Goal: Communication & Community: Answer question/provide support

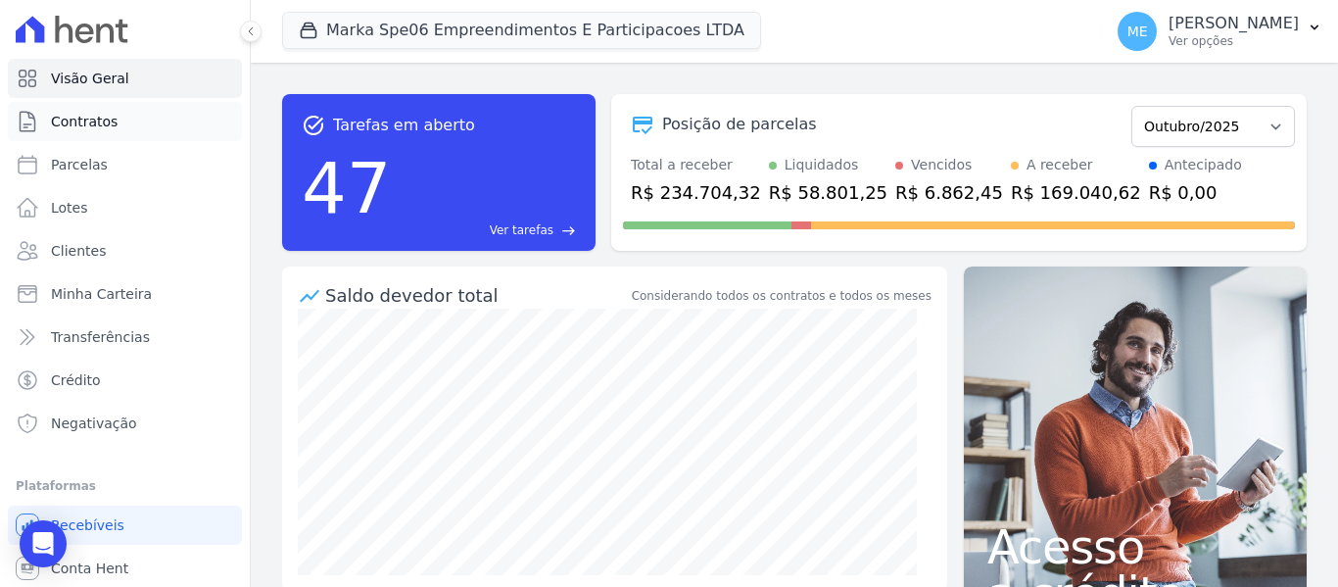
click at [62, 110] on link "Contratos" at bounding box center [125, 121] width 234 height 39
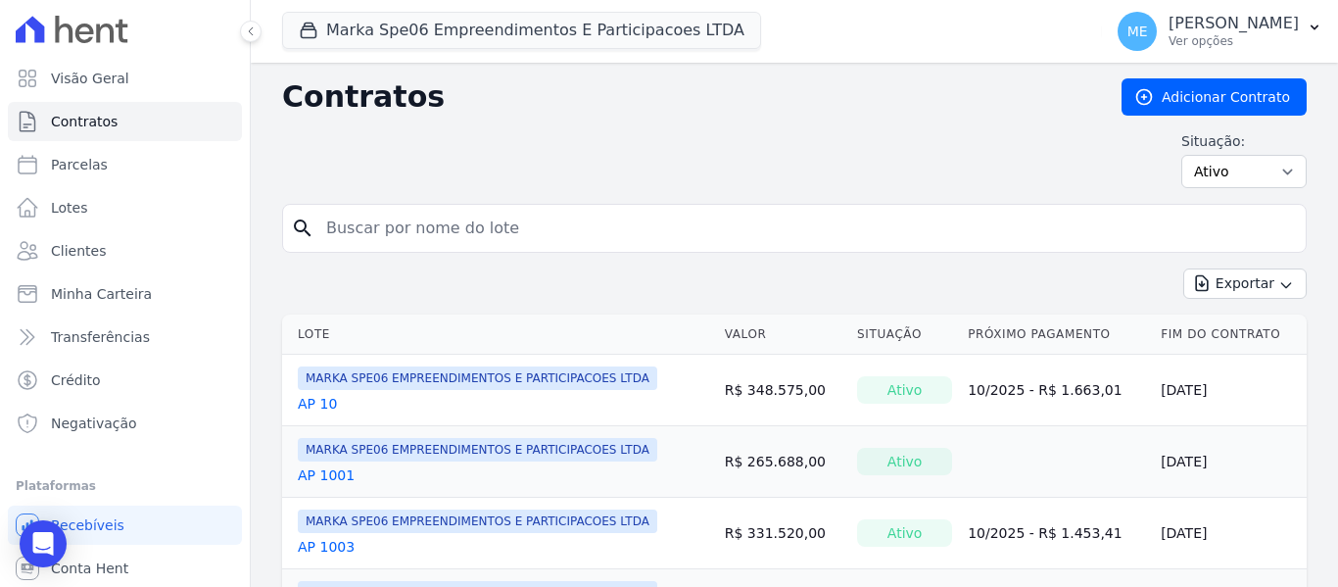
click at [539, 228] on input "search" at bounding box center [807, 228] width 984 height 39
type input "1009"
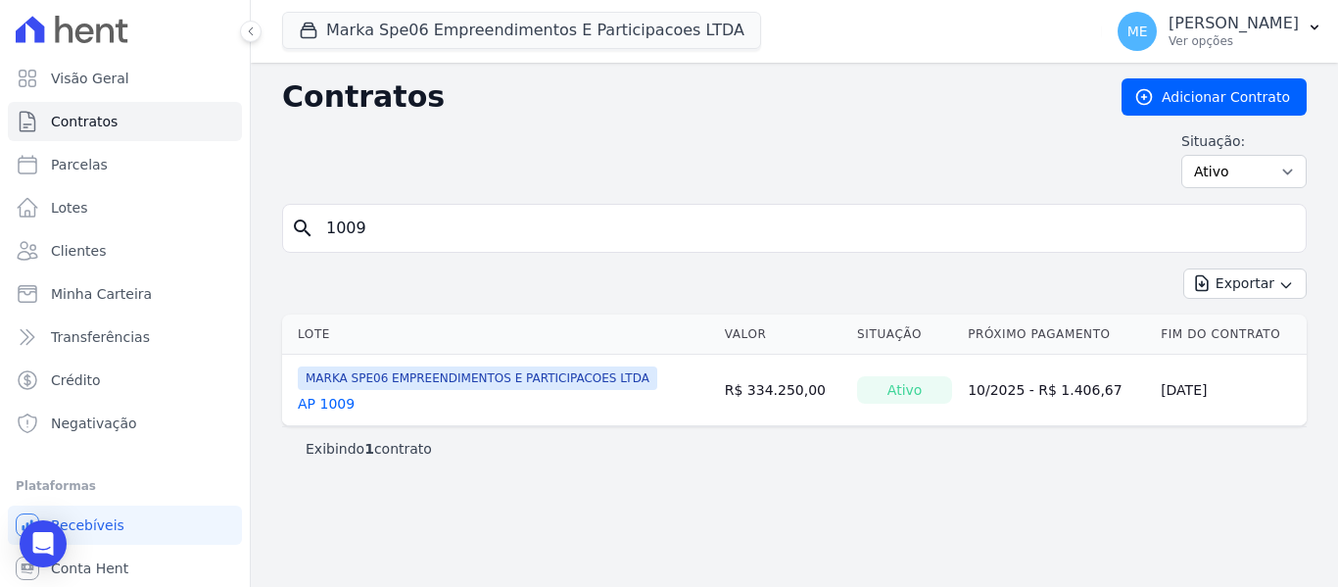
click at [345, 403] on link "AP 1009" at bounding box center [326, 404] width 57 height 20
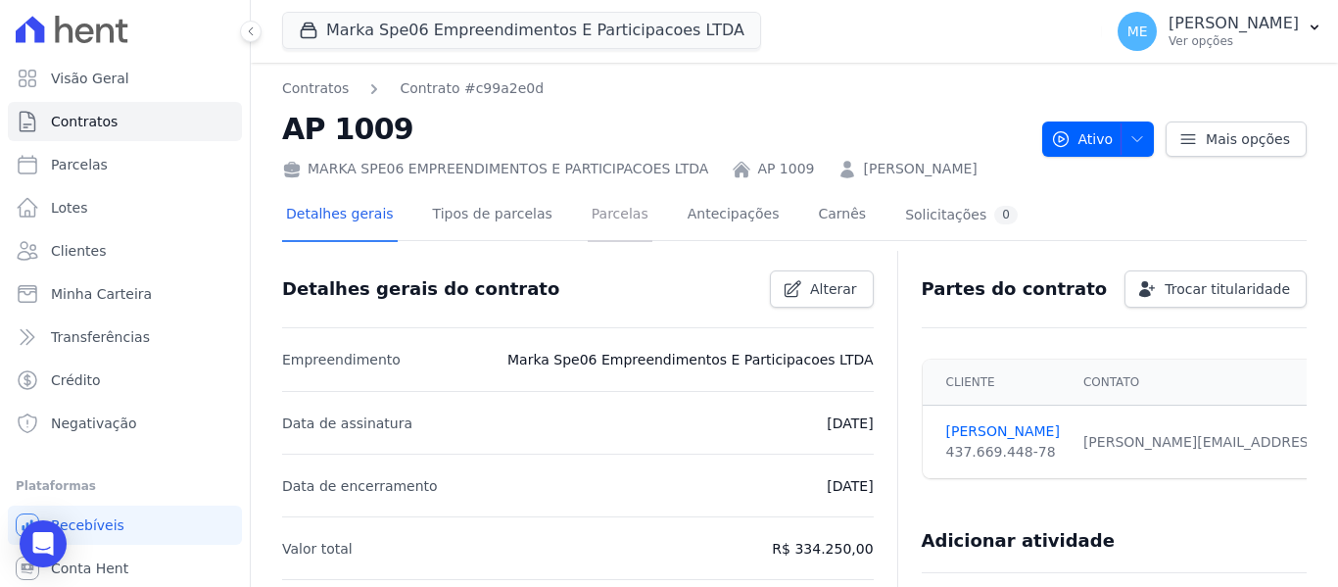
click at [588, 218] on link "Parcelas" at bounding box center [620, 216] width 65 height 52
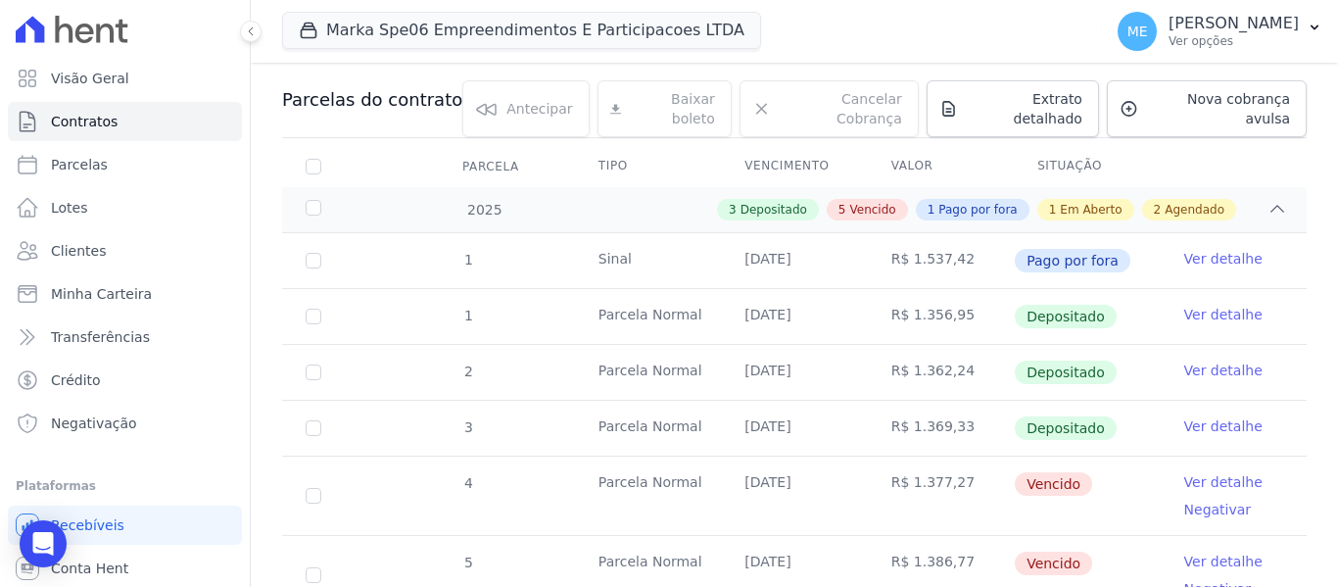
scroll to position [294, 0]
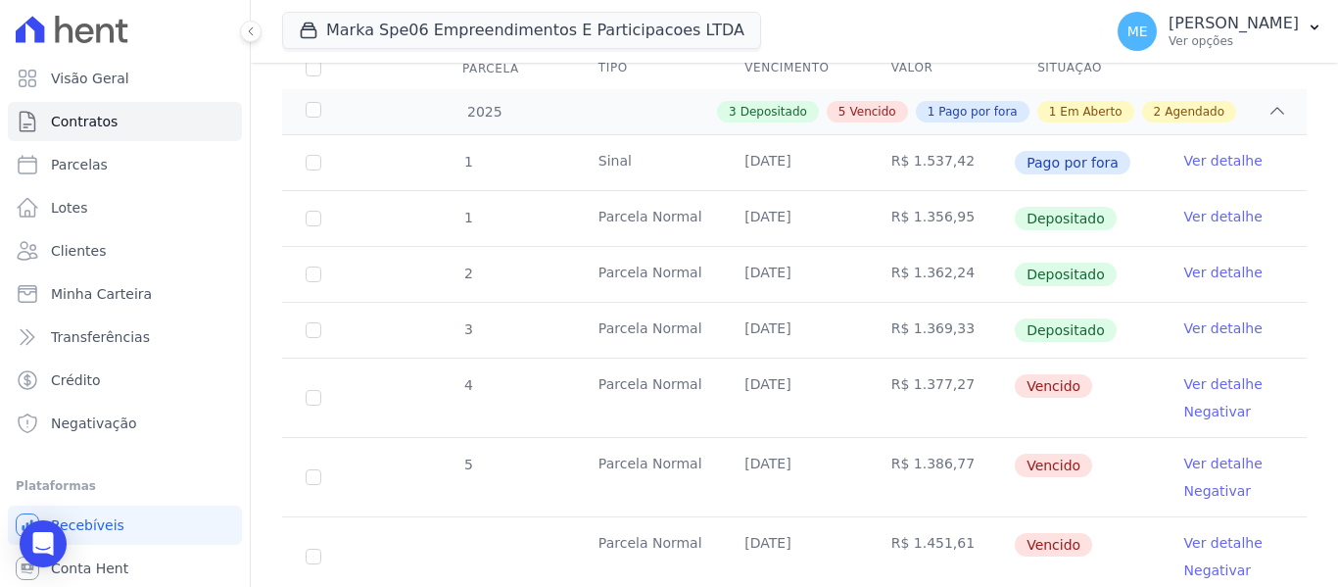
click at [1219, 374] on link "Ver detalhe" at bounding box center [1224, 384] width 78 height 20
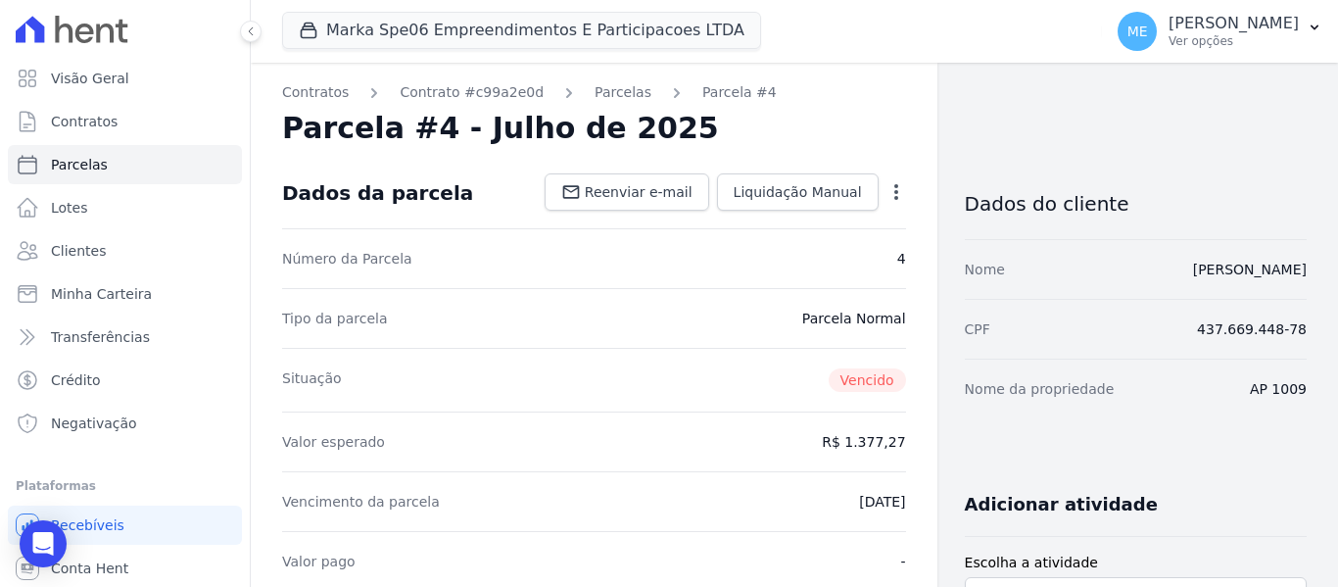
click at [895, 190] on icon "button" at bounding box center [897, 192] width 4 height 16
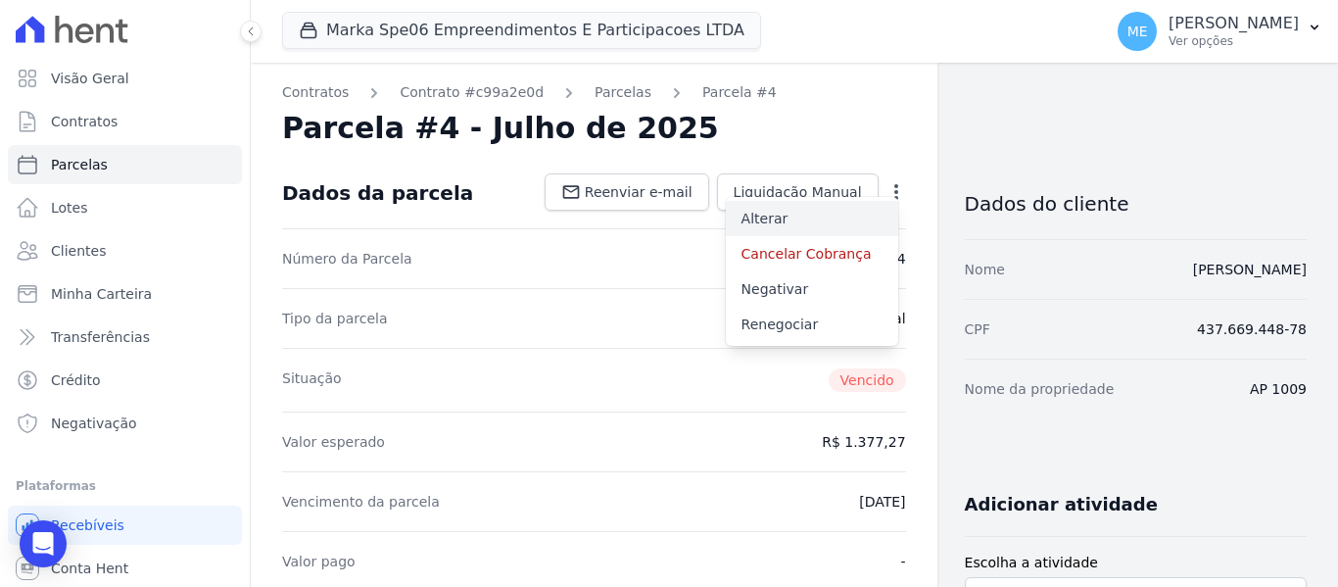
click at [758, 215] on link "Alterar" at bounding box center [812, 218] width 172 height 35
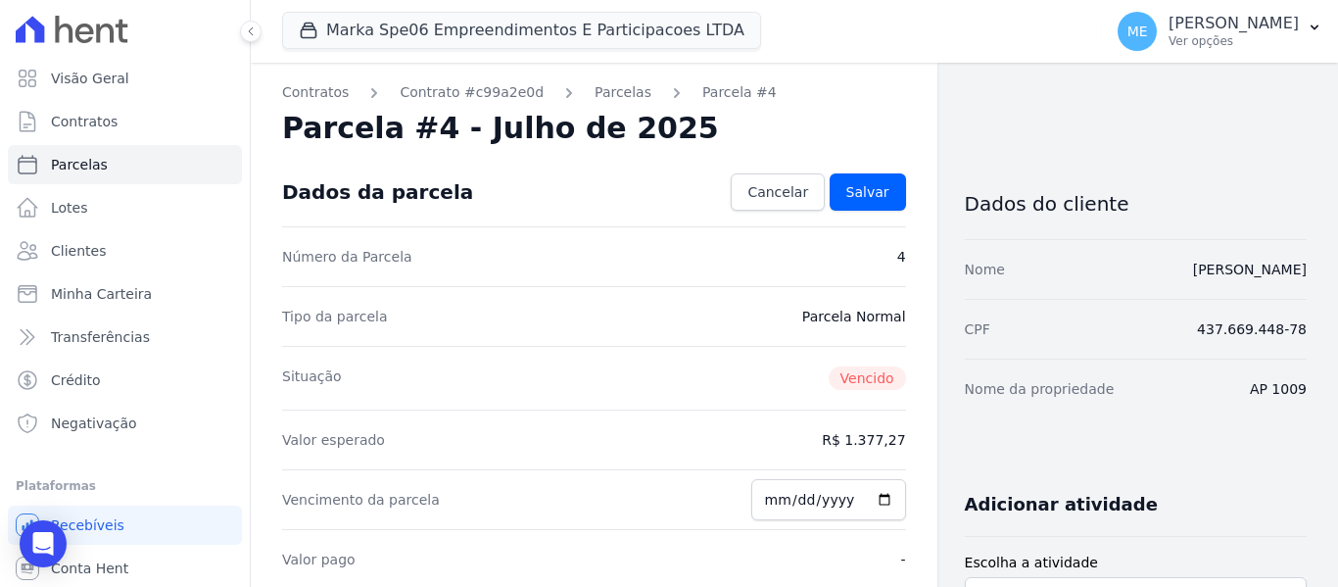
click at [861, 438] on dd "R$ 1.377,27" at bounding box center [863, 440] width 83 height 20
click at [768, 191] on span "Cancelar" at bounding box center [778, 192] width 61 height 20
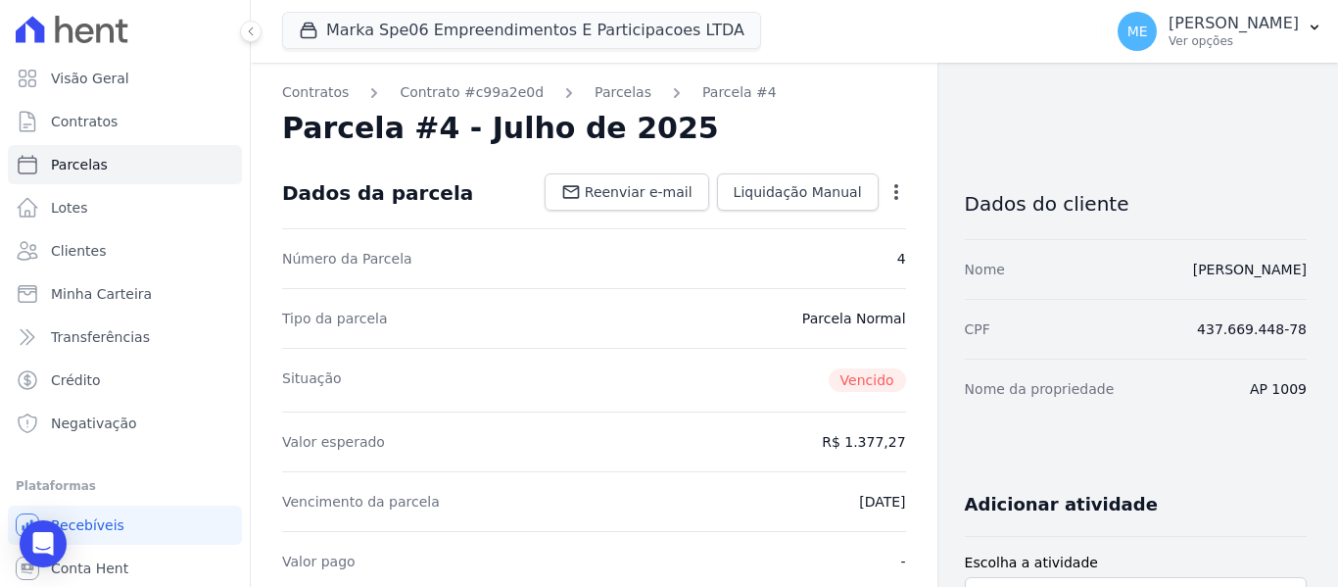
click at [893, 194] on icon "button" at bounding box center [897, 192] width 20 height 20
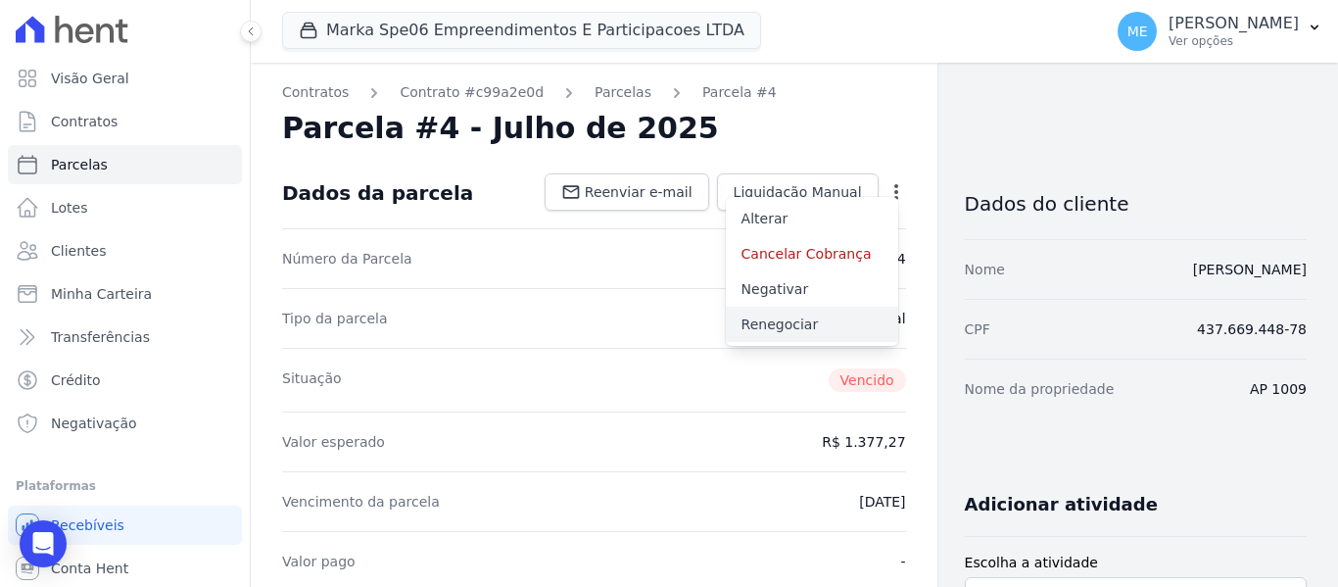
click at [751, 321] on link "Renegociar" at bounding box center [812, 324] width 172 height 35
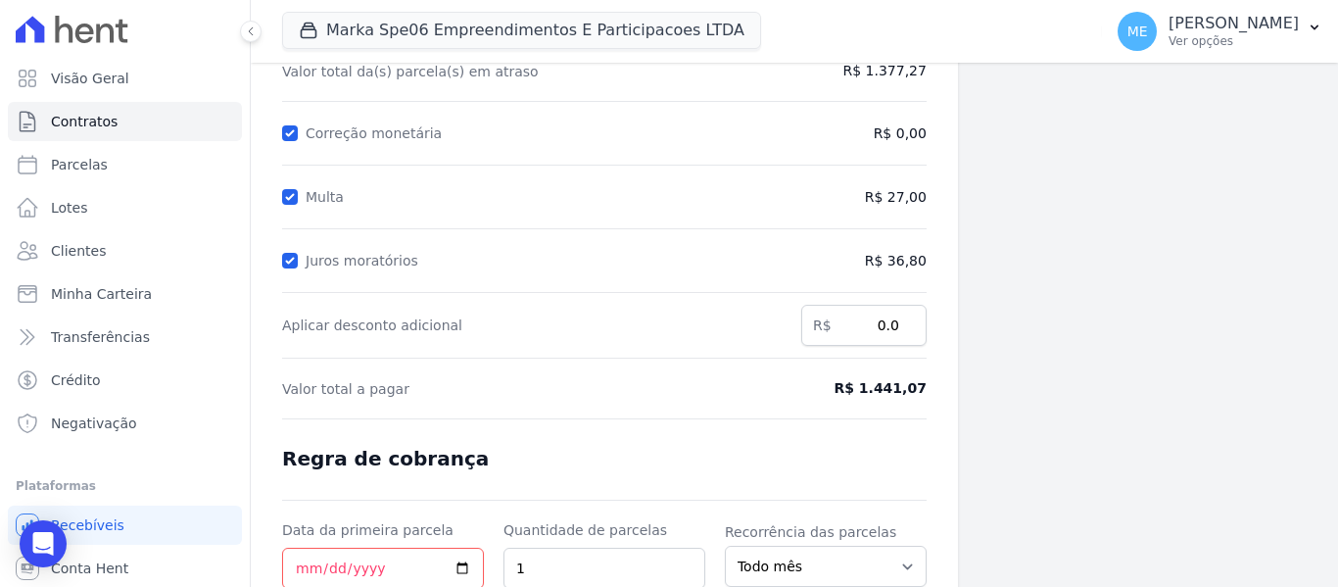
scroll to position [294, 0]
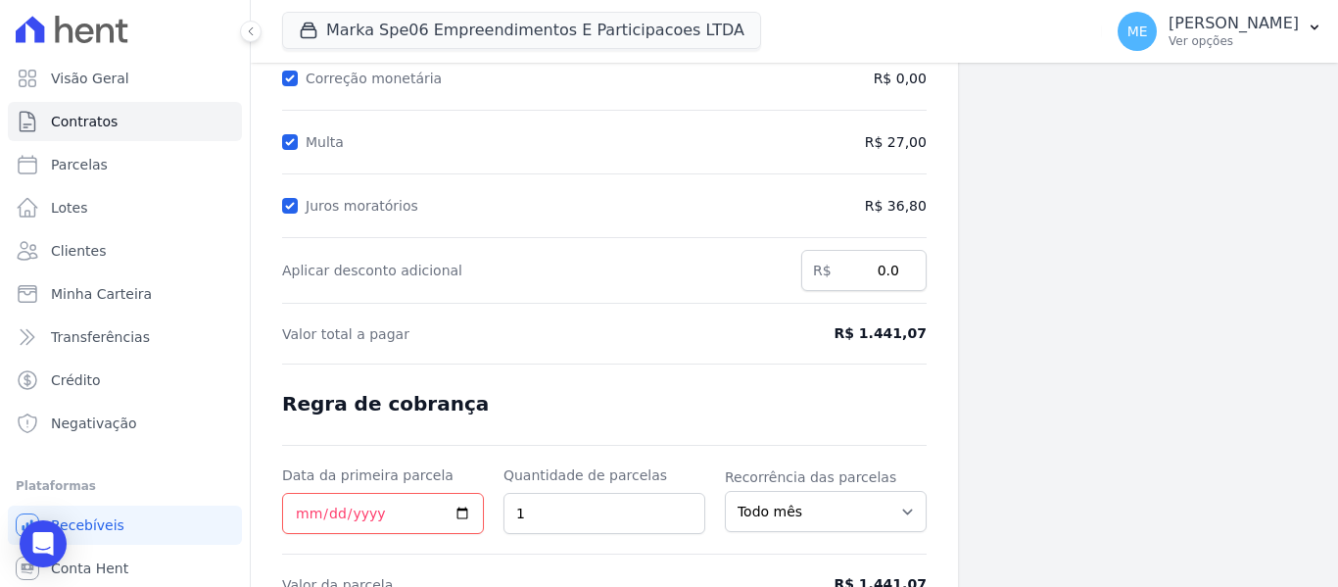
click at [914, 330] on span "R$ 1.441,07" at bounding box center [853, 333] width 146 height 21
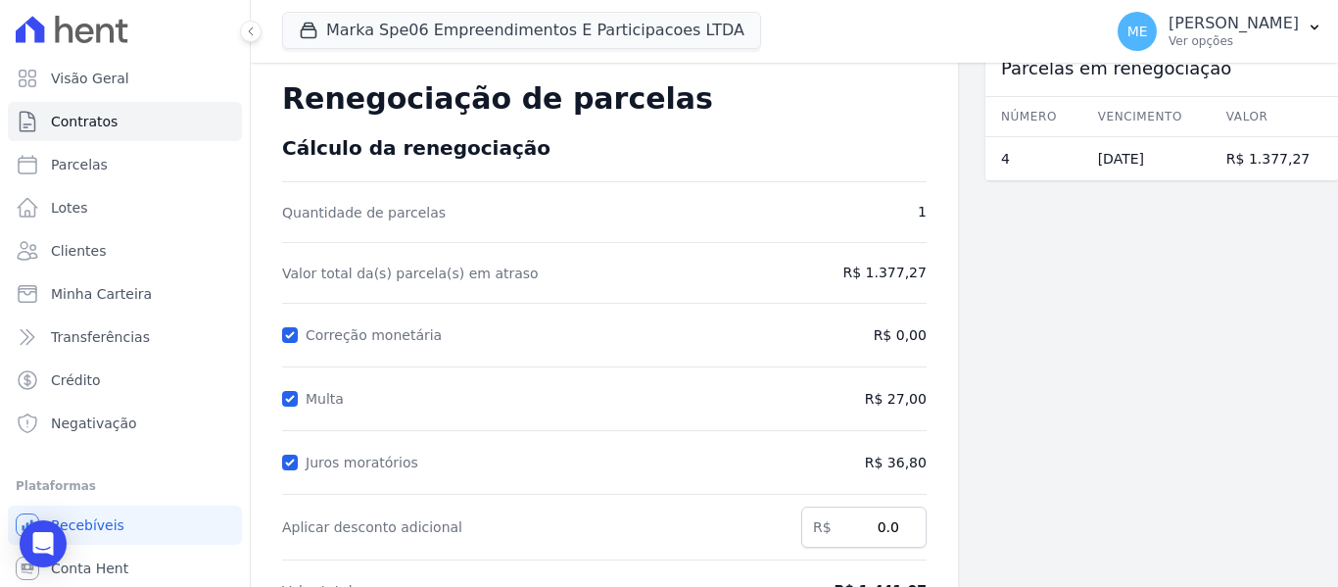
scroll to position [0, 0]
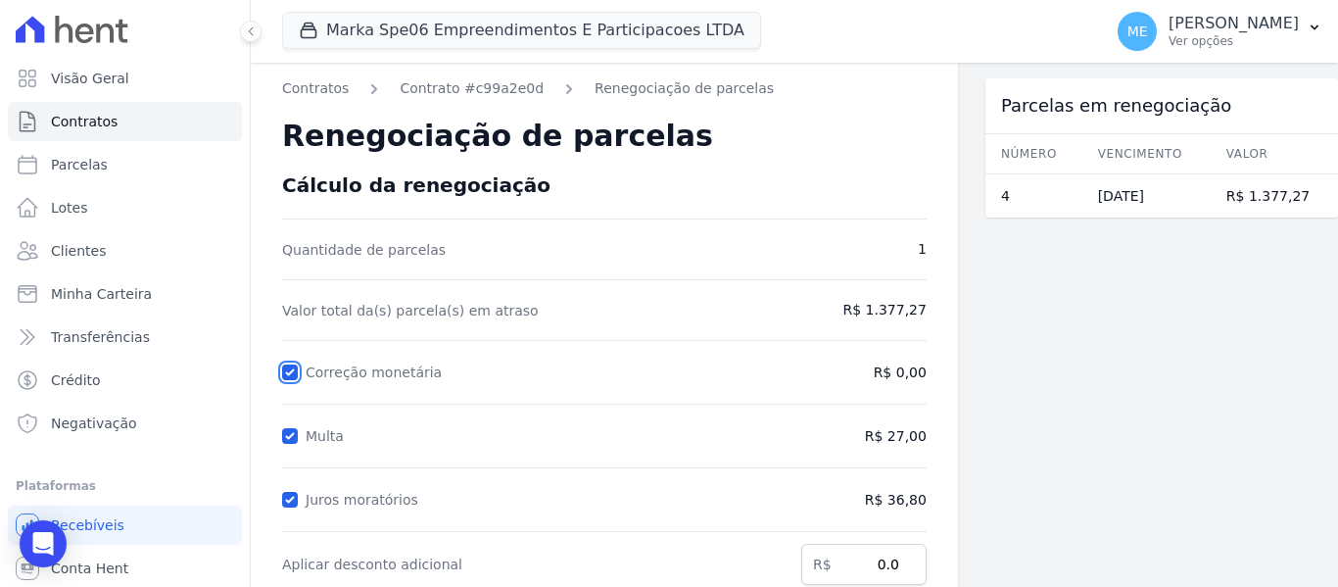
click at [286, 372] on input "Correção monetária" at bounding box center [290, 373] width 16 height 16
click at [286, 371] on input "Correção monetária" at bounding box center [290, 373] width 16 height 16
checkbox input "true"
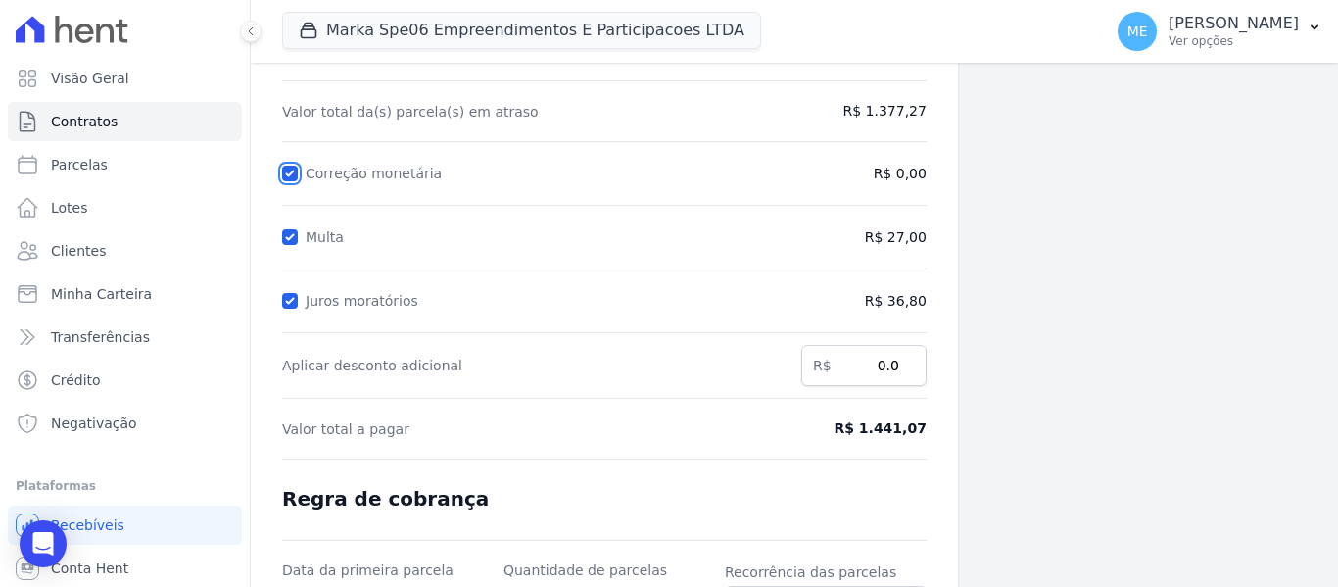
scroll to position [395, 0]
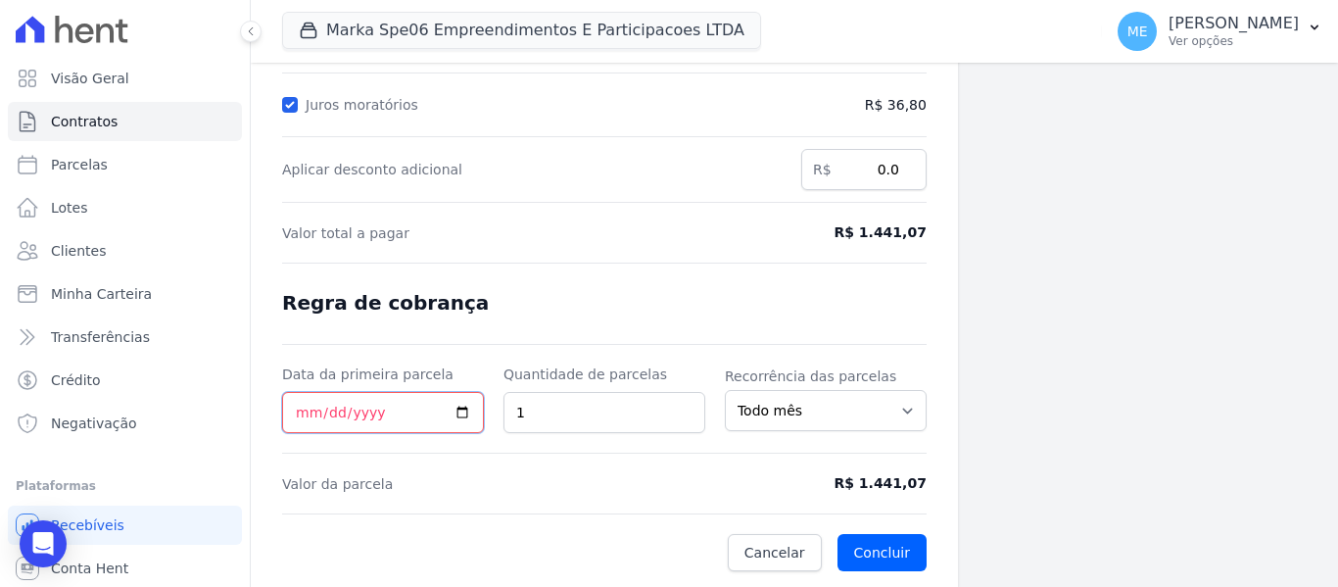
click at [429, 414] on input "Data da primeira parcela" at bounding box center [383, 412] width 202 height 41
type input "[DATE]"
click at [899, 559] on button "Concluir" at bounding box center [882, 552] width 89 height 37
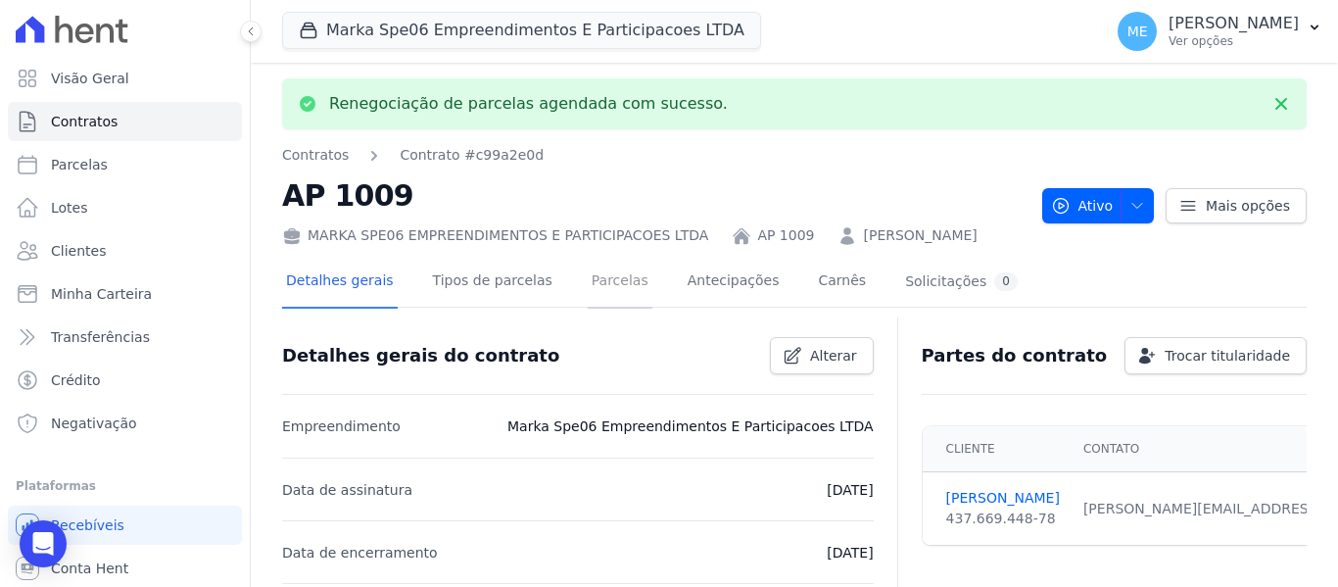
click at [613, 276] on link "Parcelas" at bounding box center [620, 283] width 65 height 52
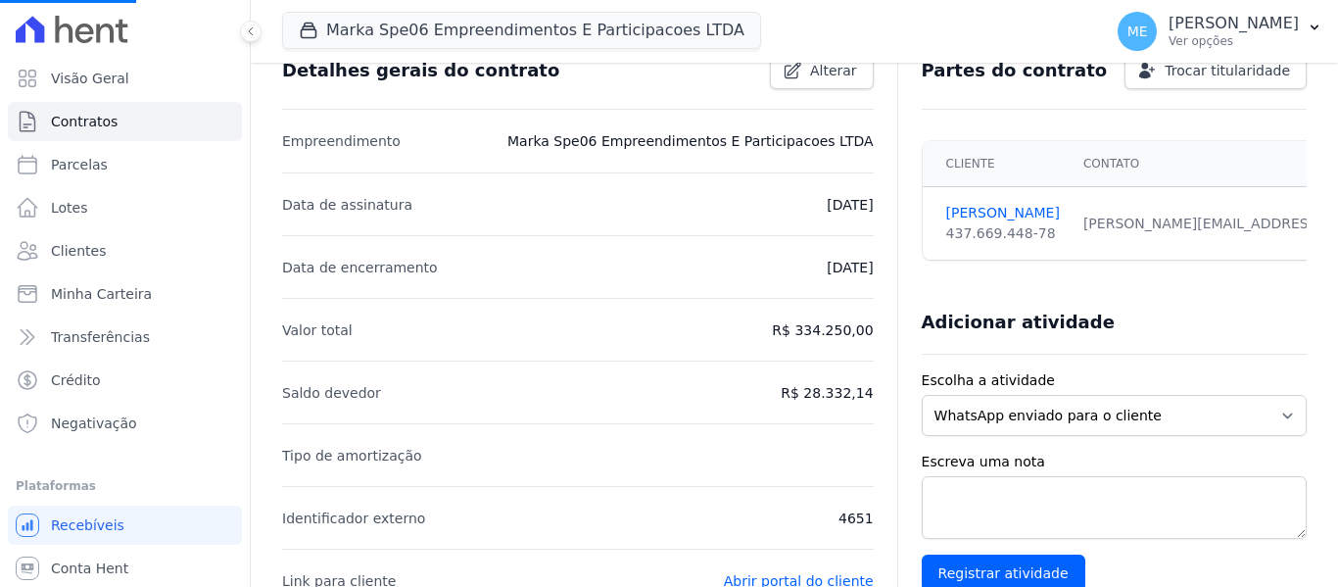
scroll to position [294, 0]
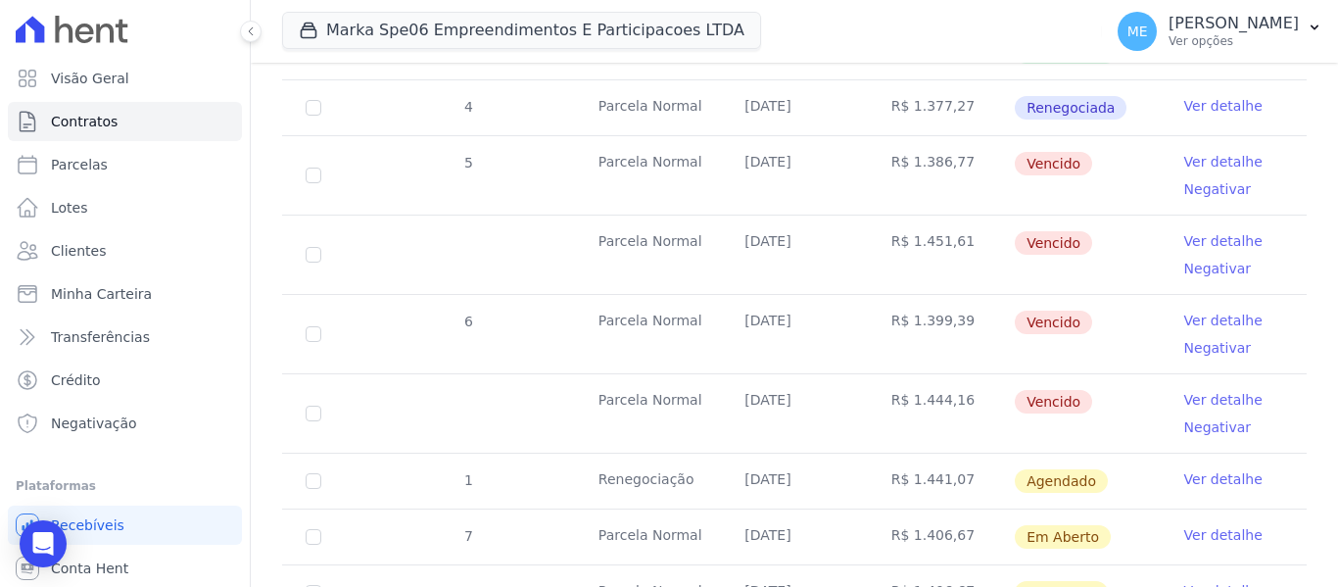
scroll to position [686, 0]
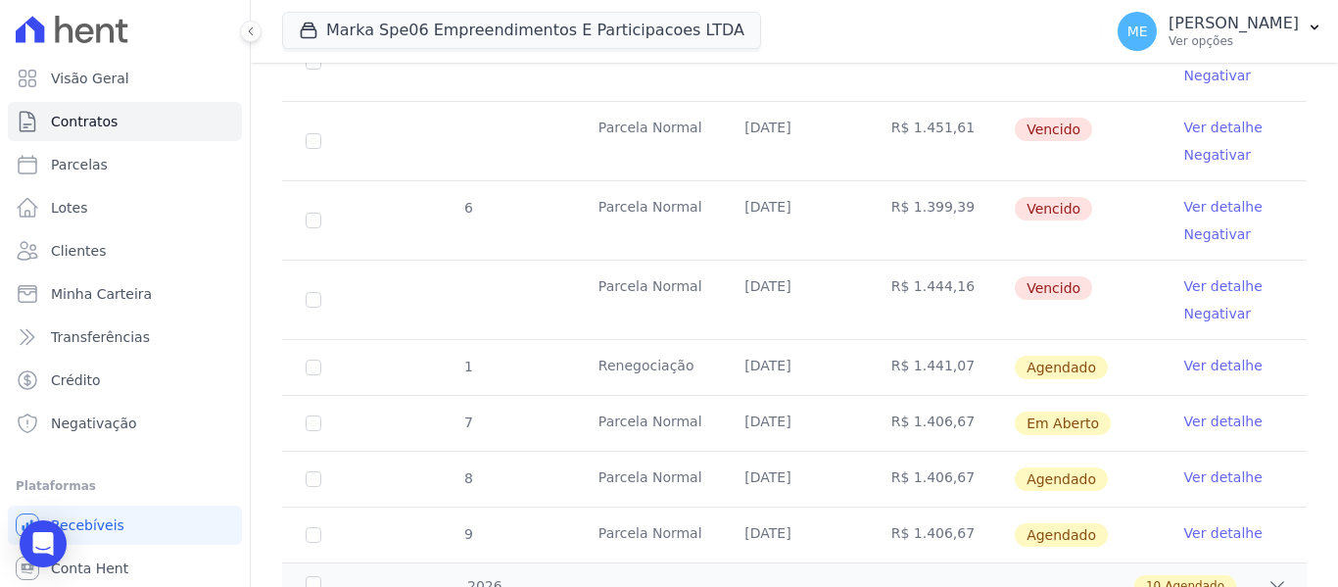
click at [1220, 356] on link "Ver detalhe" at bounding box center [1224, 366] width 78 height 20
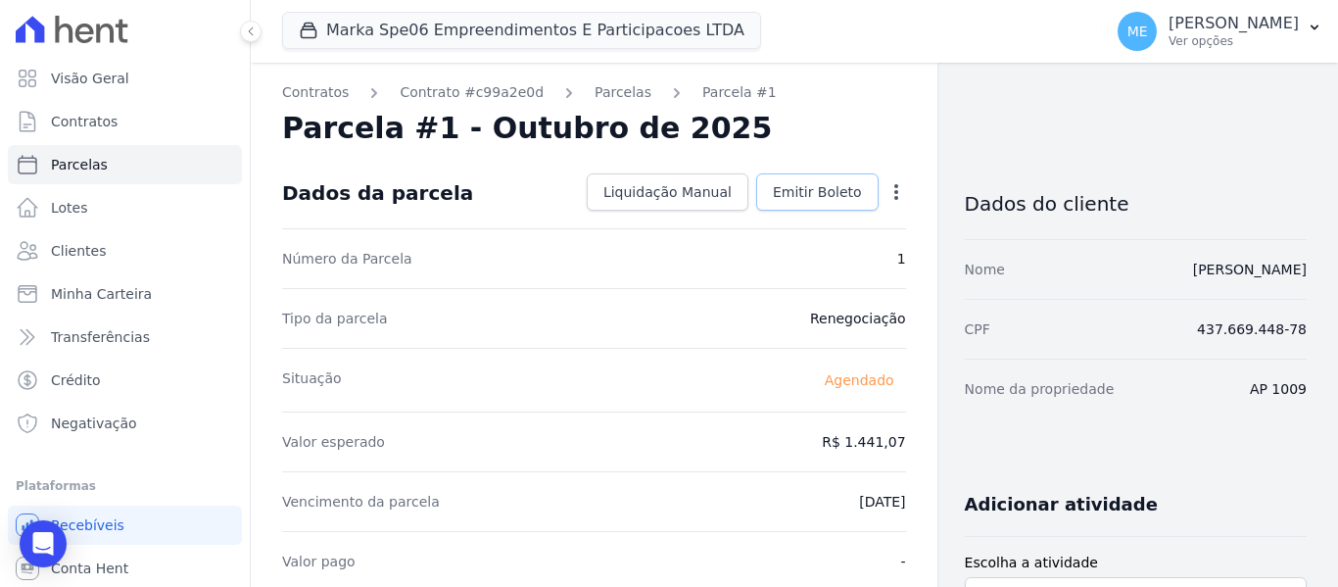
click at [830, 196] on span "Emitir Boleto" at bounding box center [817, 192] width 89 height 20
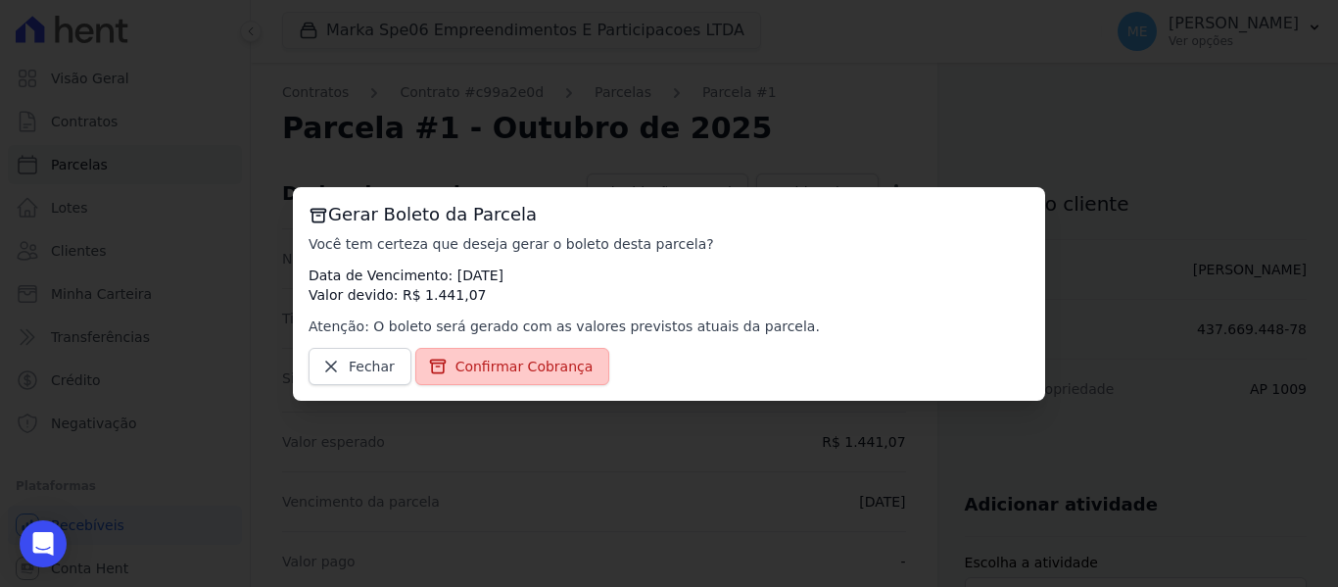
click at [515, 365] on span "Confirmar Cobrança" at bounding box center [525, 367] width 138 height 20
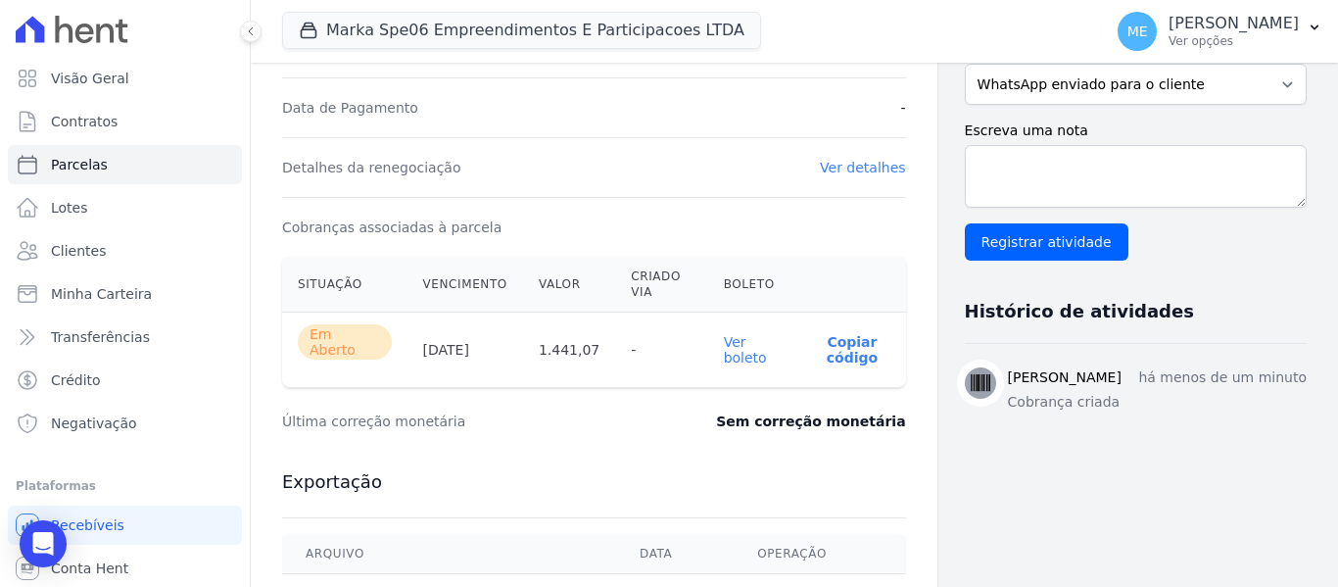
scroll to position [493, 0]
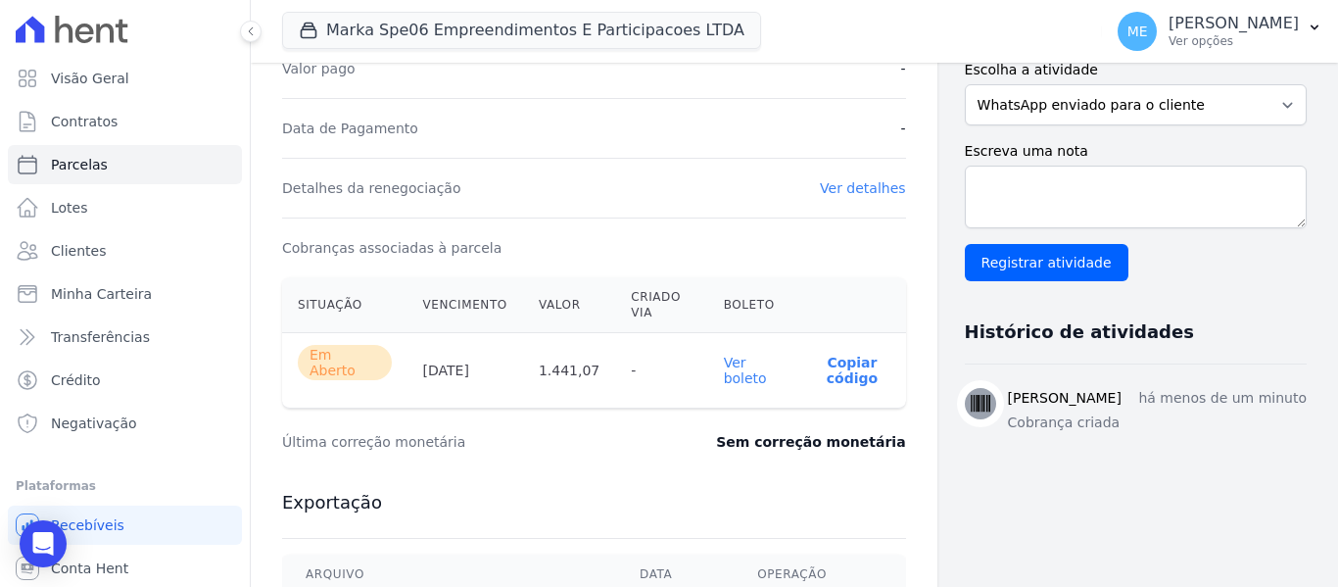
click at [726, 365] on link "Ver boleto" at bounding box center [745, 370] width 43 height 31
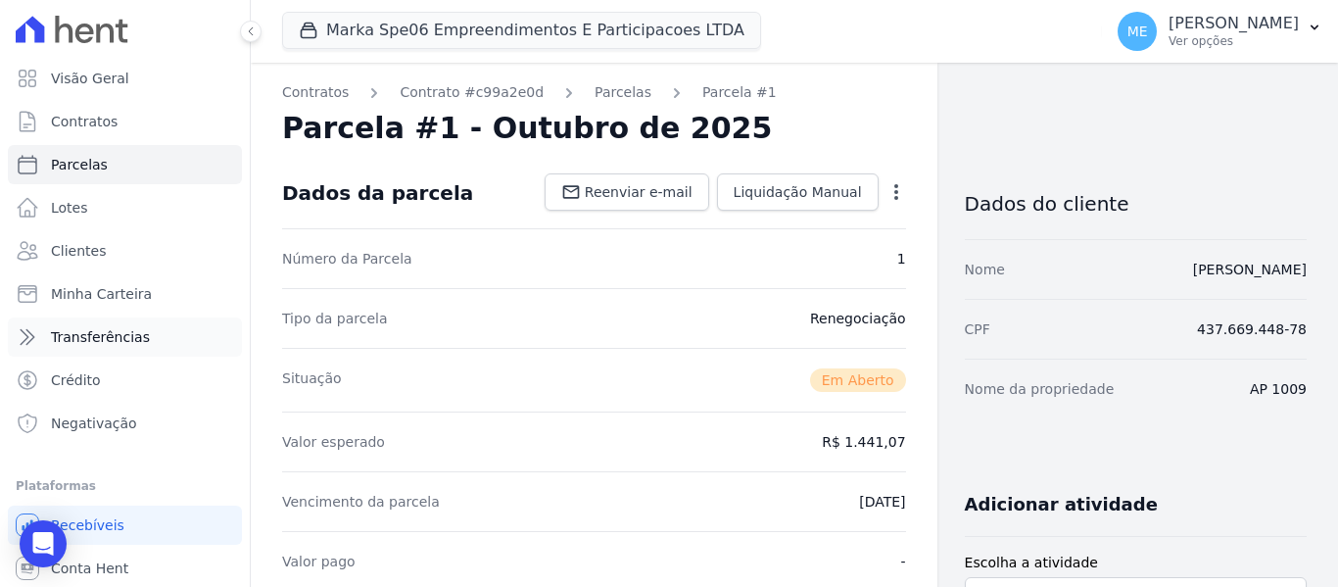
scroll to position [44, 0]
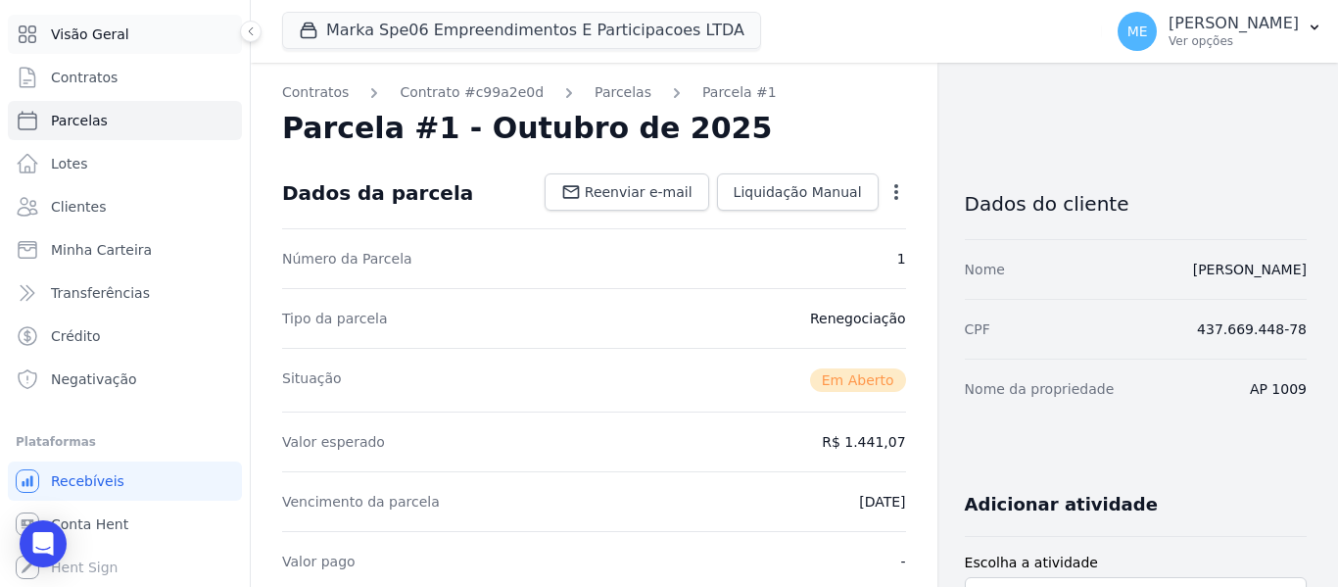
click at [97, 37] on span "Visão Geral" at bounding box center [90, 34] width 78 height 20
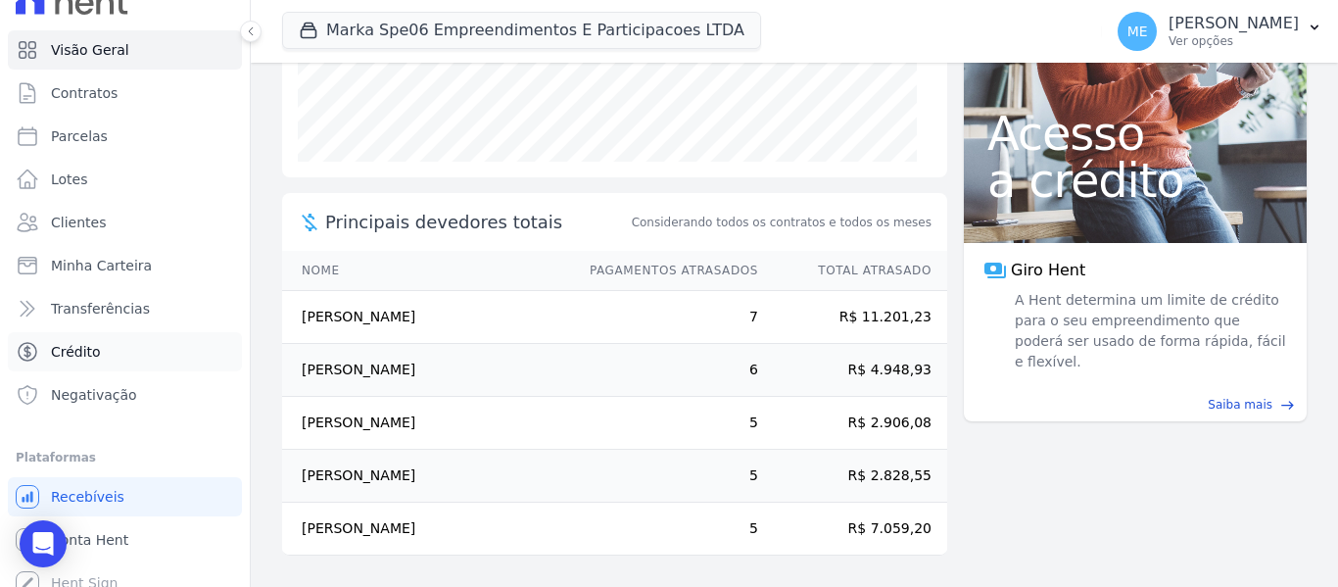
scroll to position [44, 0]
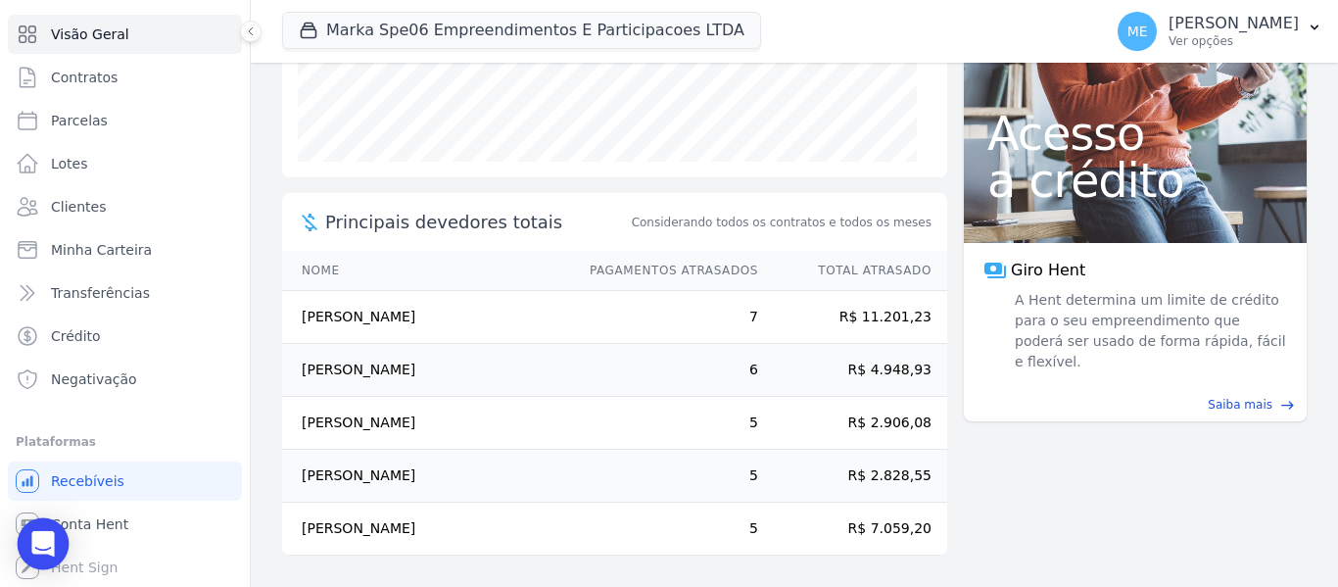
click at [53, 538] on icon "Open Intercom Messenger" at bounding box center [42, 543] width 25 height 25
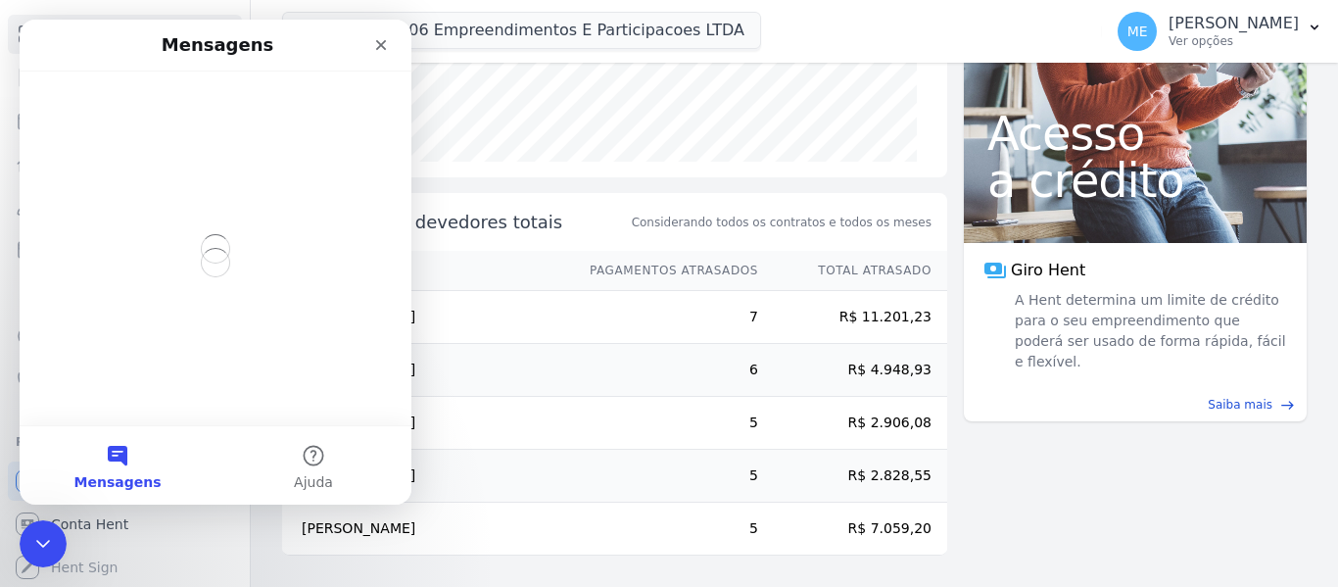
scroll to position [0, 0]
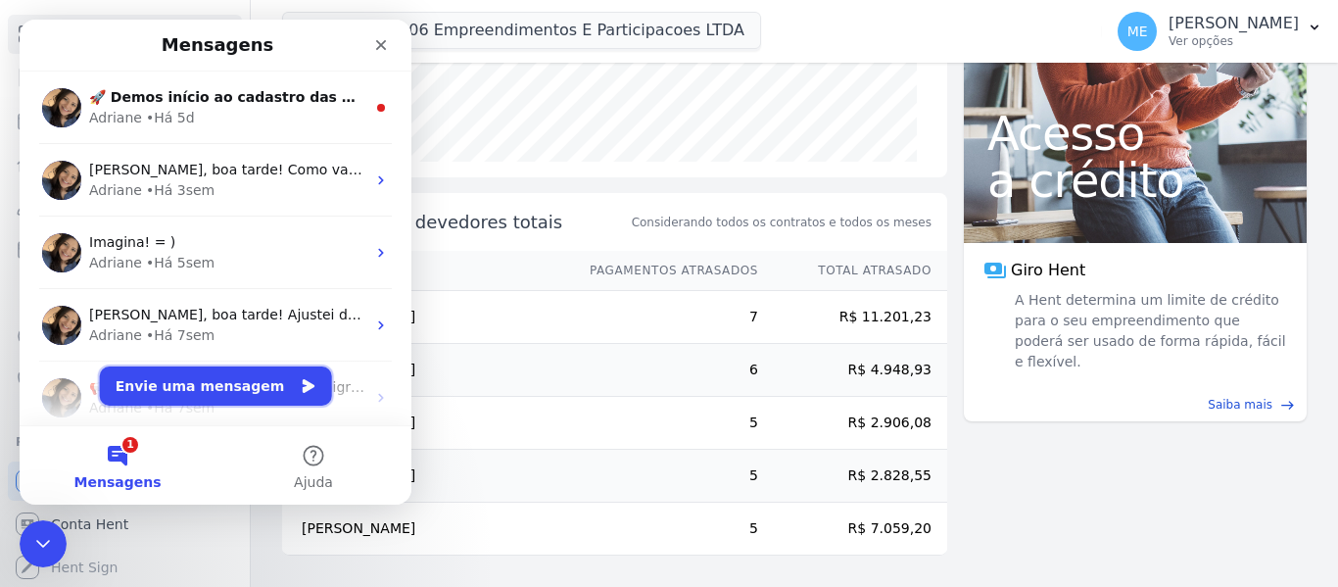
click at [261, 386] on button "Envie uma mensagem" at bounding box center [216, 385] width 232 height 39
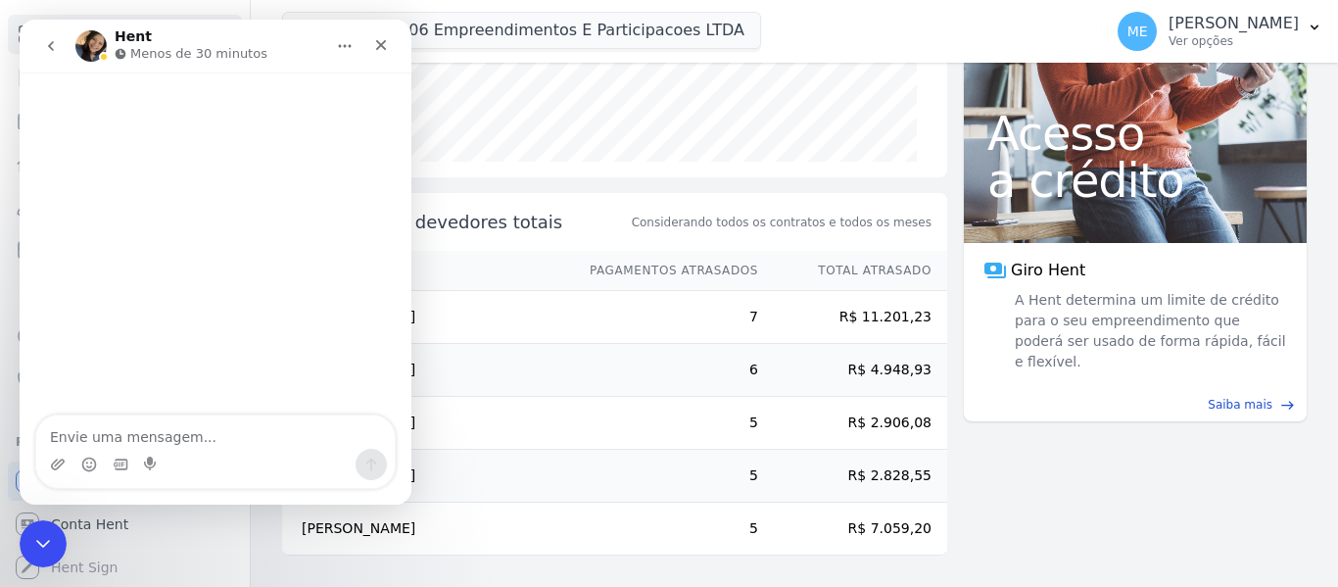
click at [203, 434] on textarea "Envie uma mensagem..." at bounding box center [215, 431] width 359 height 33
type textarea "b"
type textarea "Boa atrde"
type textarea "Po"
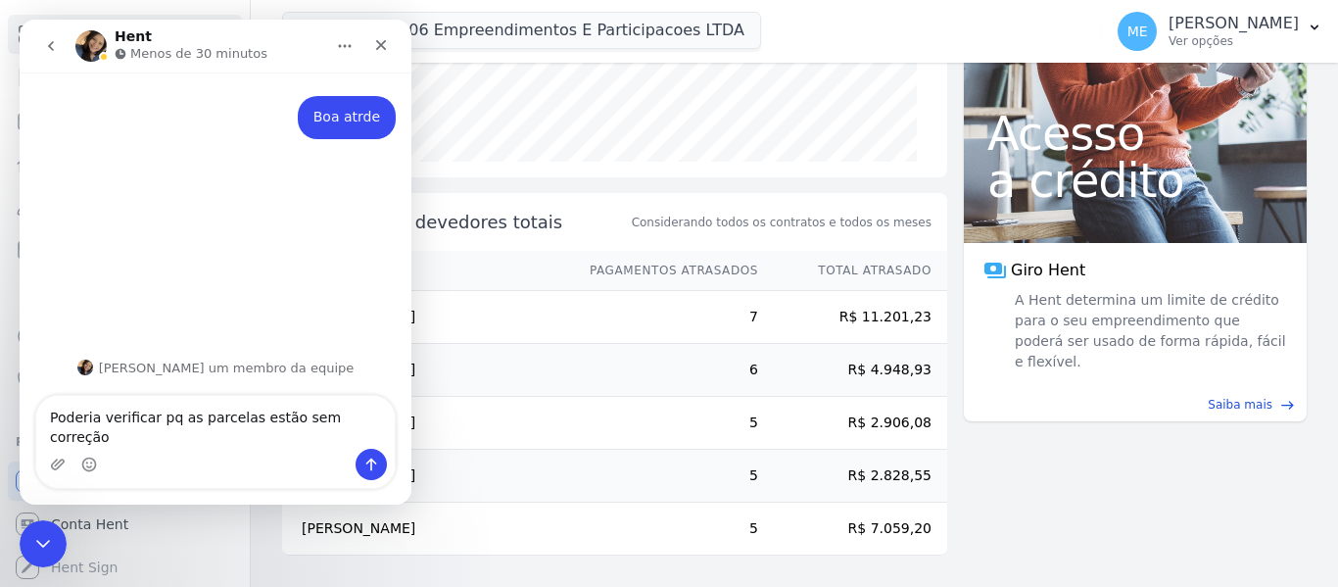
type textarea "Poderia verificar pq as parcelas estão sem correção?"
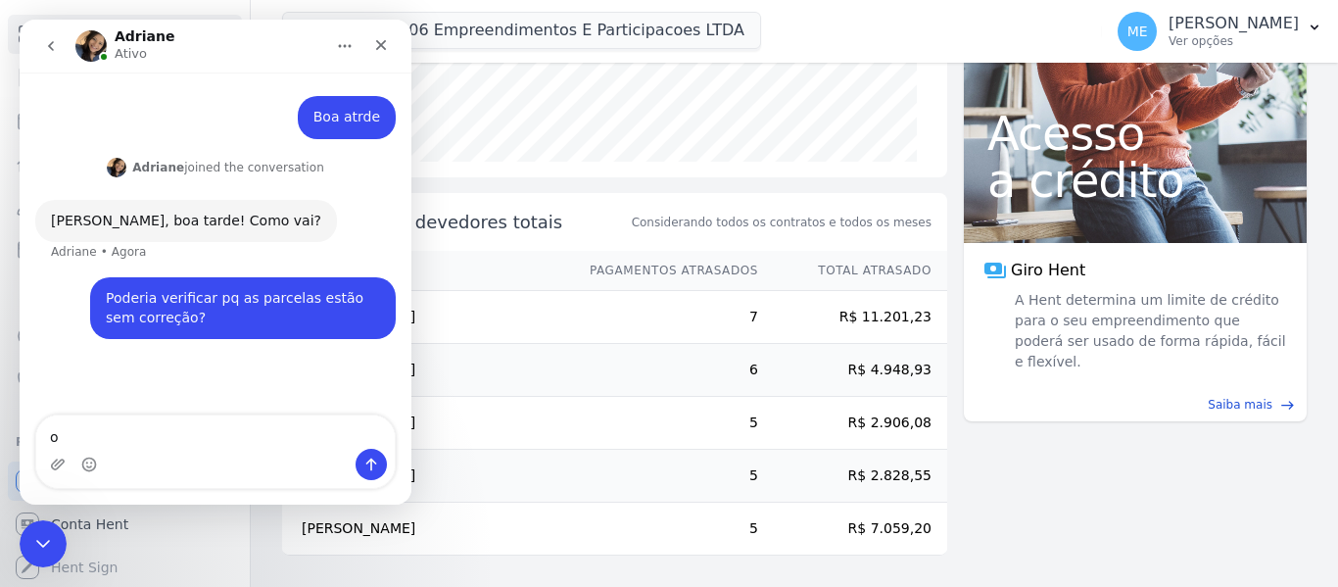
type textarea "o"
type textarea "s"
type textarea "todos os contratos estão sem reajuste."
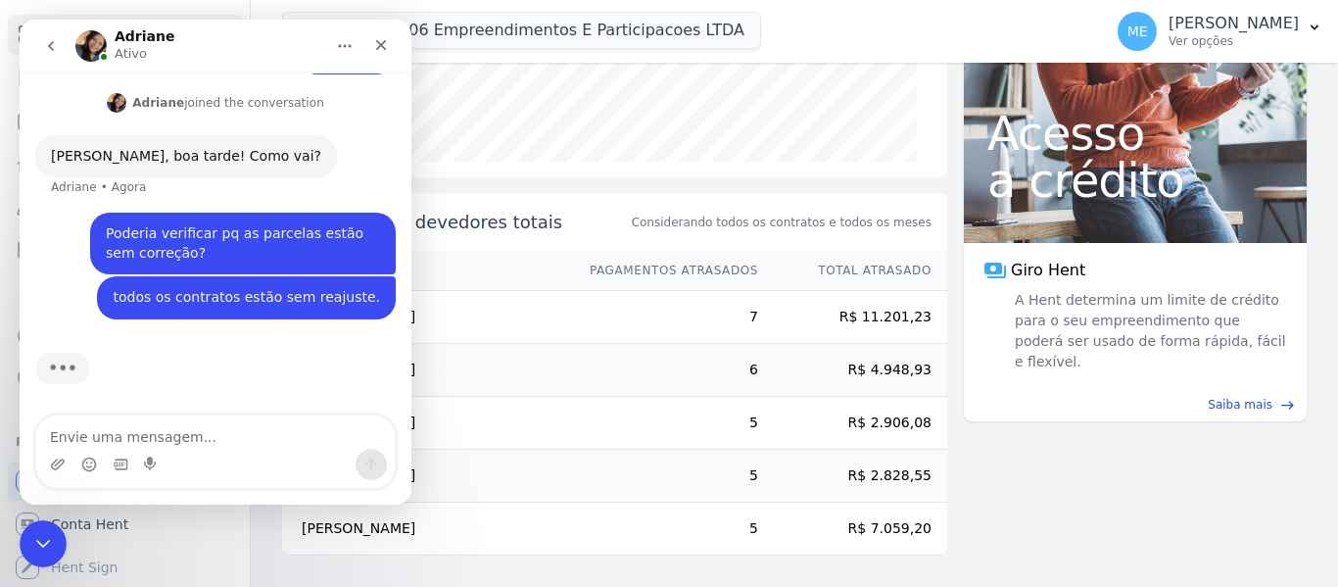
scroll to position [66, 0]
click at [378, 46] on icon "Fechar" at bounding box center [381, 45] width 16 height 16
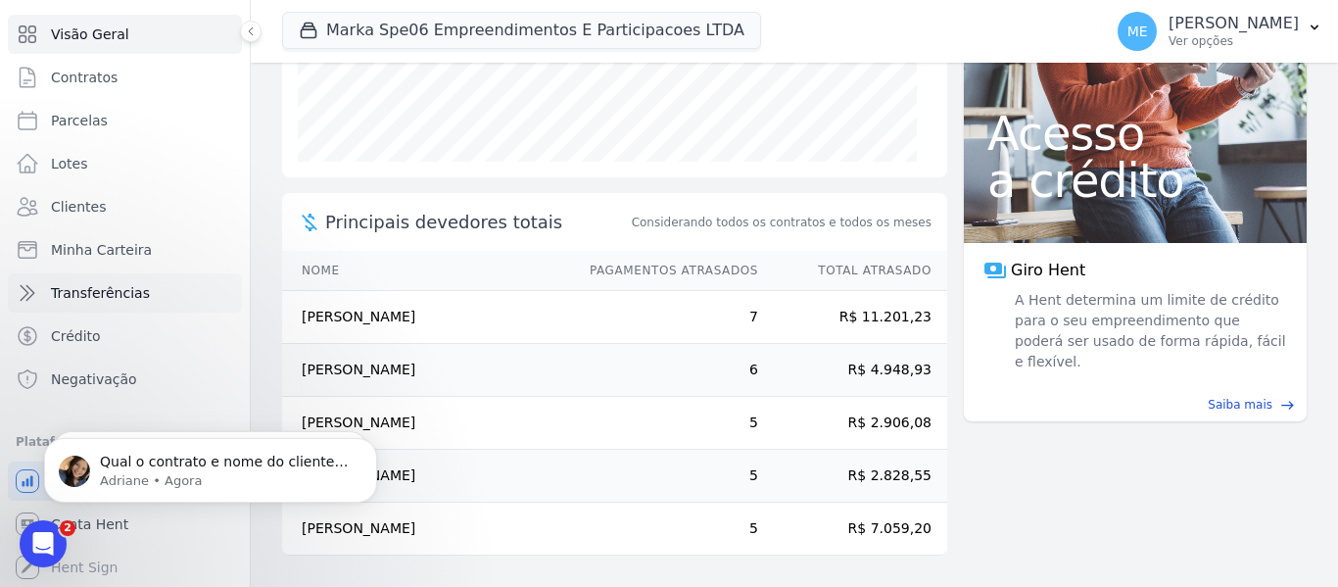
scroll to position [49, 0]
click at [62, 252] on span "Minha Carteira" at bounding box center [101, 250] width 101 height 20
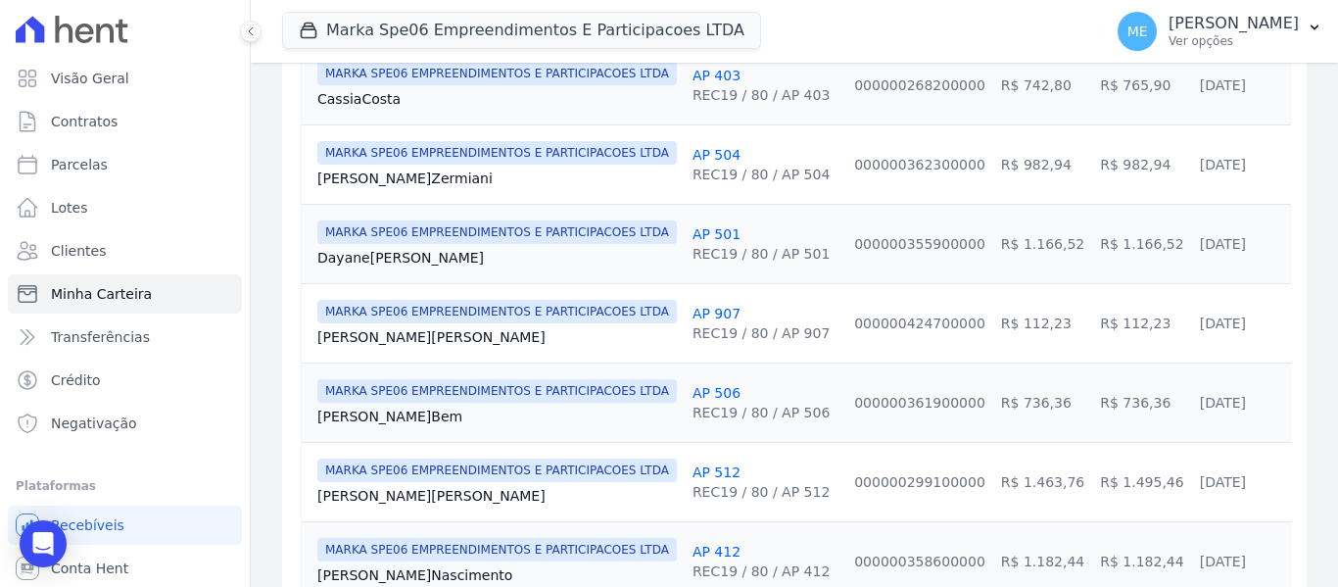
scroll to position [1078, 0]
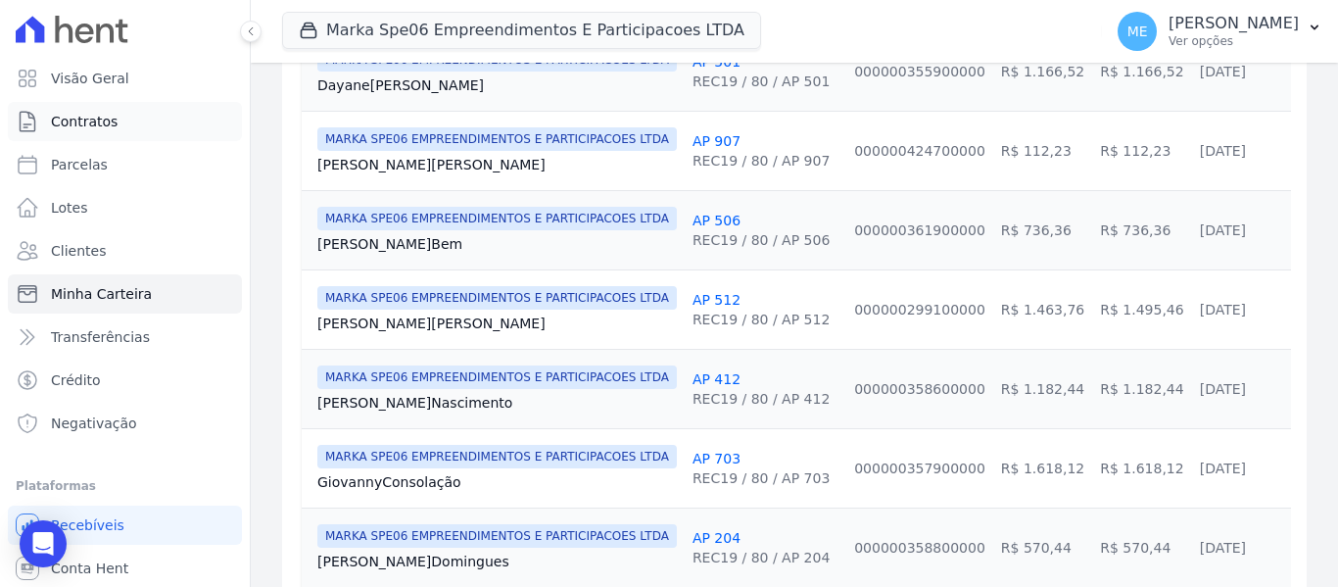
click at [43, 122] on link "Contratos" at bounding box center [125, 121] width 234 height 39
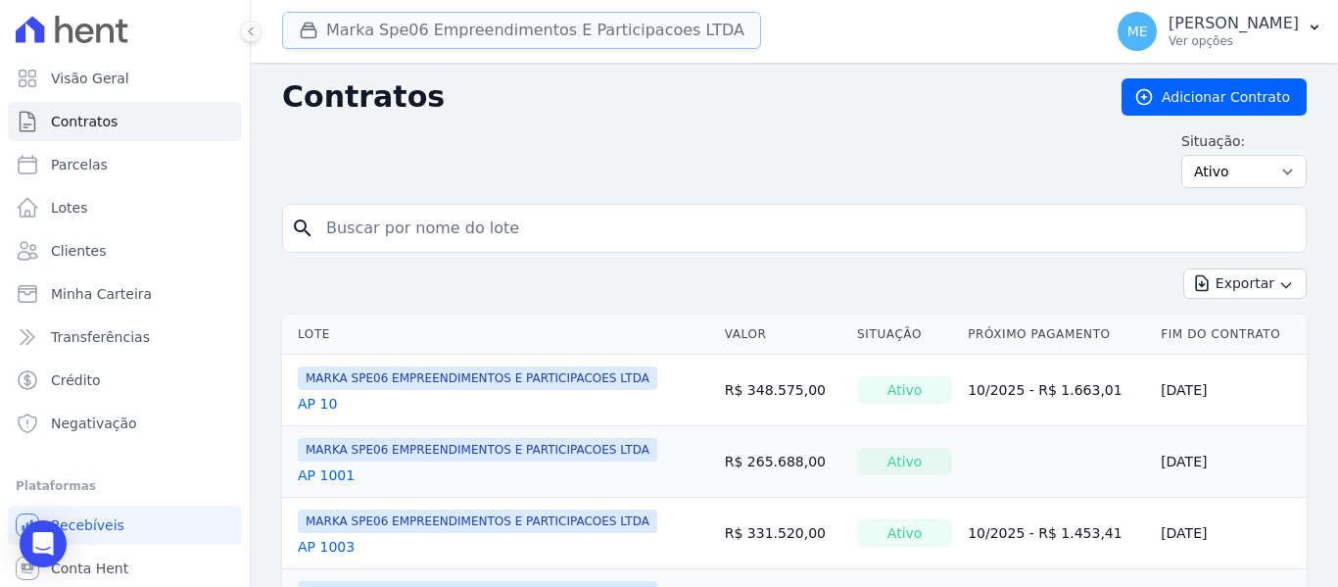
click at [470, 27] on button "Marka Spe06 Empreendimentos E Participacoes LTDA" at bounding box center [521, 30] width 479 height 37
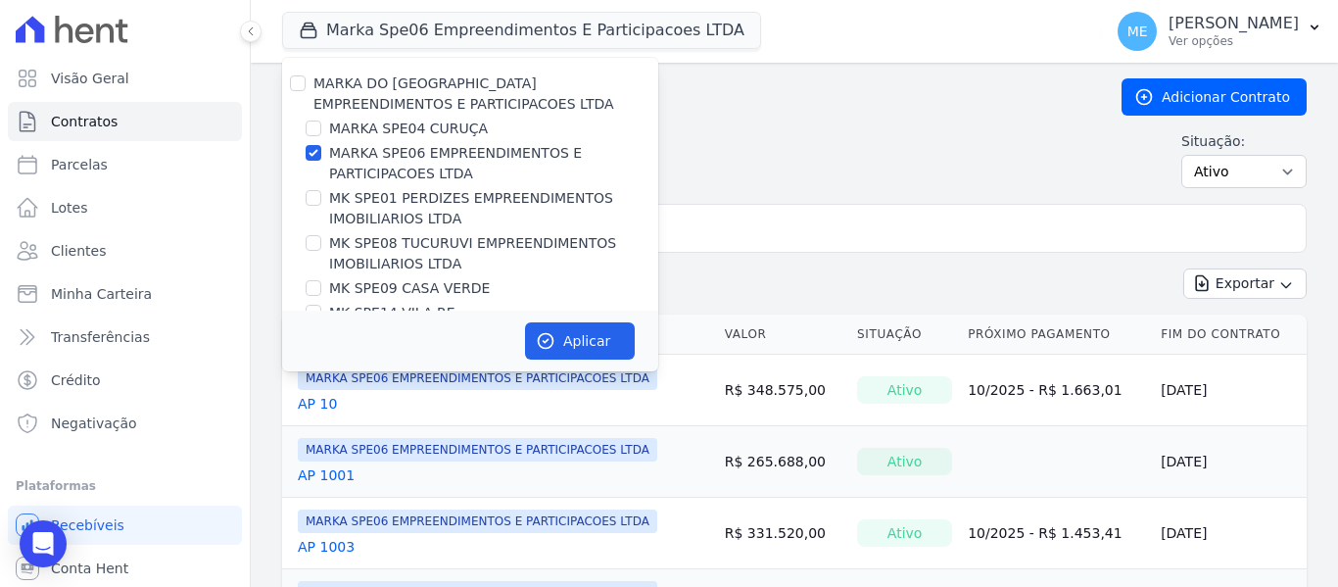
click at [767, 223] on input "search" at bounding box center [807, 228] width 984 height 39
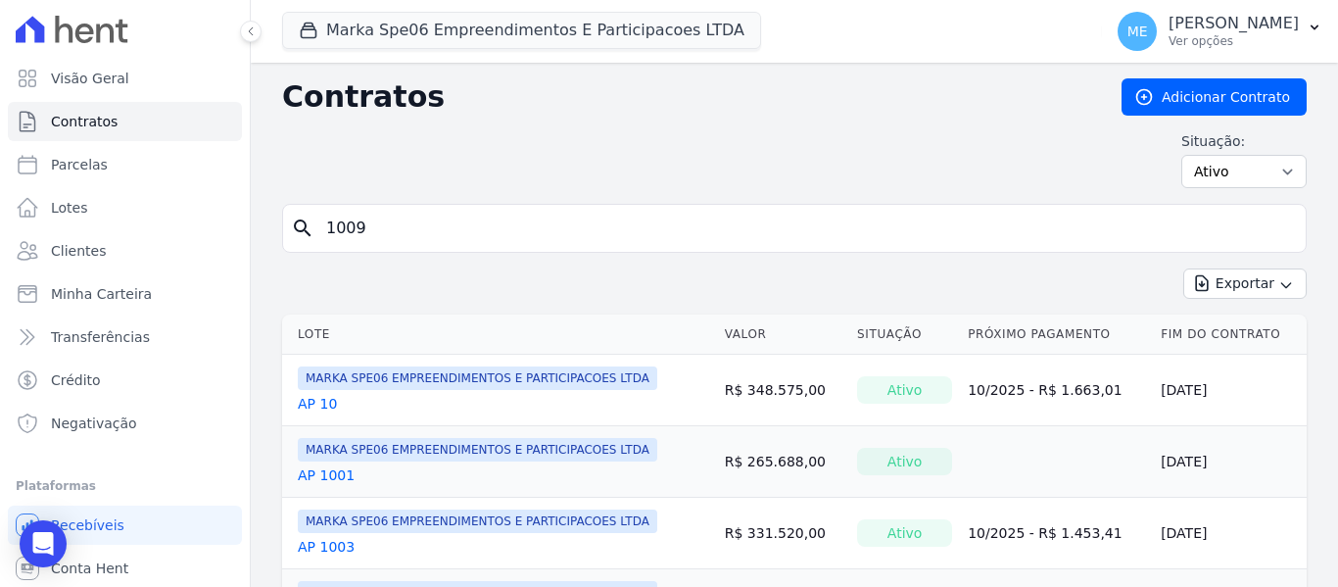
type input "1009"
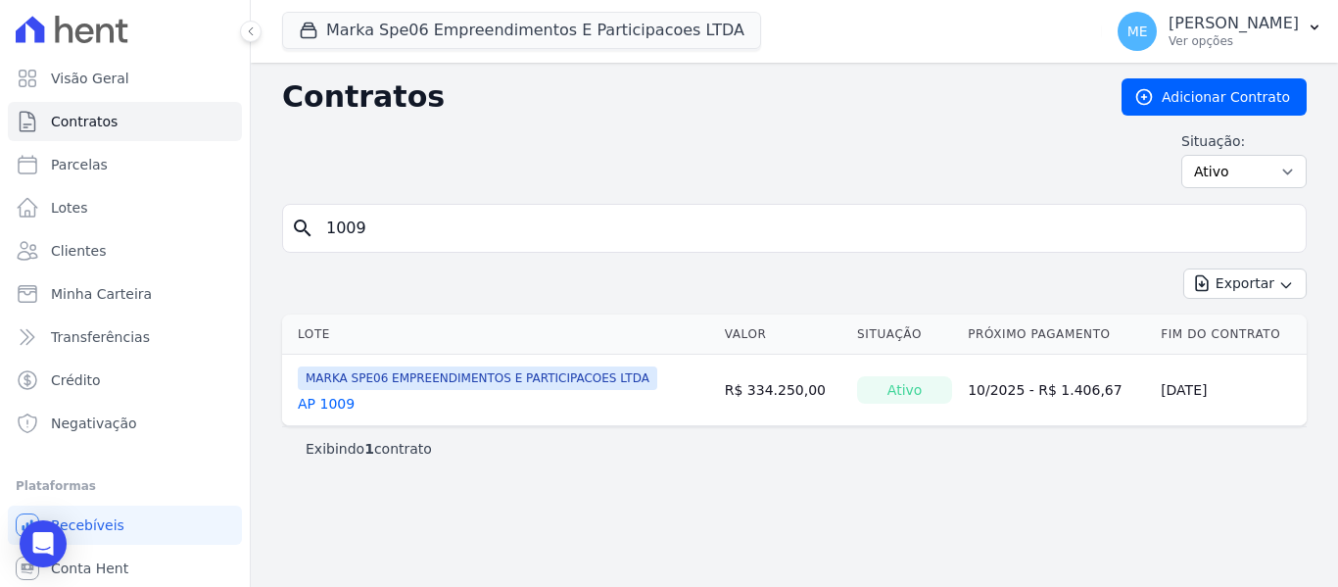
click at [332, 406] on link "AP 1009" at bounding box center [326, 404] width 57 height 20
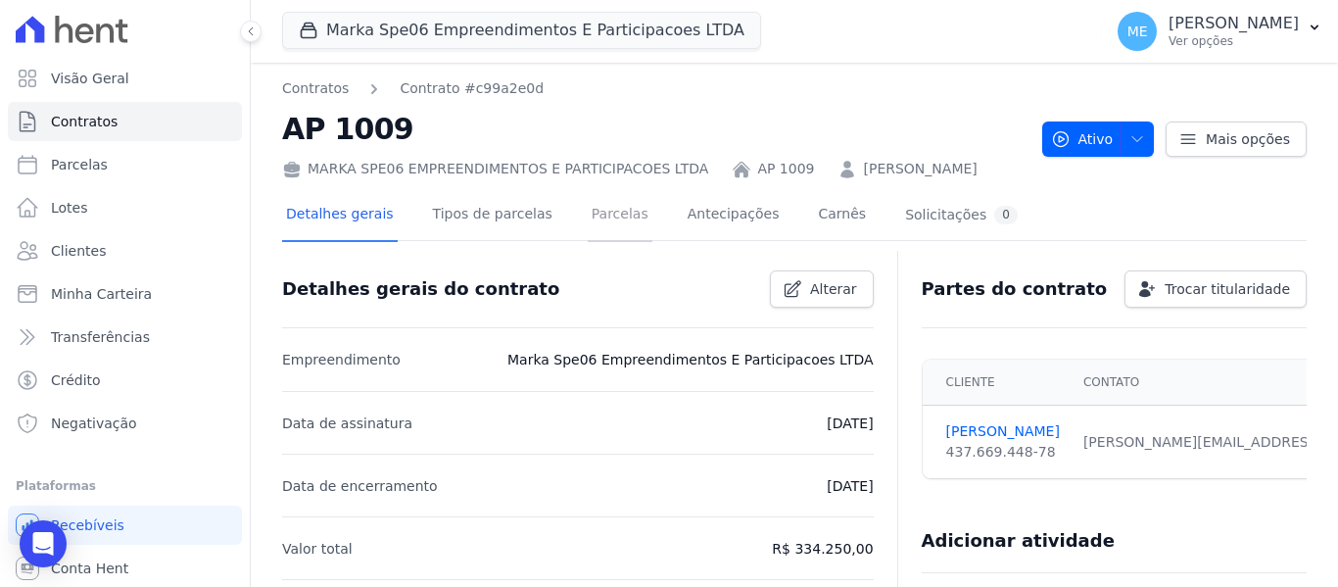
click at [595, 220] on link "Parcelas" at bounding box center [620, 216] width 65 height 52
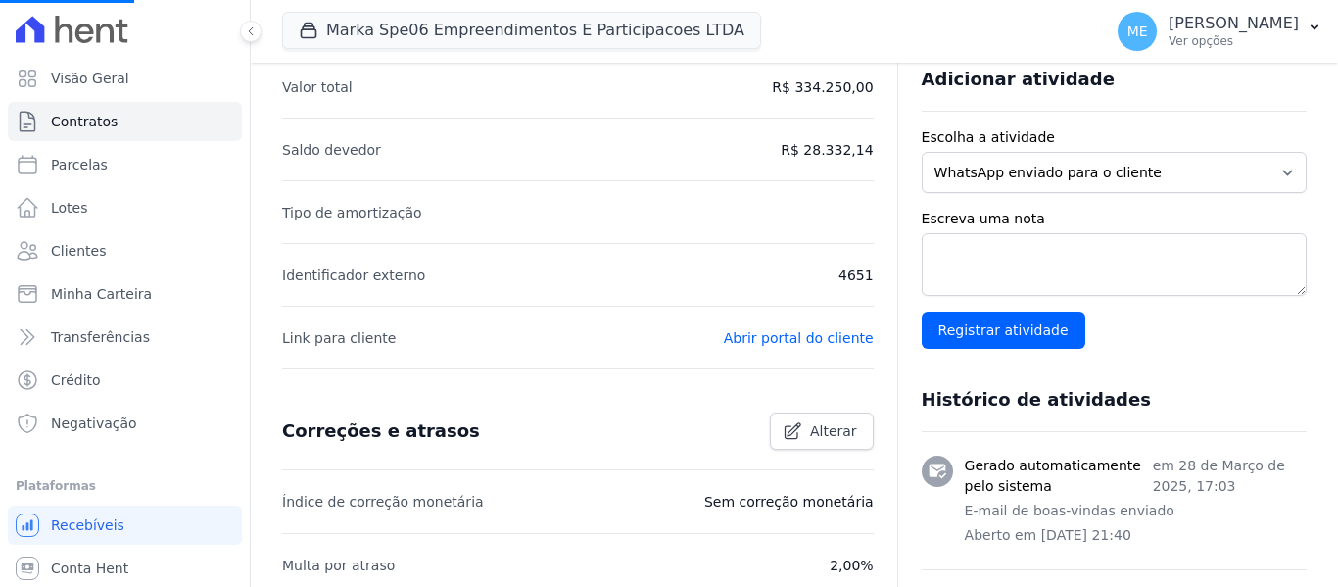
scroll to position [490, 0]
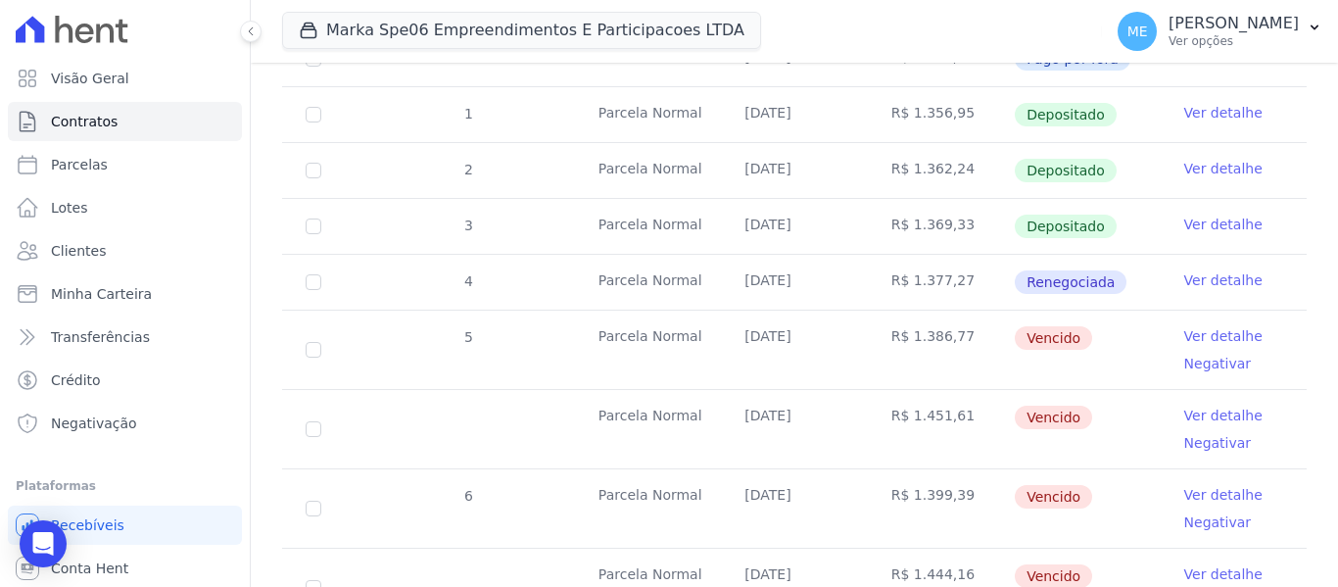
scroll to position [405, 0]
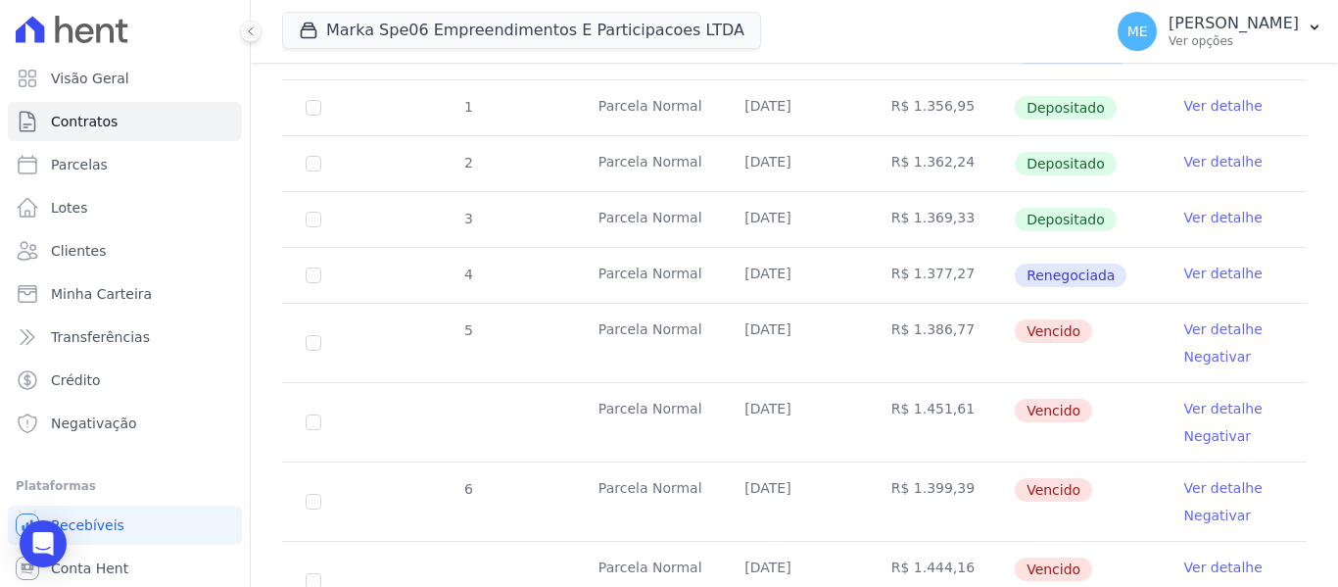
click at [1233, 264] on link "Ver detalhe" at bounding box center [1224, 274] width 78 height 20
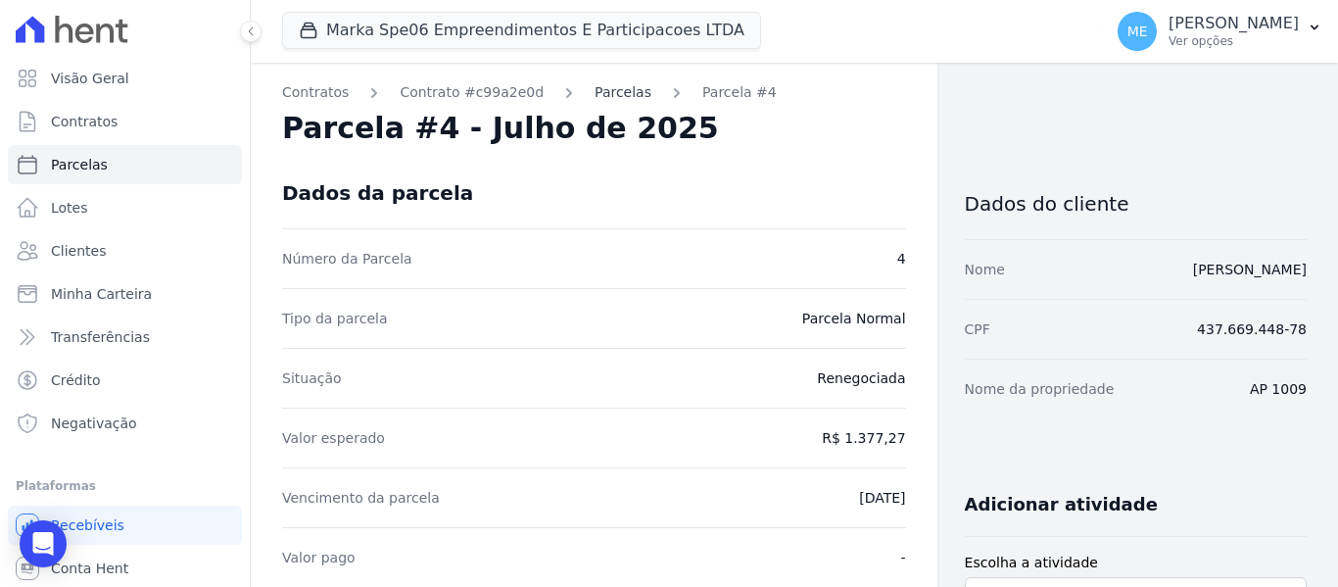
click at [595, 95] on link "Parcelas" at bounding box center [623, 92] width 57 height 21
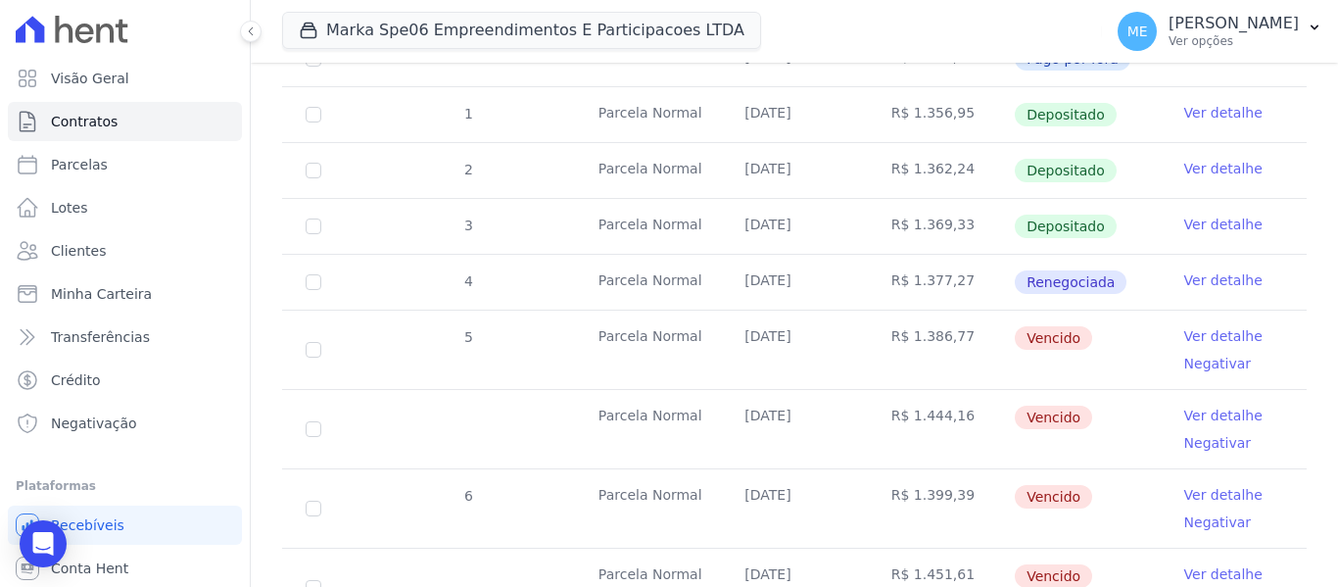
scroll to position [490, 0]
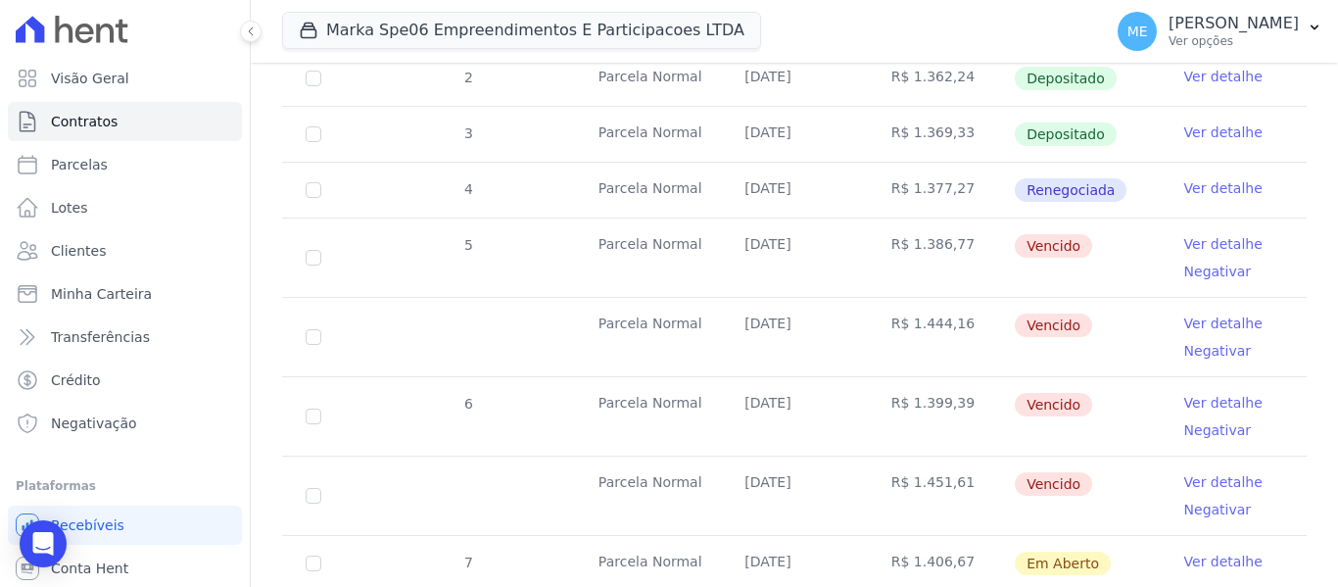
click at [1199, 234] on link "Ver detalhe" at bounding box center [1224, 244] width 78 height 20
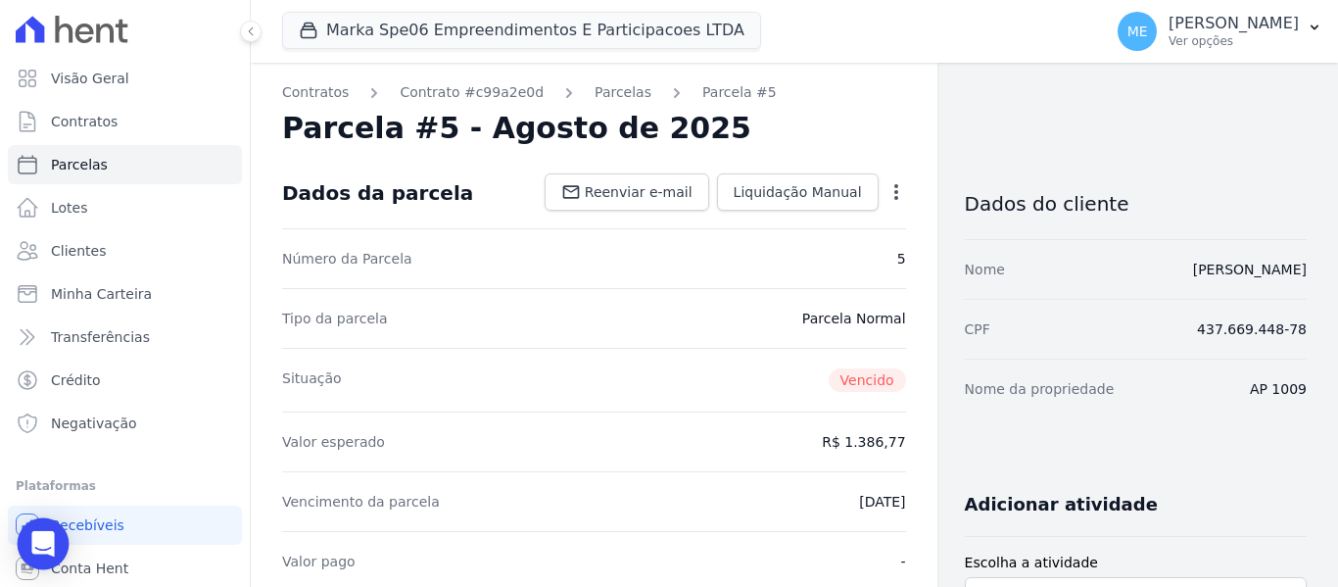
click at [56, 548] on div "Open Intercom Messenger" at bounding box center [44, 544] width 52 height 52
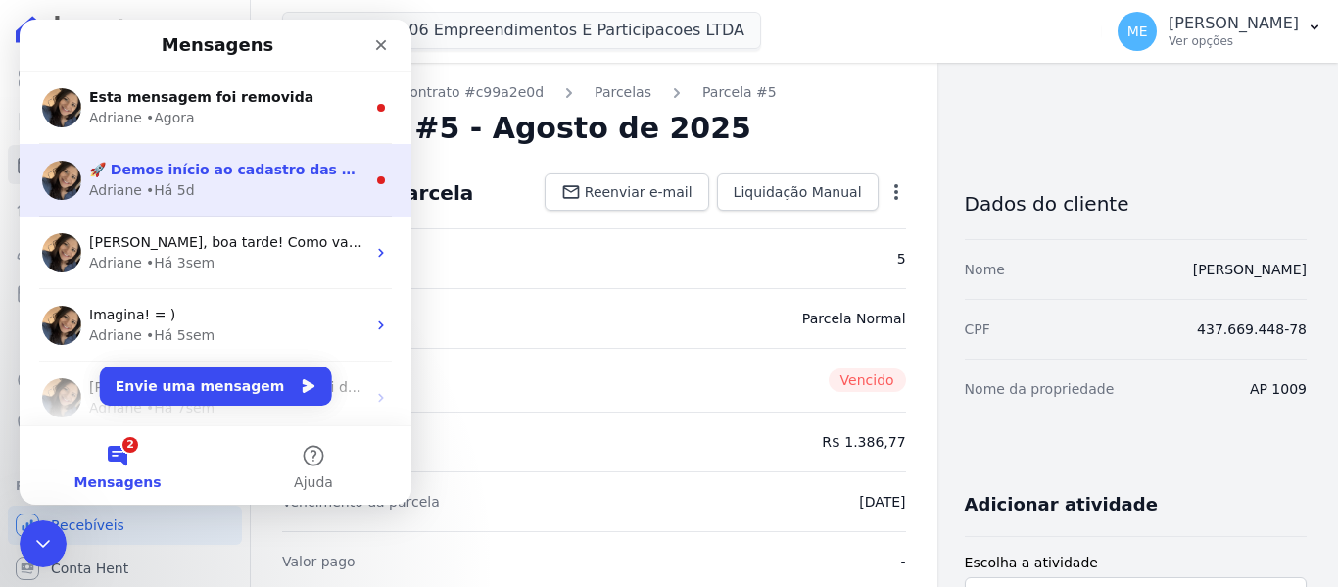
click at [193, 181] on div "Adriane • Há 5d" at bounding box center [227, 190] width 276 height 21
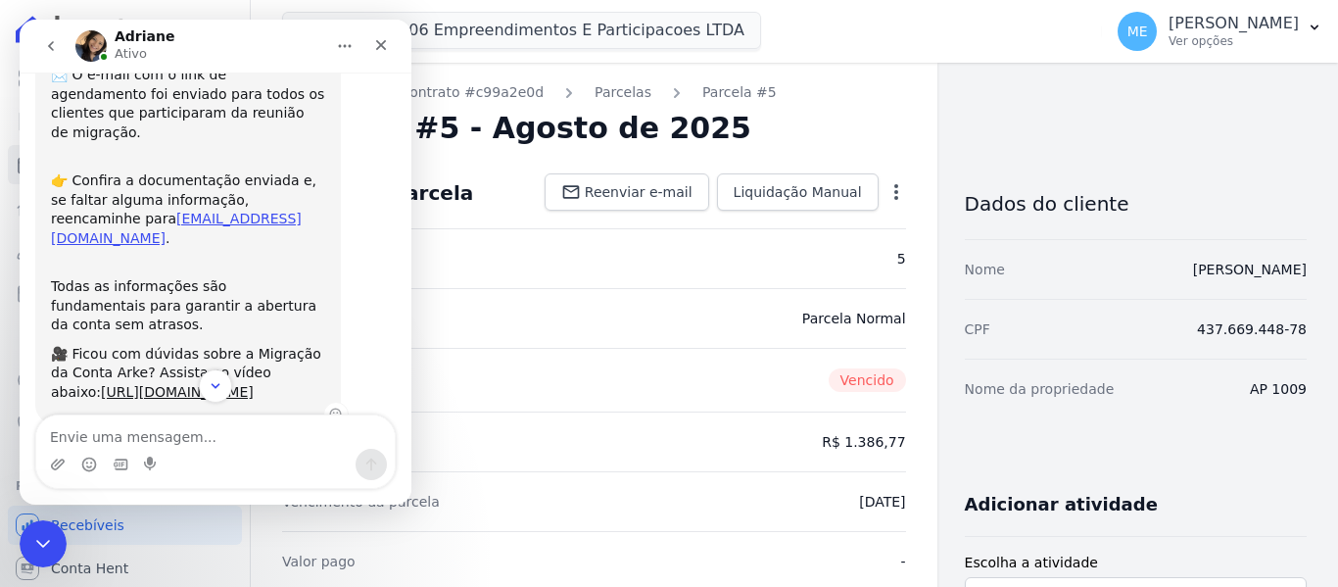
scroll to position [246, 0]
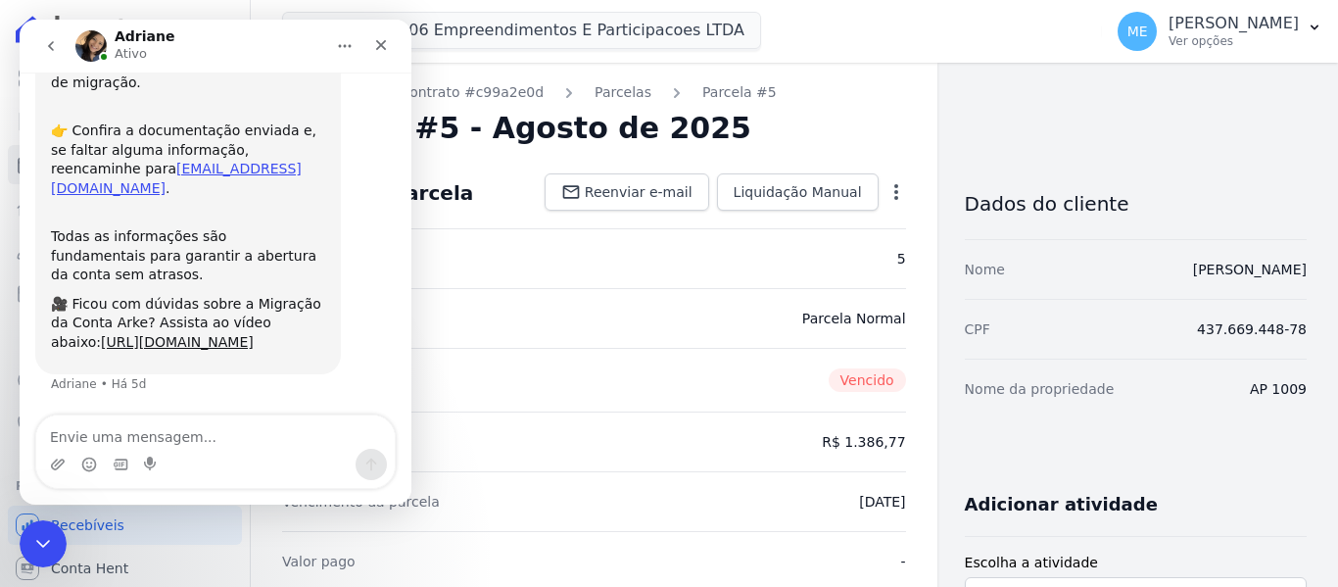
click at [51, 44] on icon "go back" at bounding box center [51, 46] width 6 height 10
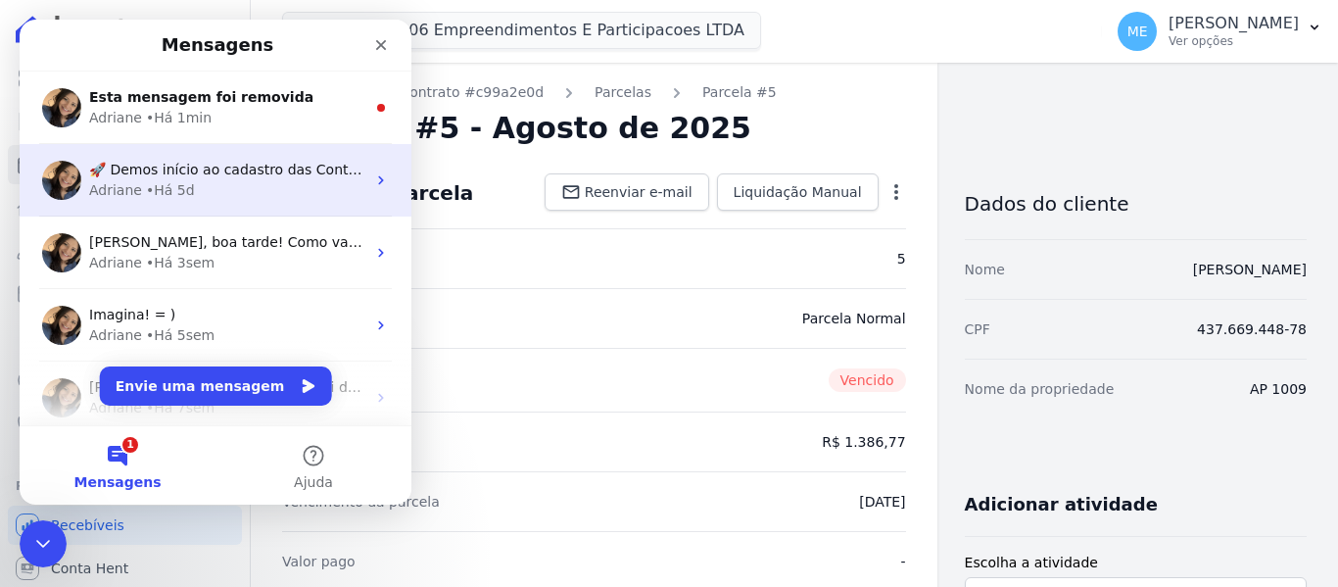
scroll to position [0, 0]
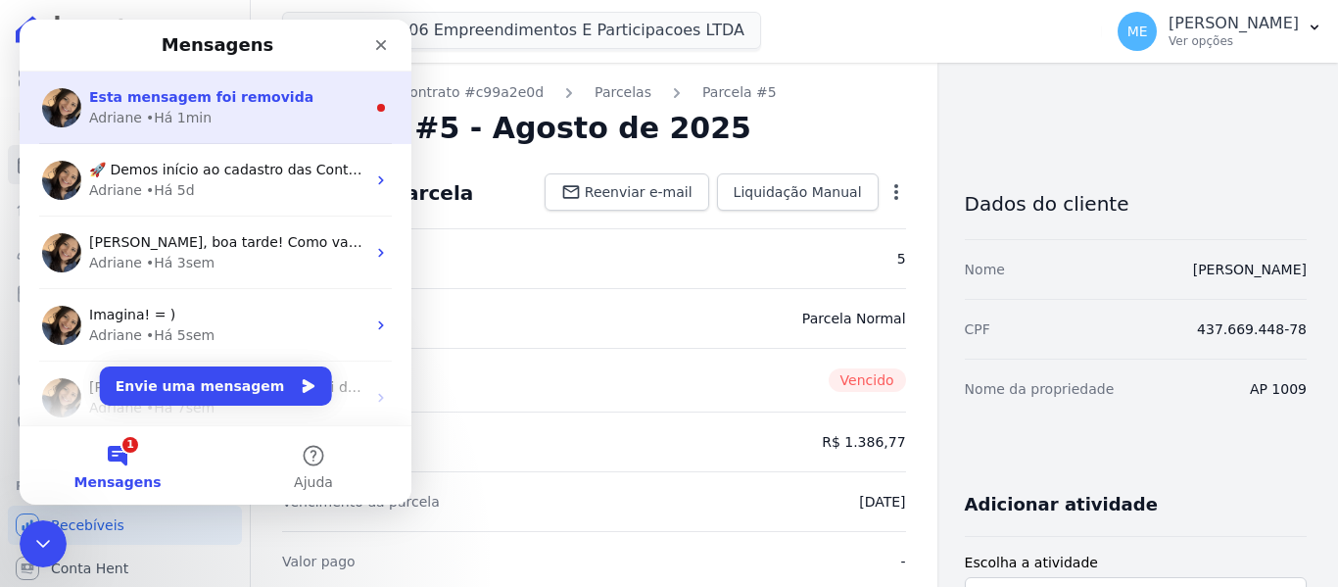
click at [183, 112] on div "• Há 1min" at bounding box center [179, 118] width 66 height 21
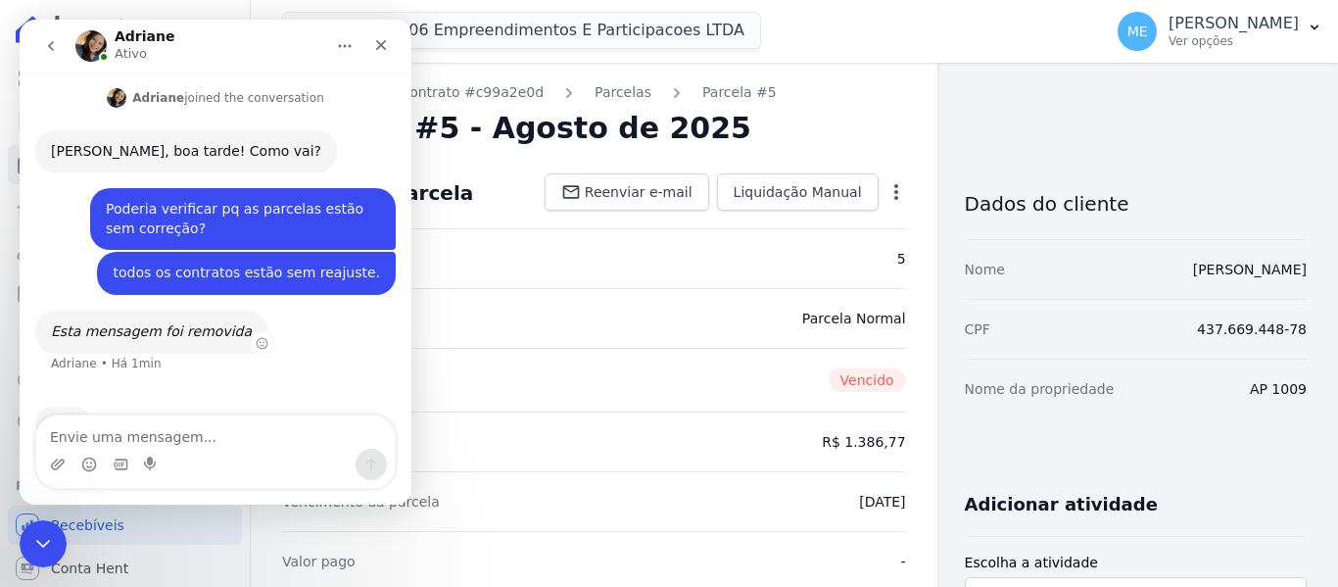
scroll to position [124, 0]
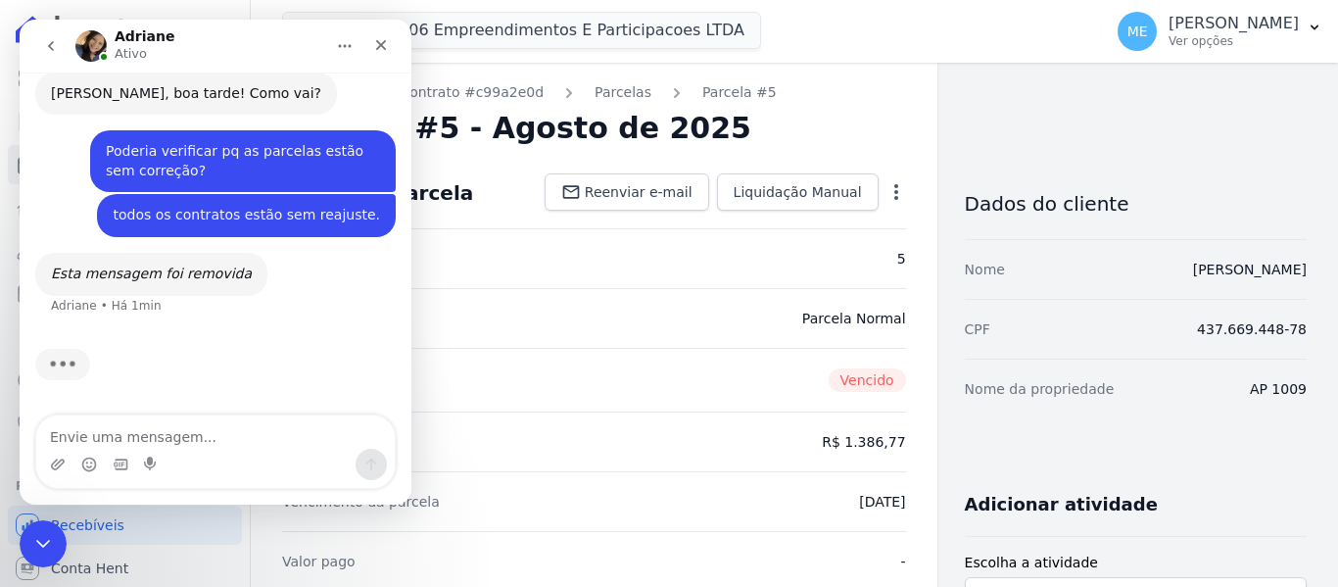
click at [215, 431] on textarea "Envie uma mensagem..." at bounding box center [215, 431] width 359 height 33
click at [185, 429] on textarea "Envie uma mensagem..." at bounding box center [215, 431] width 359 height 33
click at [54, 42] on icon "go back" at bounding box center [51, 46] width 16 height 16
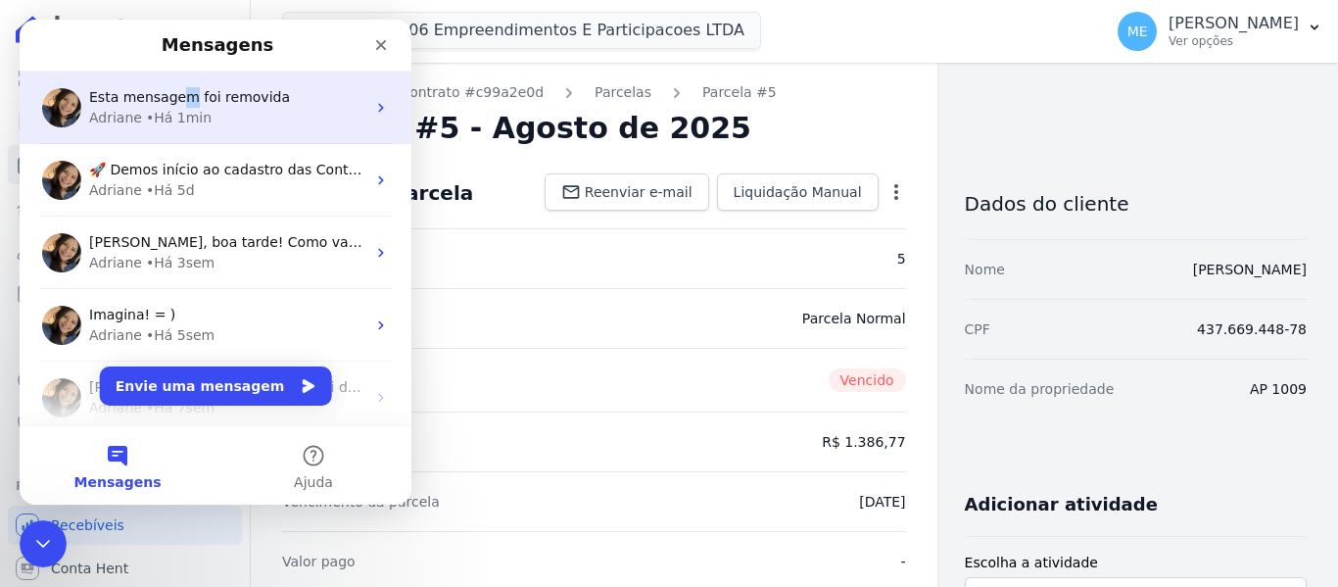
click at [177, 101] on span "Esta mensagem foi removida" at bounding box center [189, 97] width 201 height 16
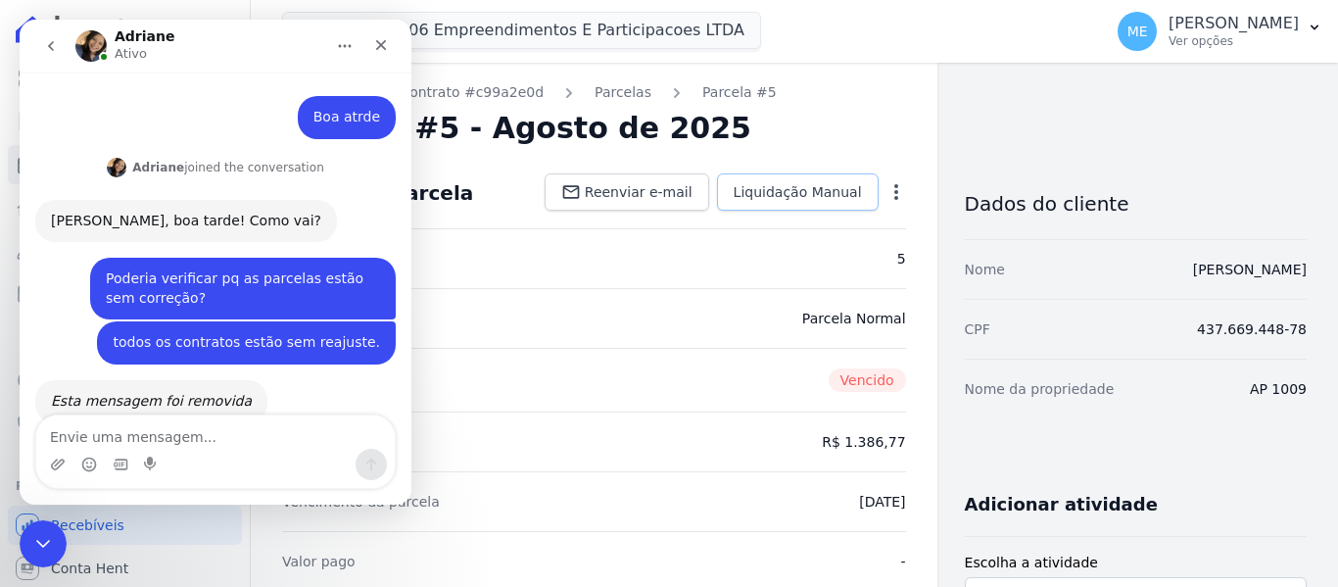
scroll to position [124, 0]
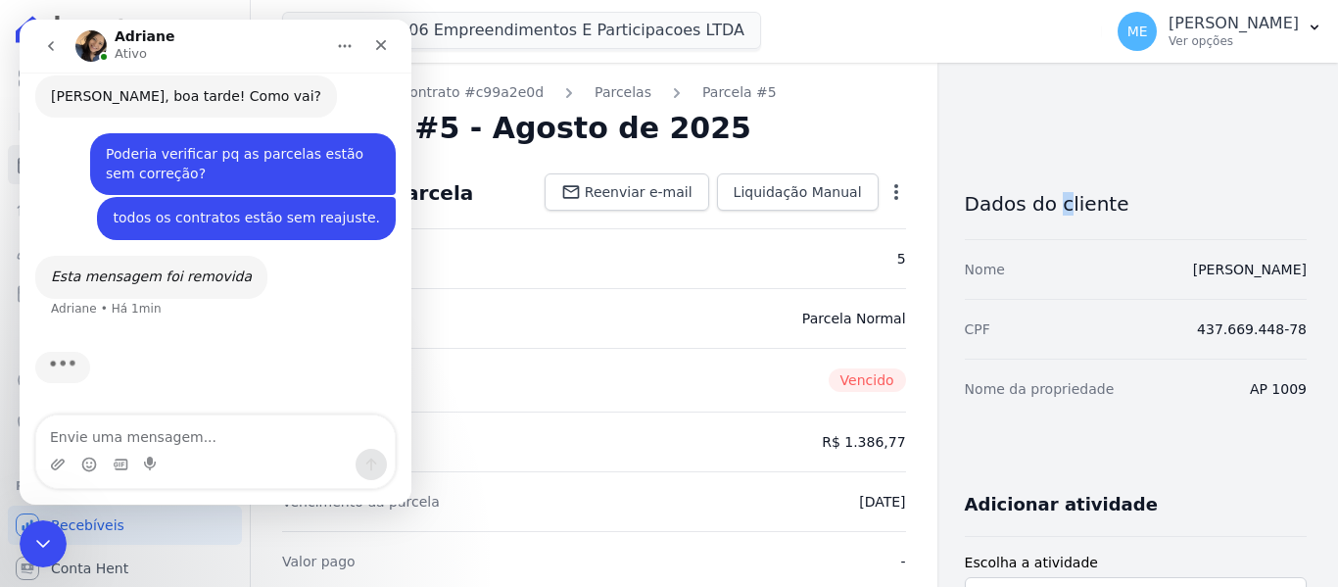
click at [388, 38] on icon "Fechar" at bounding box center [381, 45] width 16 height 16
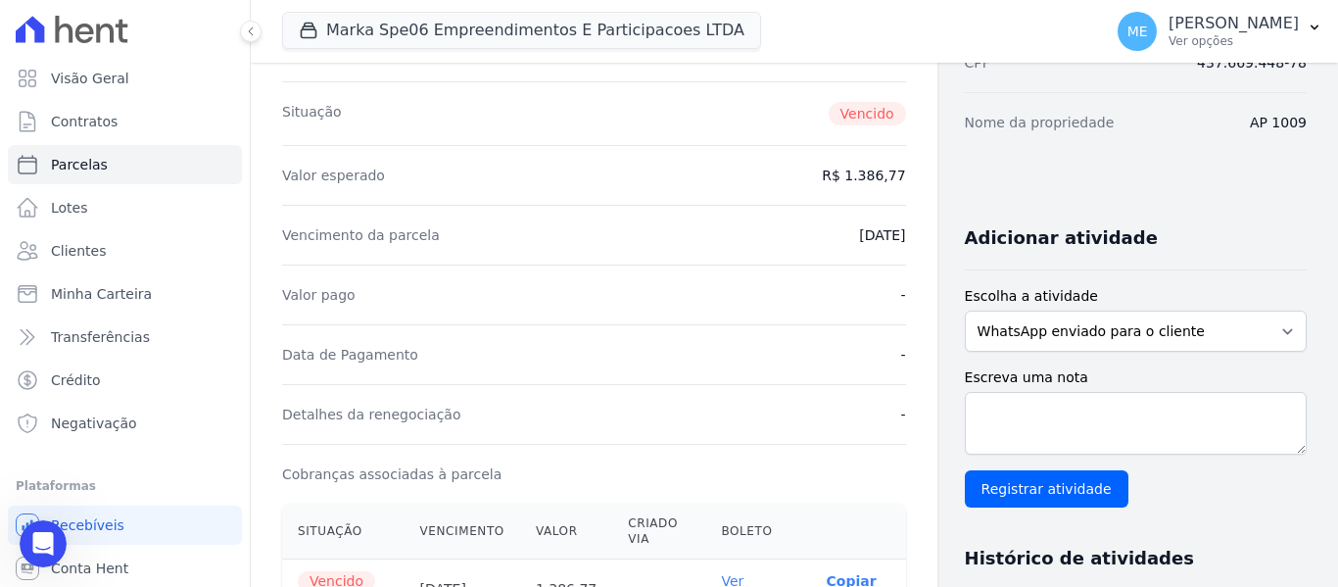
scroll to position [0, 0]
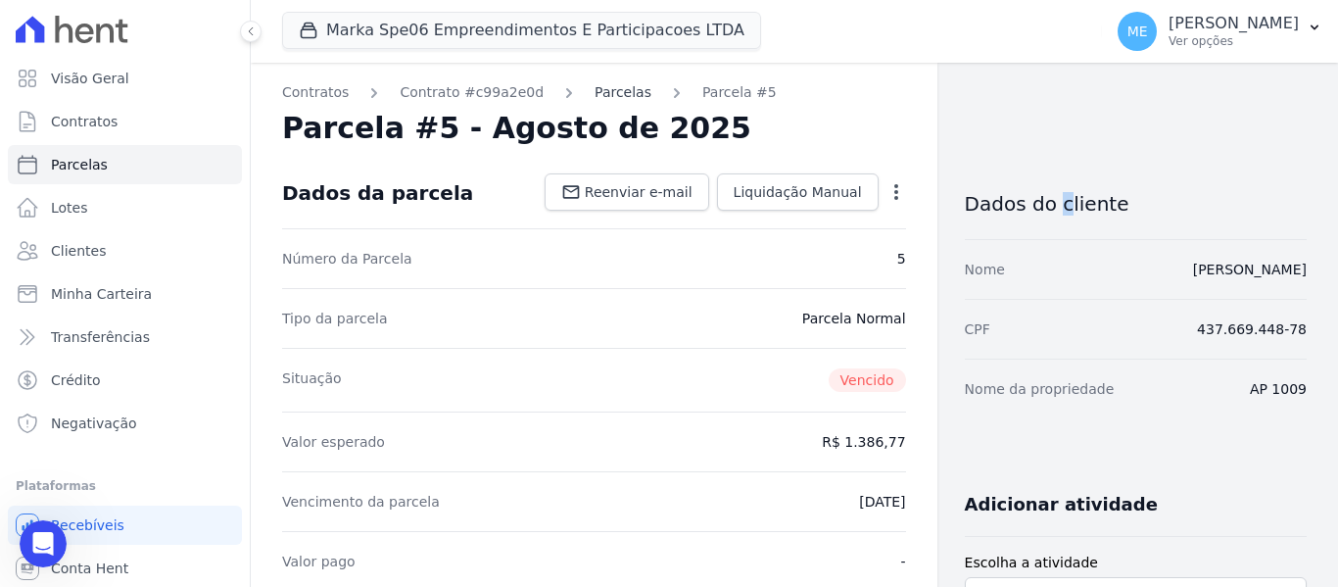
click at [595, 87] on link "Parcelas" at bounding box center [623, 92] width 57 height 21
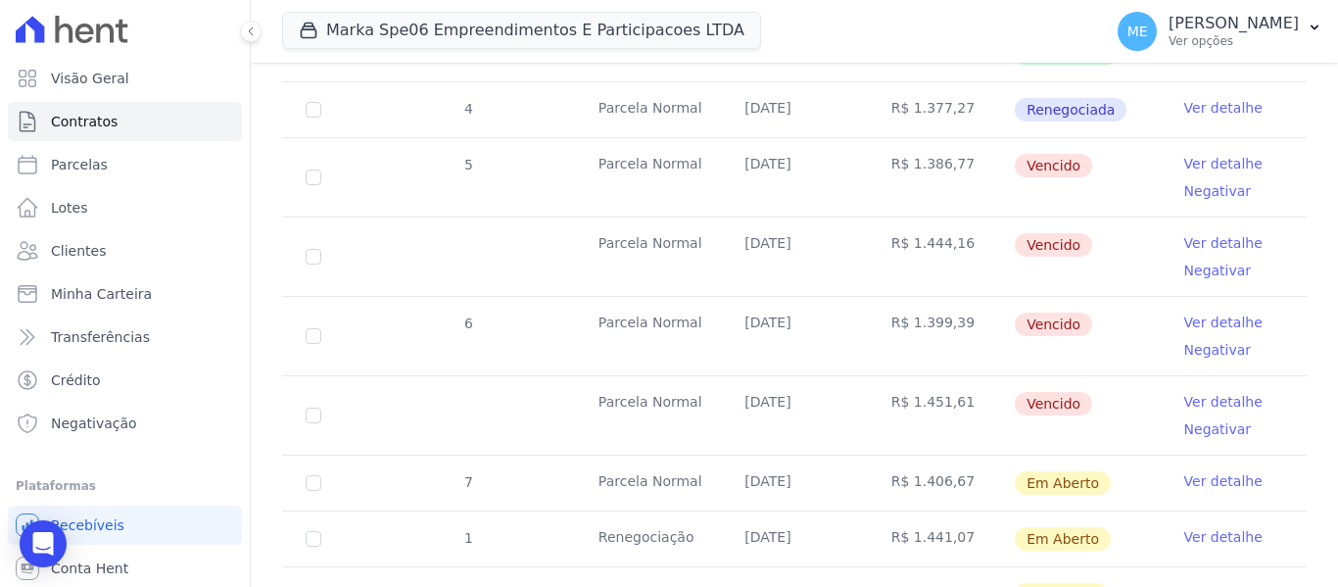
scroll to position [588, 0]
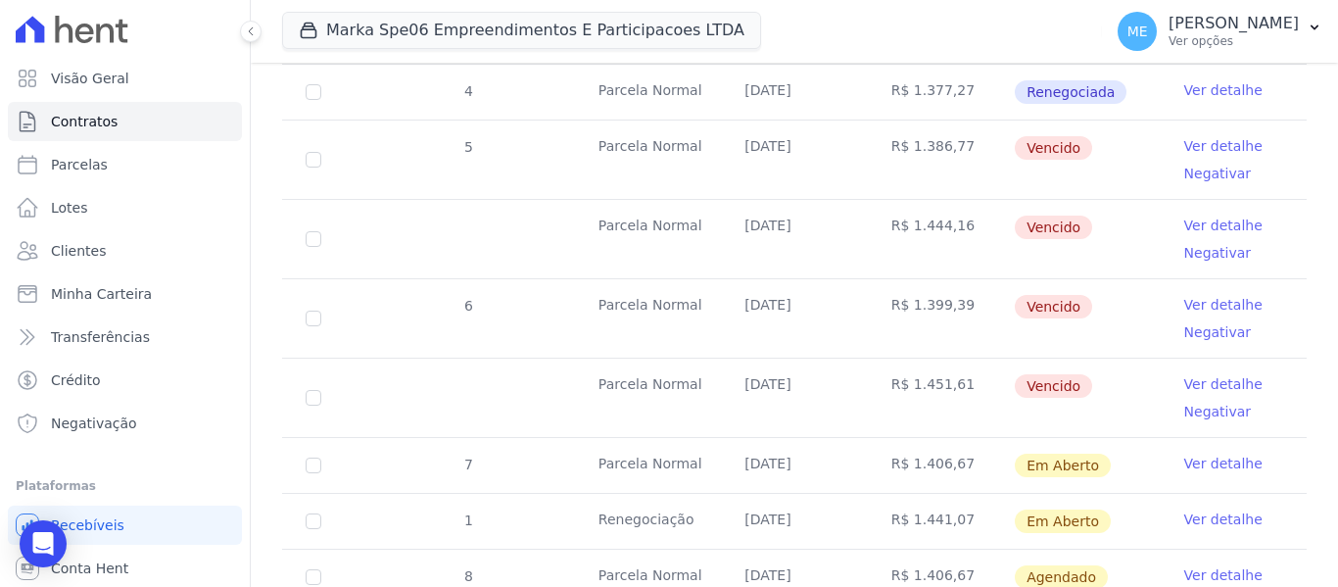
click at [1189, 136] on link "Ver detalhe" at bounding box center [1224, 146] width 78 height 20
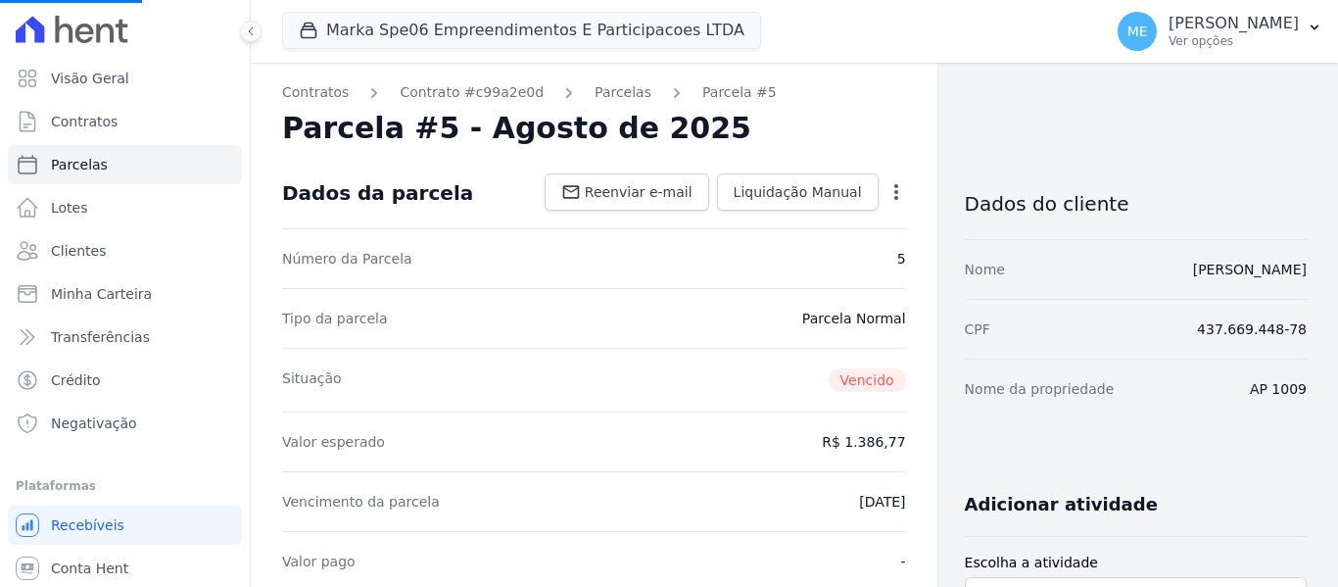
click at [893, 188] on icon "button" at bounding box center [897, 192] width 20 height 20
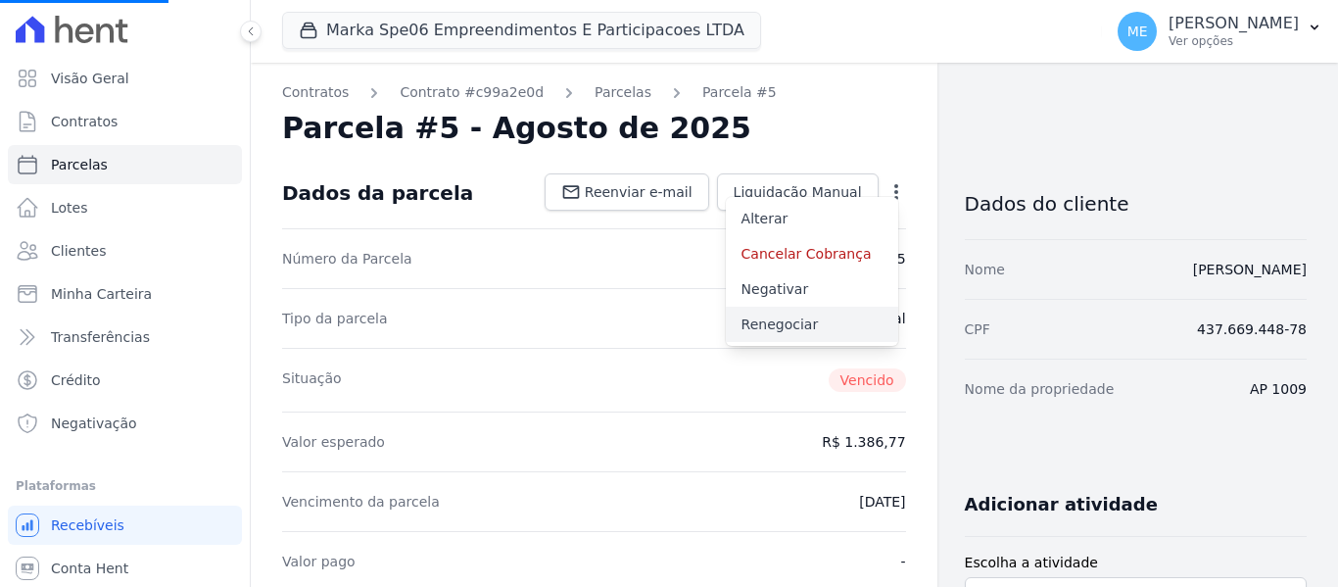
click at [788, 318] on link "Renegociar" at bounding box center [812, 324] width 172 height 35
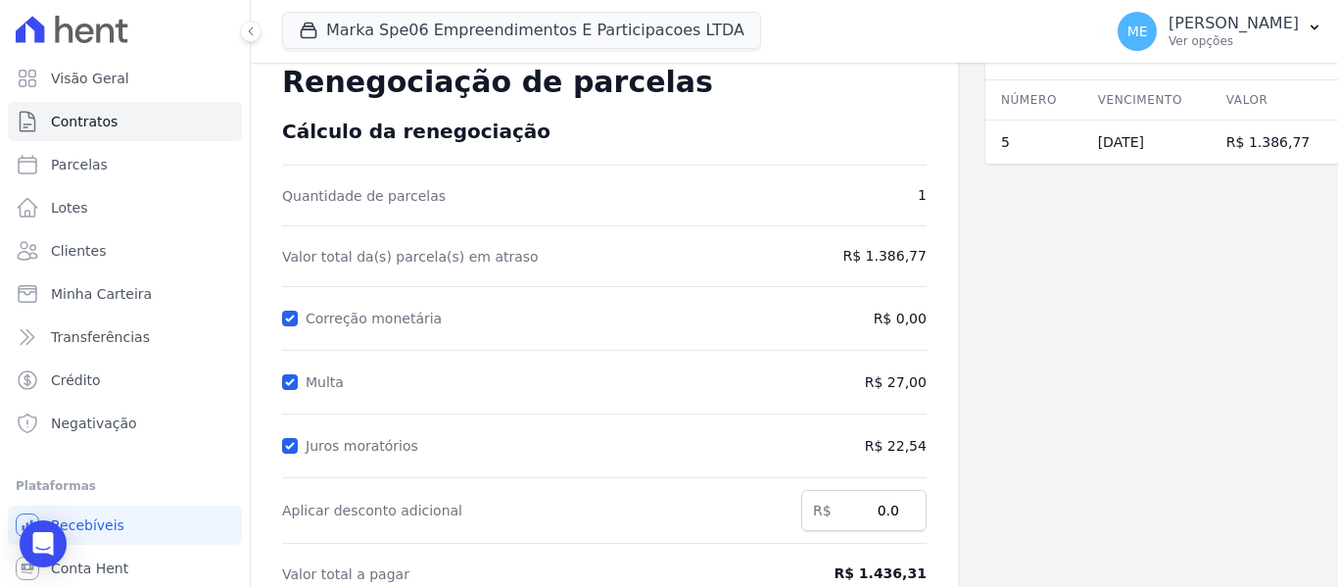
scroll to position [98, 0]
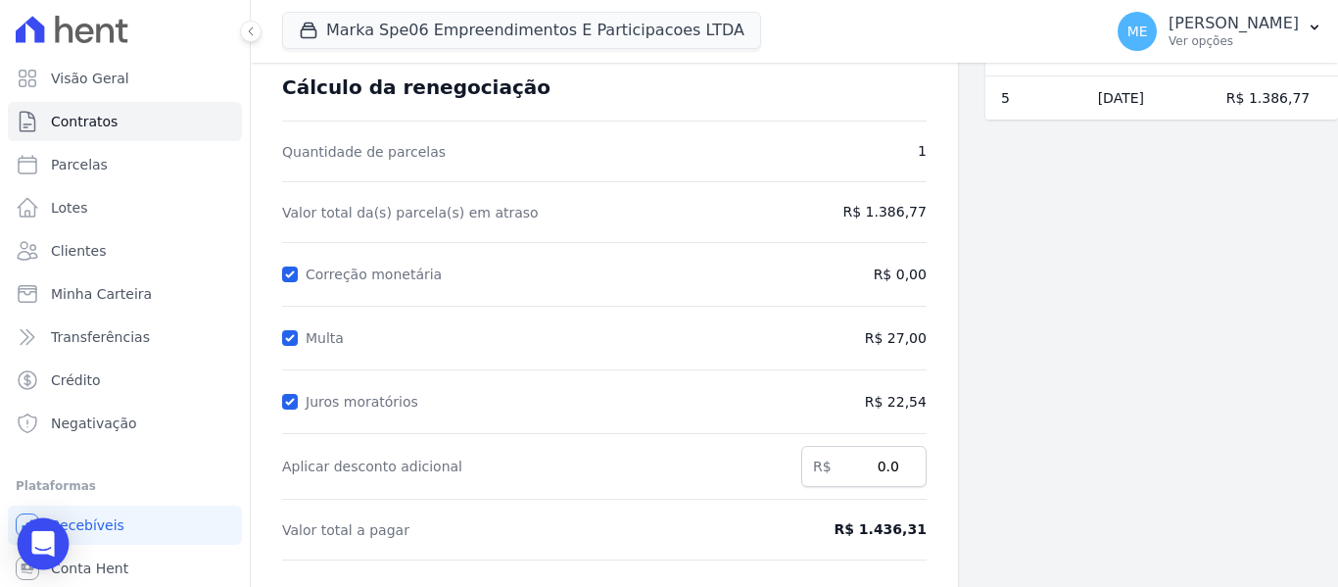
click at [50, 550] on icon "Open Intercom Messenger" at bounding box center [42, 543] width 23 height 25
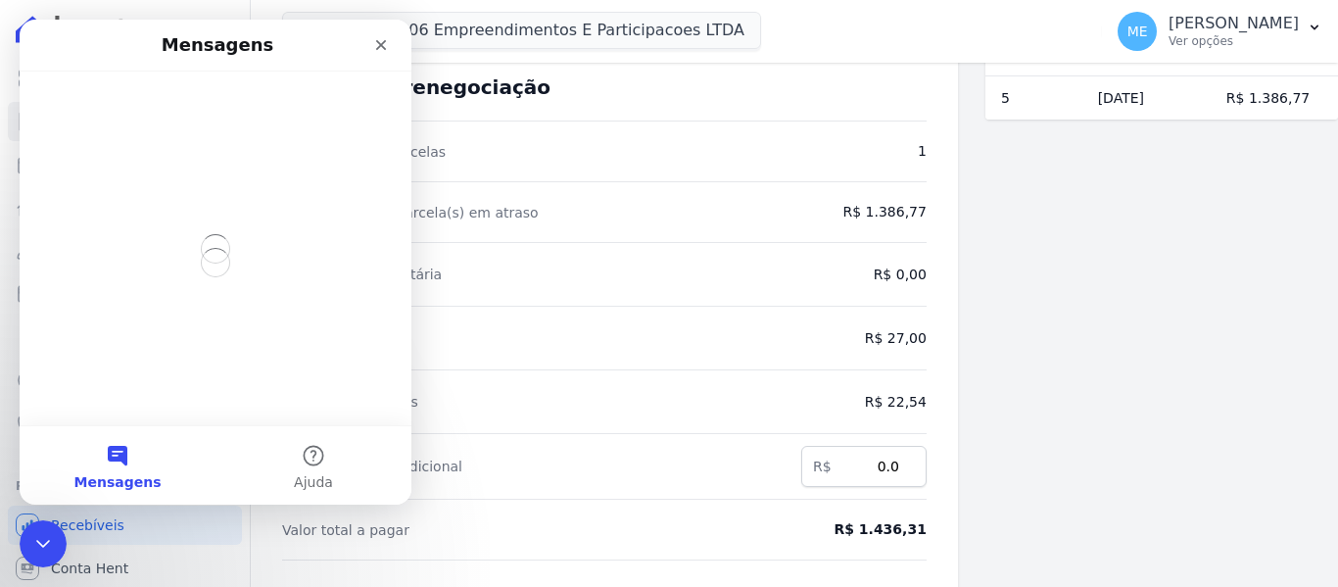
scroll to position [0, 0]
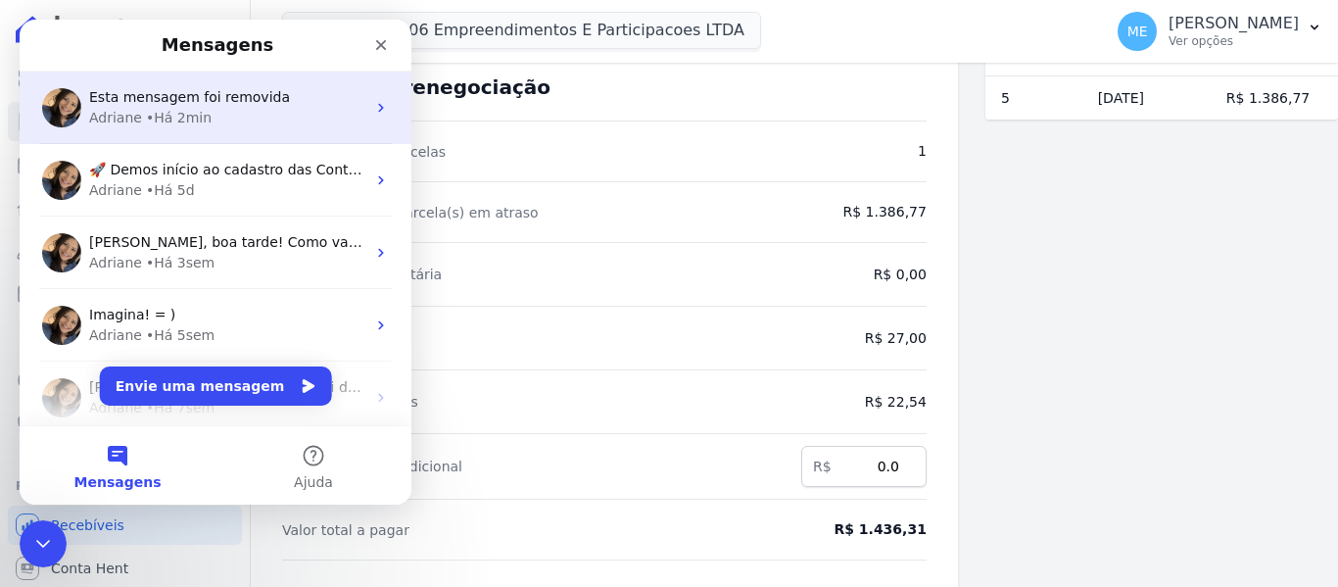
click at [211, 115] on div "Adriane • Há 2min" at bounding box center [227, 118] width 276 height 21
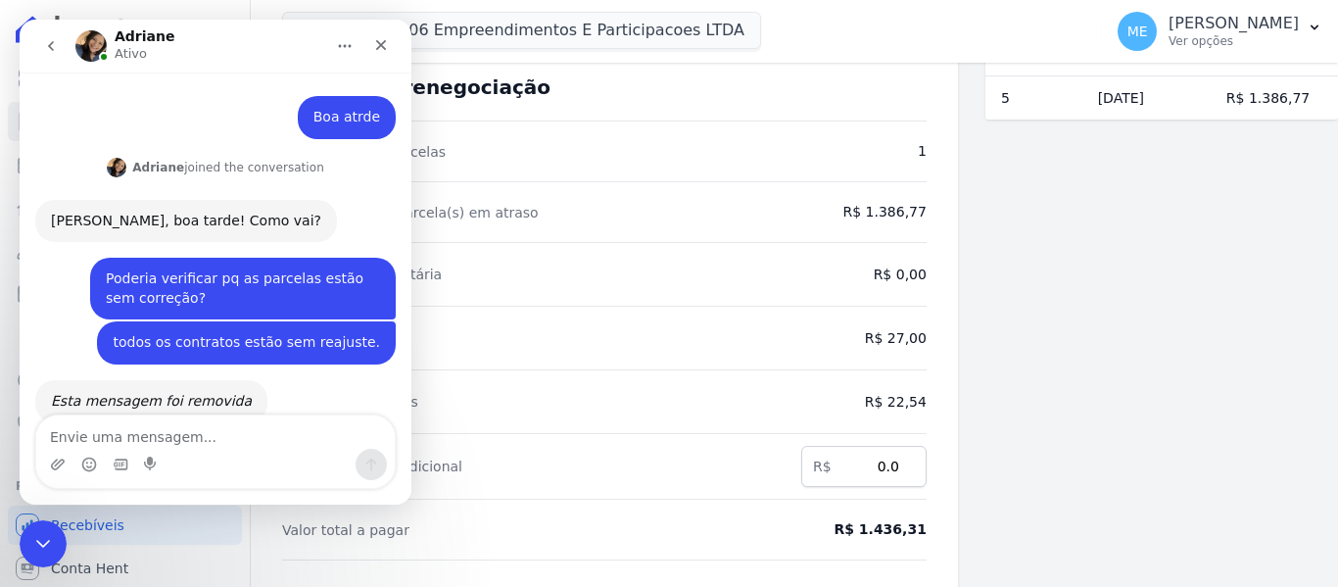
scroll to position [49, 0]
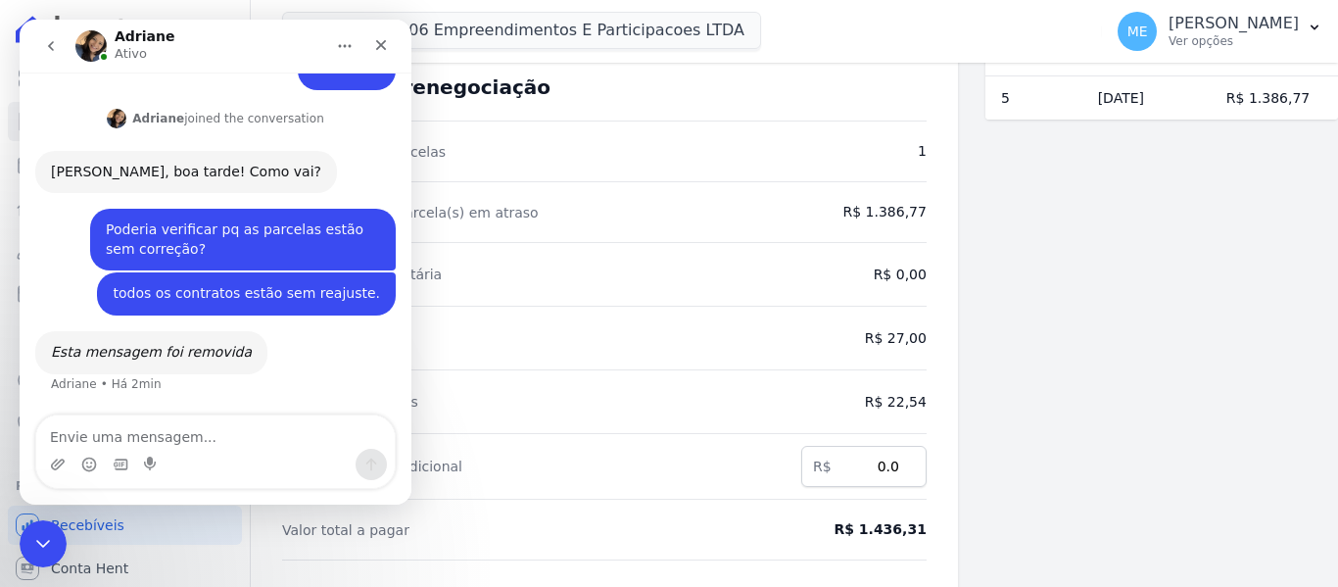
click at [184, 436] on textarea "Envie uma mensagem..." at bounding box center [215, 431] width 359 height 33
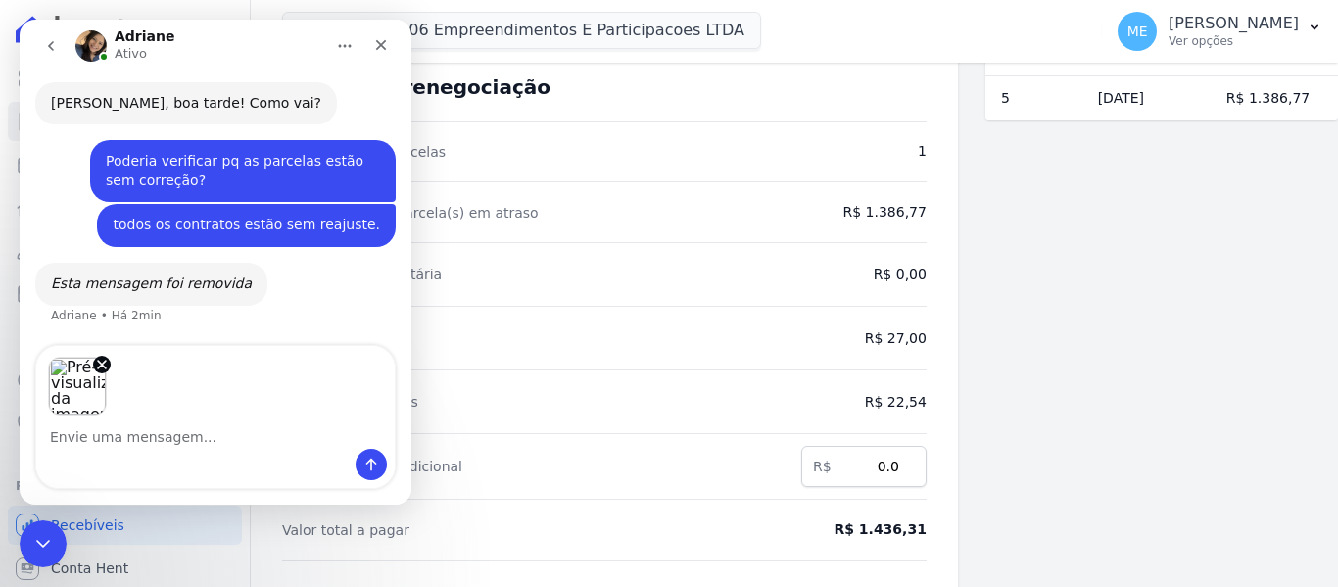
scroll to position [119, 0]
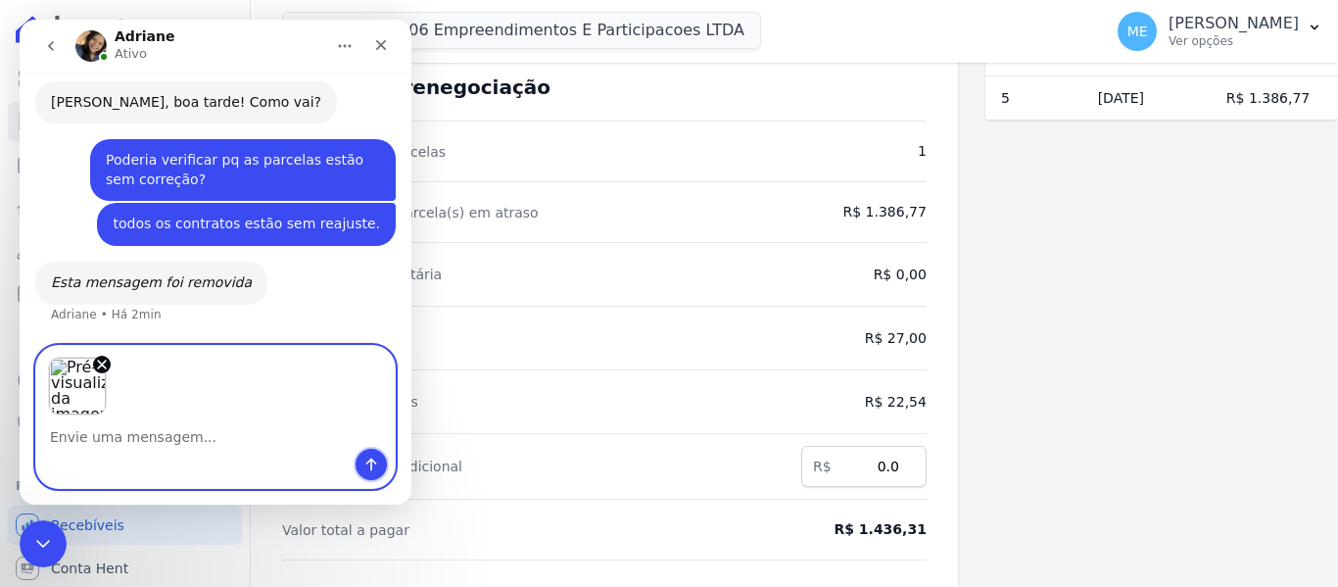
click at [374, 460] on icon "Enviar uma mensagem" at bounding box center [372, 465] width 16 height 16
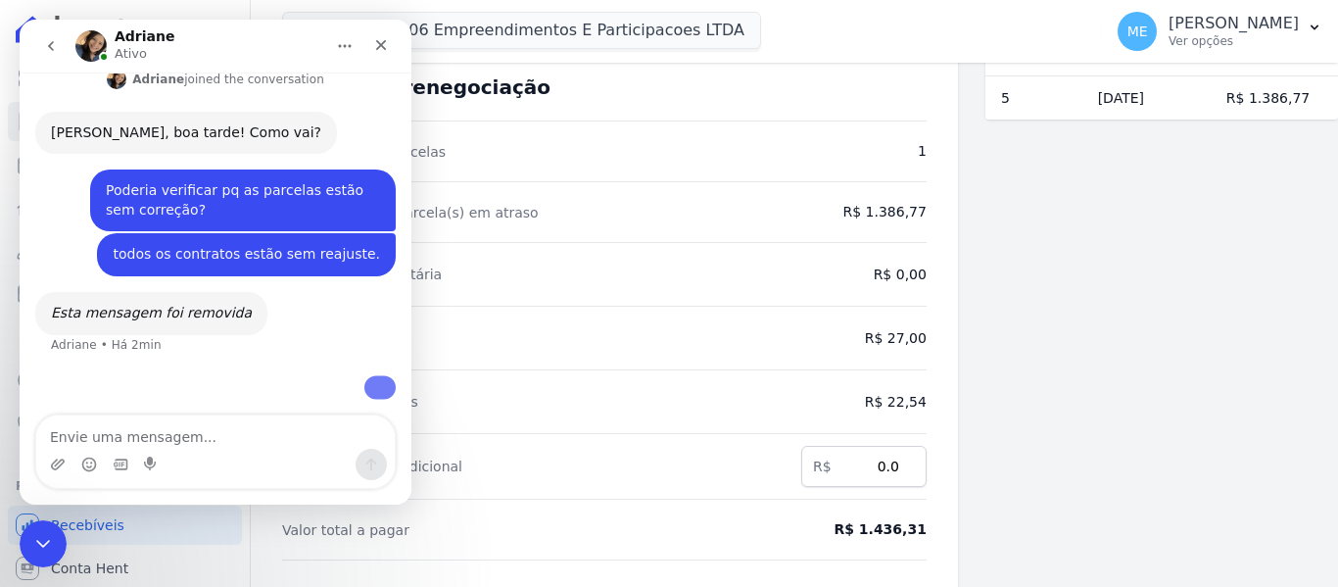
scroll to position [214, 0]
click at [170, 441] on textarea "Envie uma mensagem..." at bounding box center [215, 431] width 359 height 33
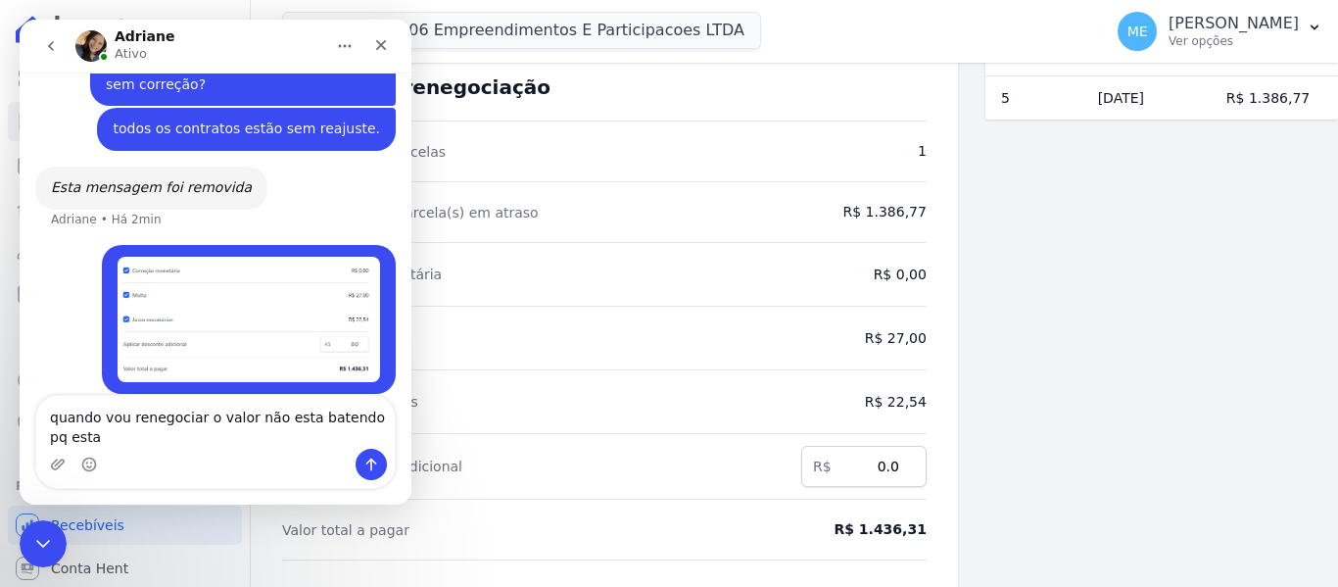
scroll to position [233, 0]
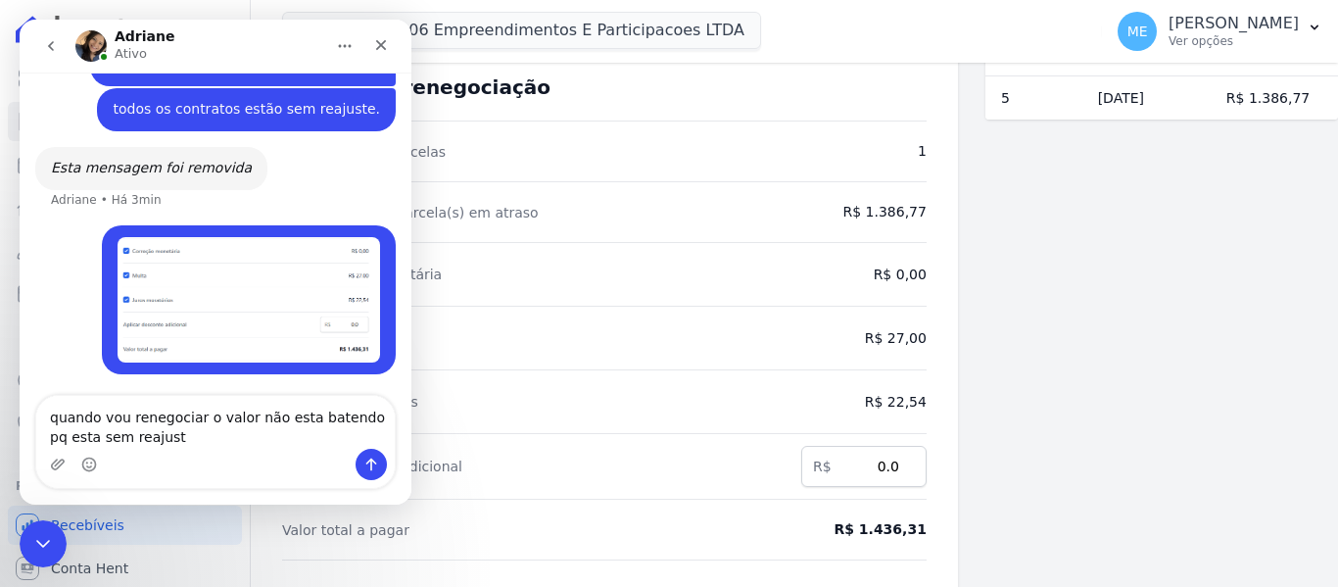
type textarea "quando vou renegociar o valor não esta batendo pq esta sem reajuste"
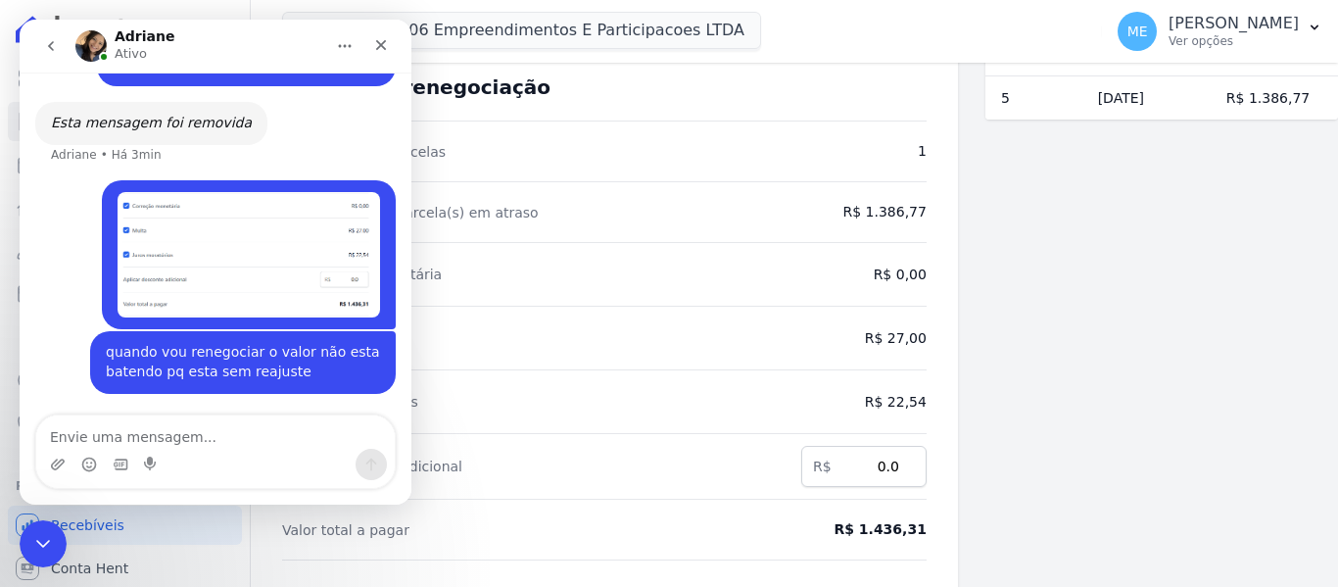
click at [1094, 376] on div "Parcelas em renegociação Número Vencimento [GEOGRAPHIC_DATA] 5 [DATE] R$ 1.386,…" at bounding box center [1162, 424] width 353 height 919
click at [385, 50] on icon "Fechar" at bounding box center [381, 45] width 16 height 16
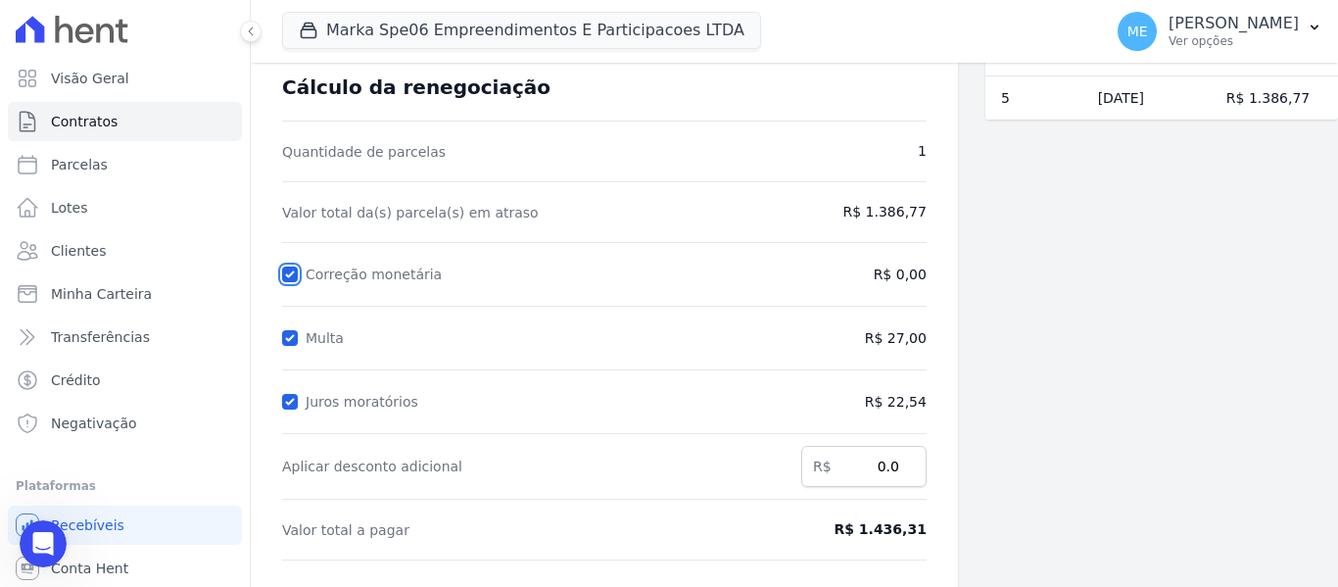
click at [284, 274] on input "Correção monetária" at bounding box center [290, 275] width 16 height 16
click at [284, 272] on input "Correção monetária" at bounding box center [290, 275] width 16 height 16
checkbox input "true"
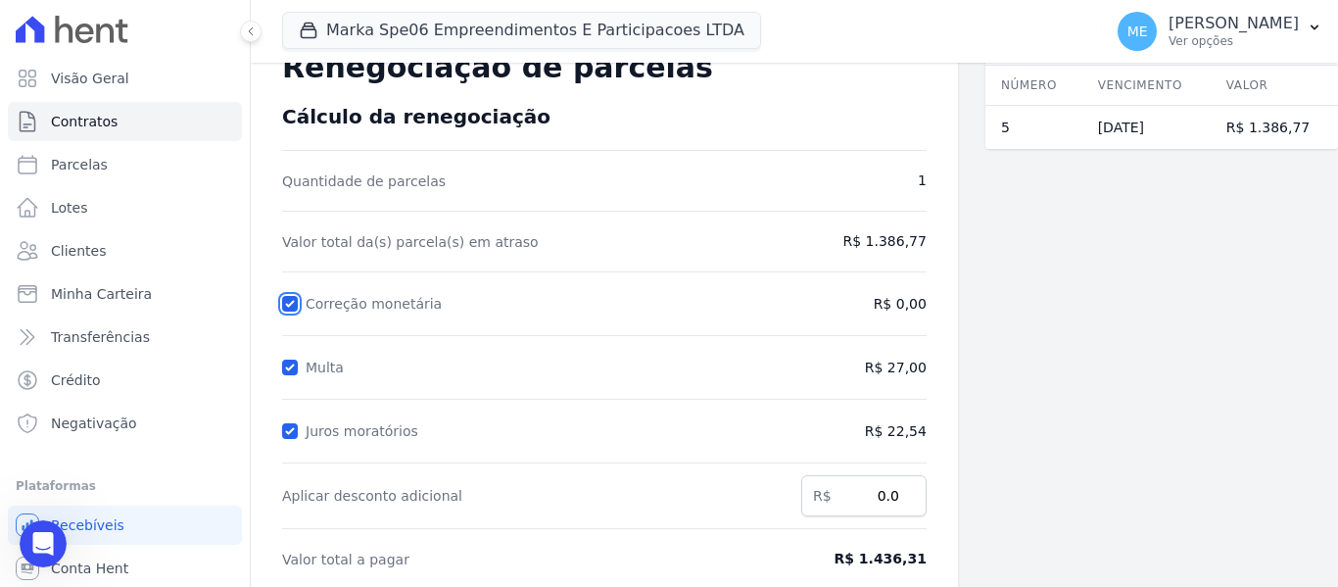
scroll to position [0, 0]
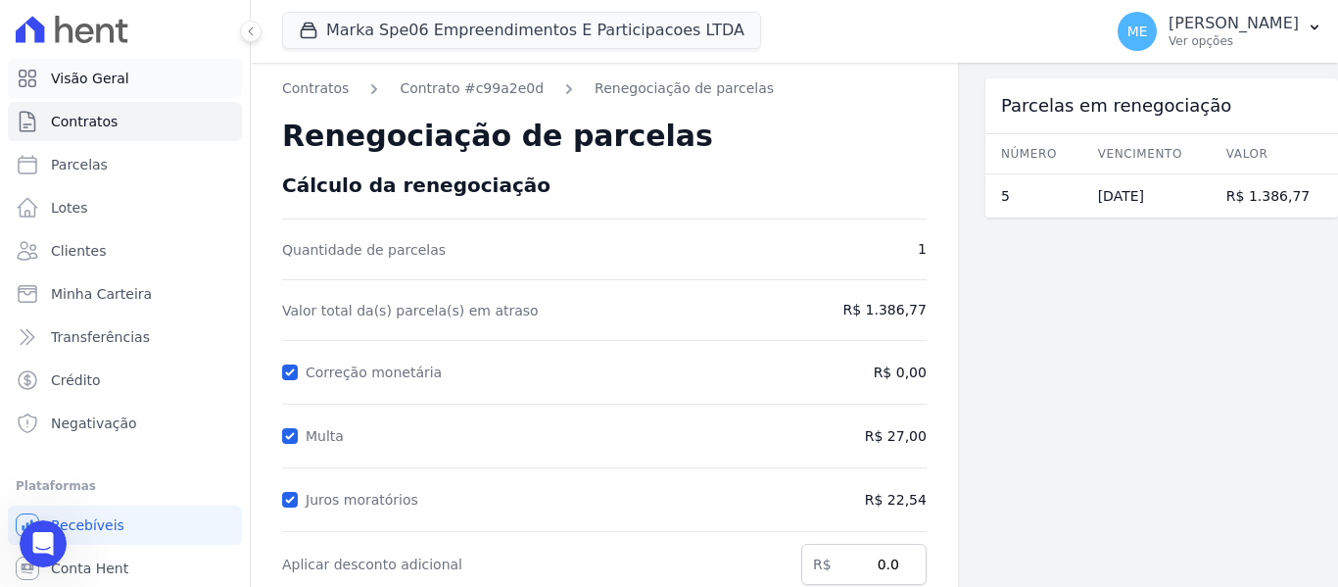
click at [95, 84] on span "Visão Geral" at bounding box center [90, 79] width 78 height 20
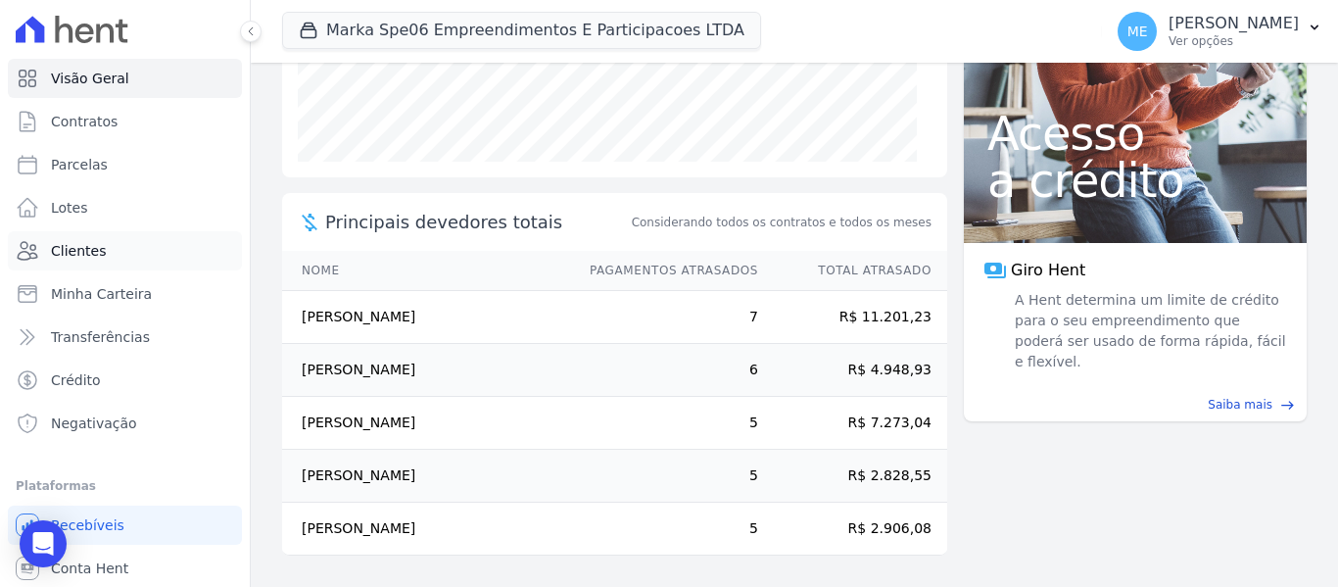
click at [94, 245] on span "Clientes" at bounding box center [78, 251] width 55 height 20
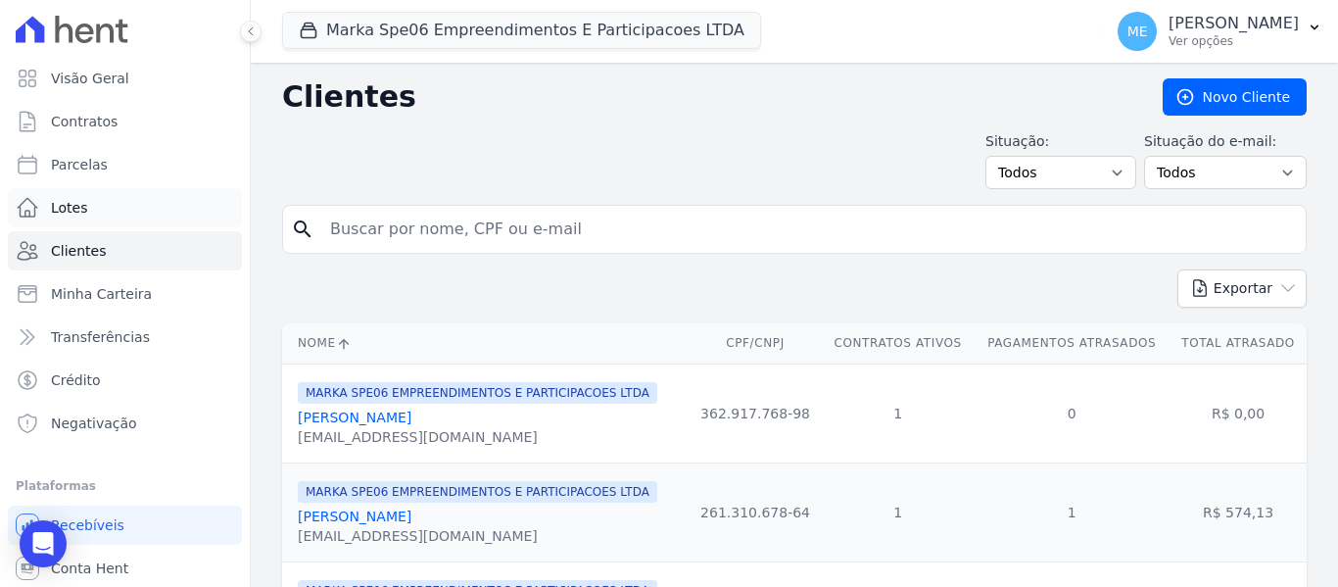
click at [99, 198] on link "Lotes" at bounding box center [125, 207] width 234 height 39
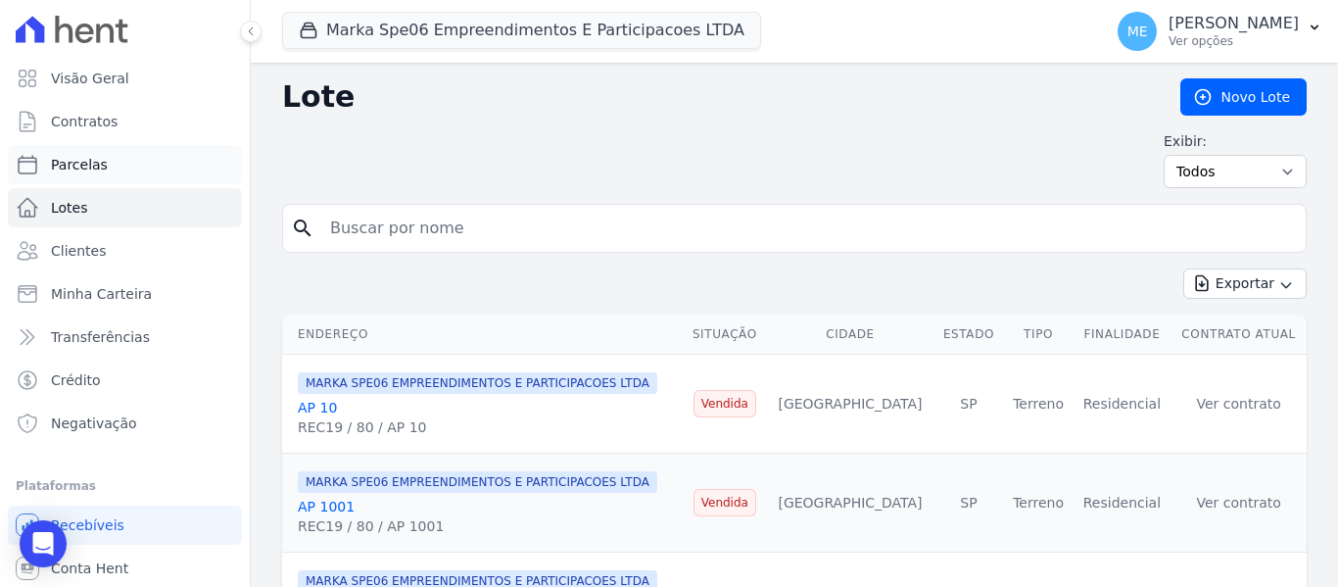
click at [91, 162] on span "Parcelas" at bounding box center [79, 165] width 57 height 20
select select
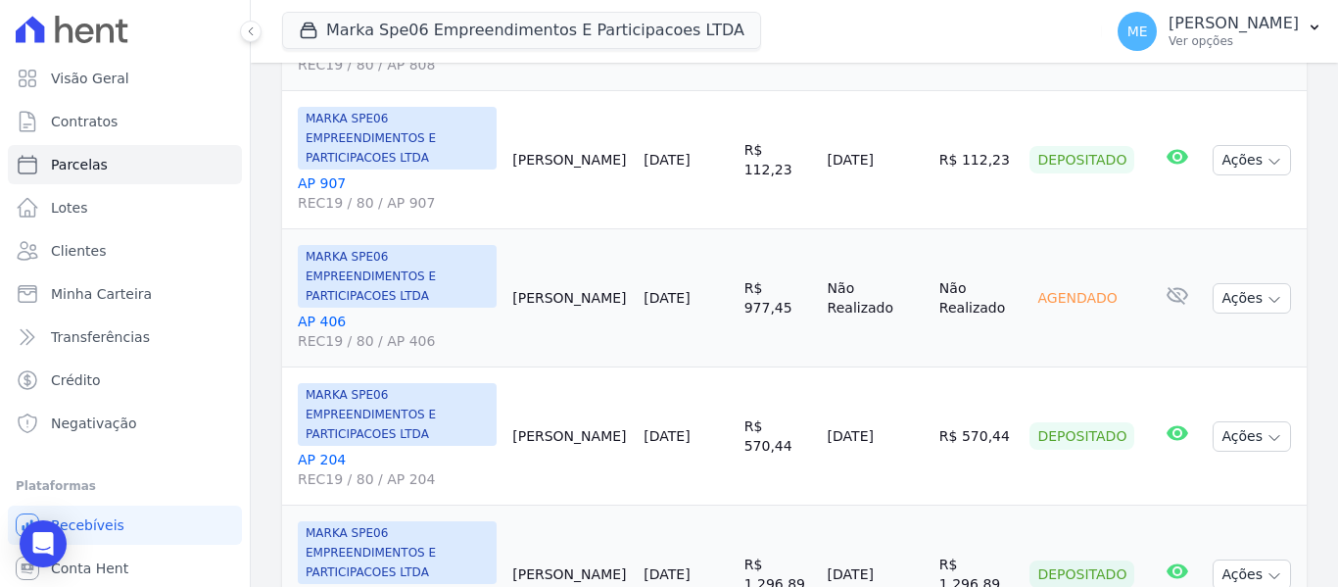
scroll to position [1078, 0]
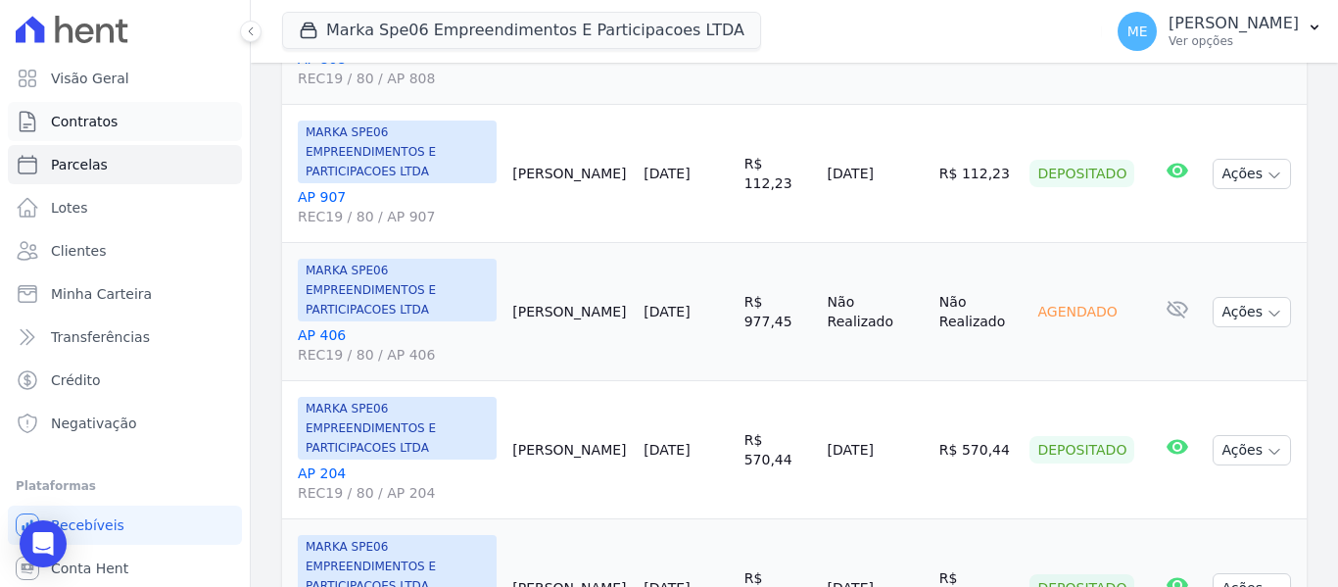
click at [67, 127] on span "Contratos" at bounding box center [84, 122] width 67 height 20
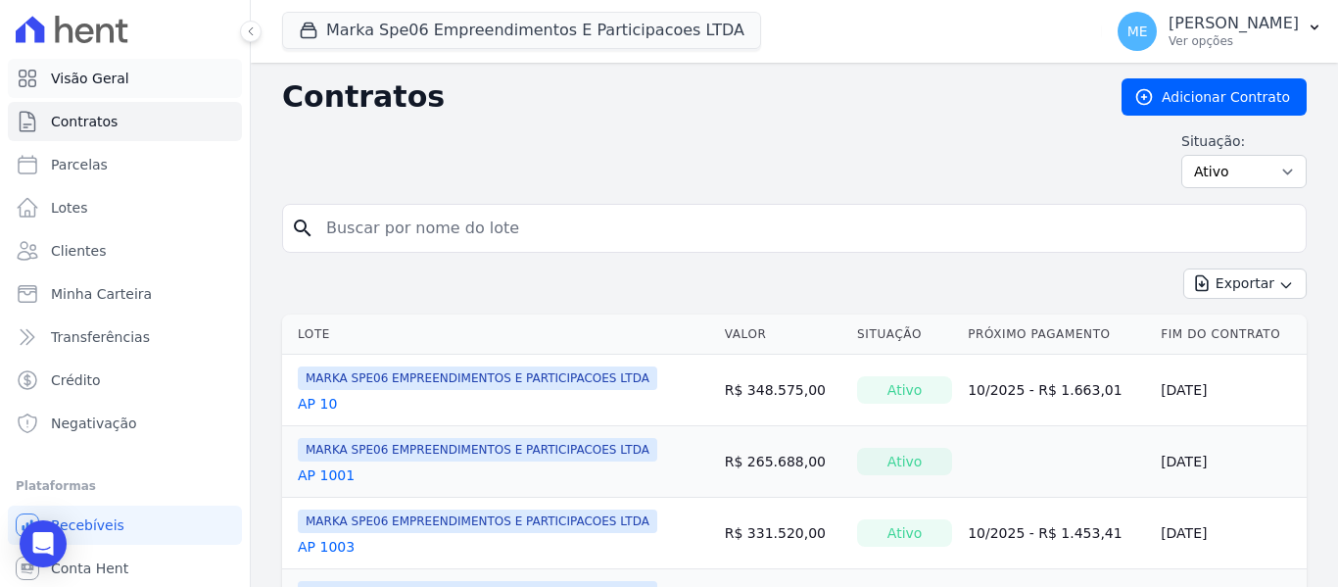
click at [47, 76] on link "Visão Geral" at bounding box center [125, 78] width 234 height 39
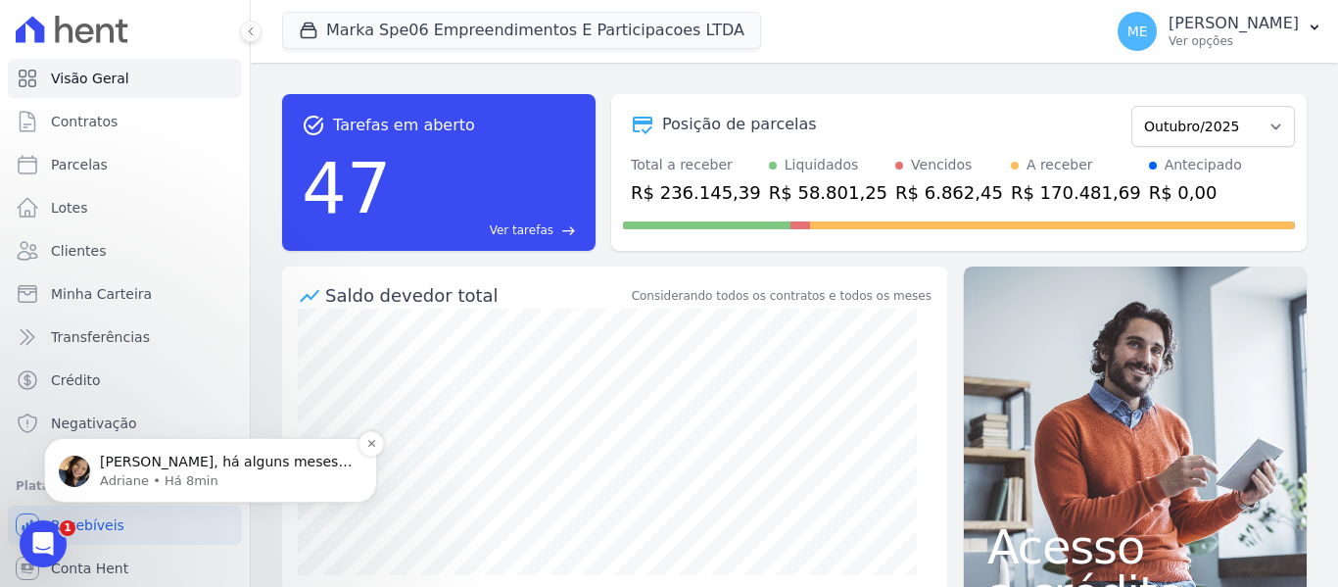
click at [229, 460] on span "[PERSON_NAME], há alguns meses eu havia aberto um chamado a pedido da [PERSON_N…" at bounding box center [226, 549] width 252 height 191
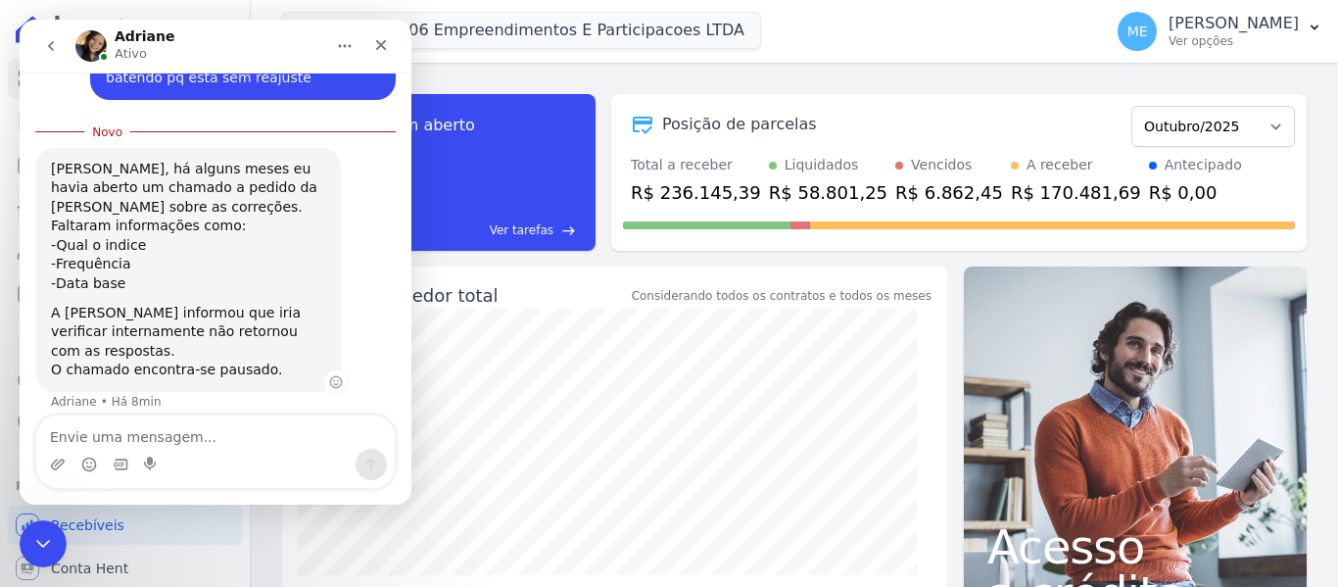
scroll to position [551, 0]
click at [128, 434] on textarea "Envie uma mensagem..." at bounding box center [215, 431] width 359 height 33
type textarea "certo vou te passar as informações."
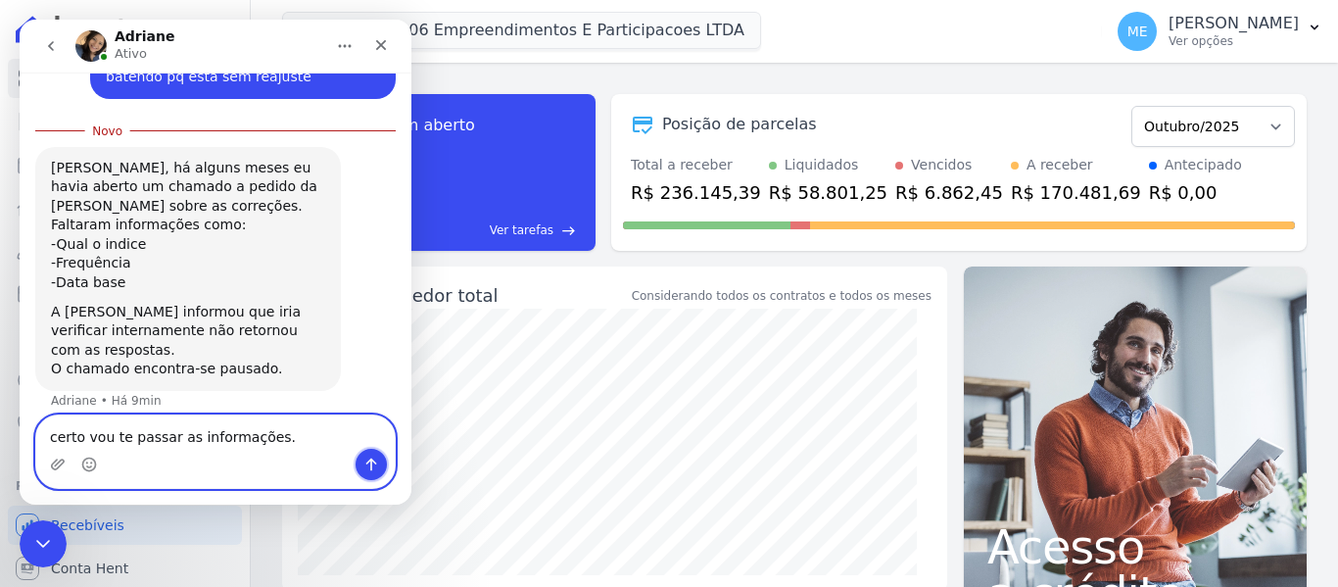
click at [365, 463] on icon "Enviar uma mensagem" at bounding box center [372, 465] width 16 height 16
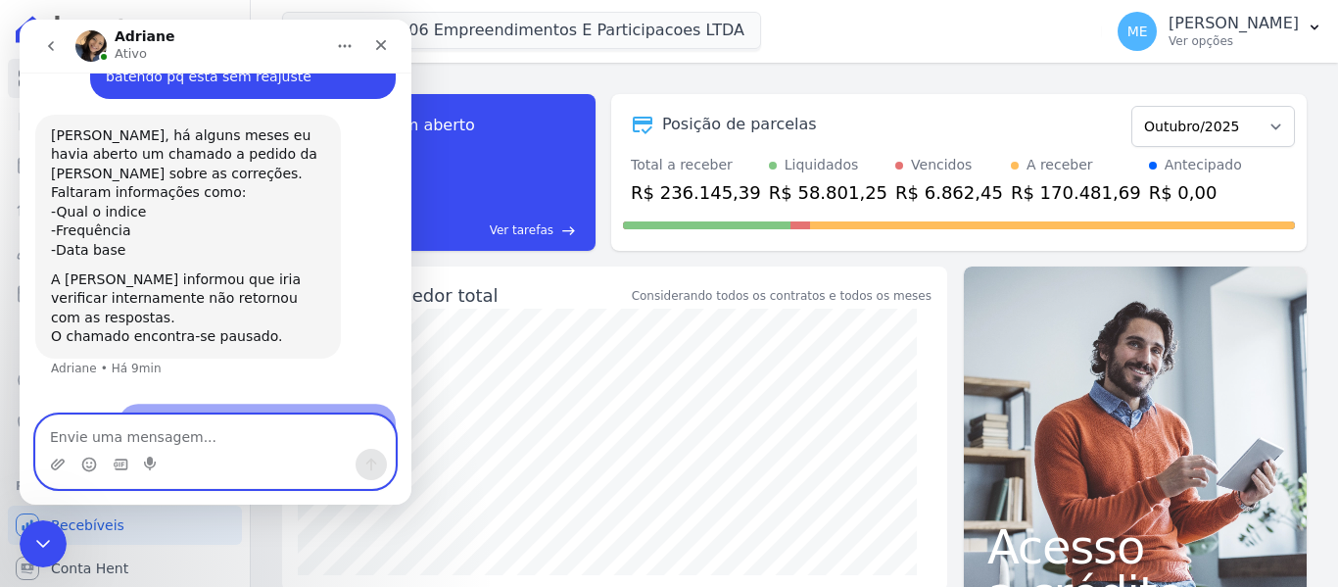
scroll to position [577, 0]
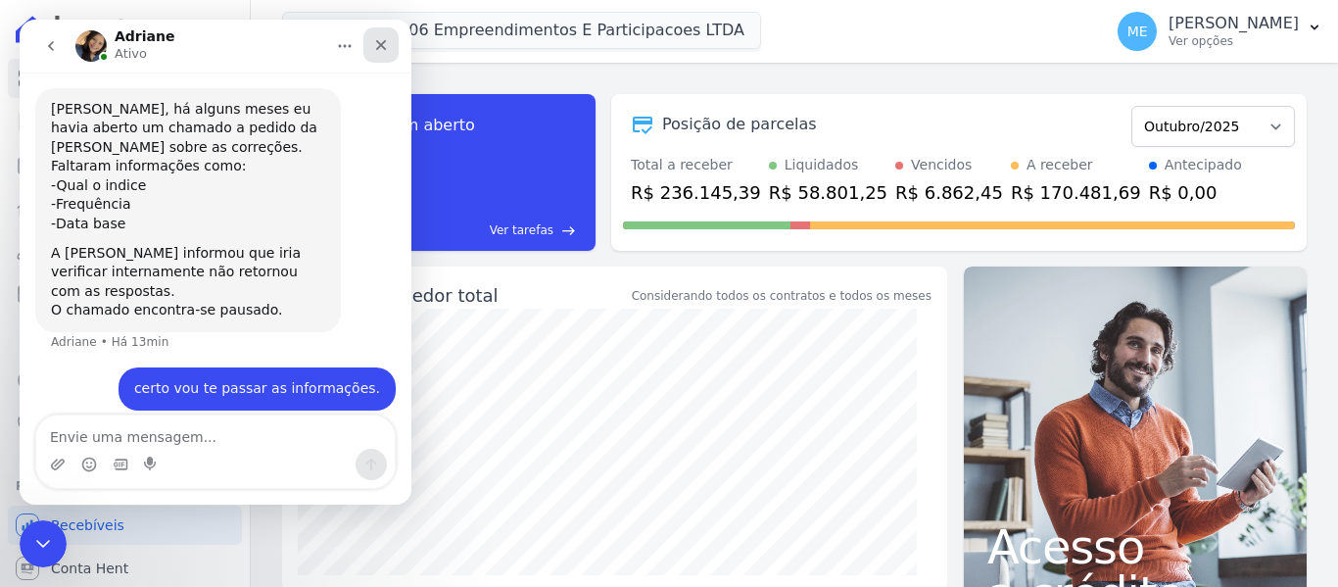
click at [383, 42] on icon "Fechar" at bounding box center [381, 45] width 11 height 11
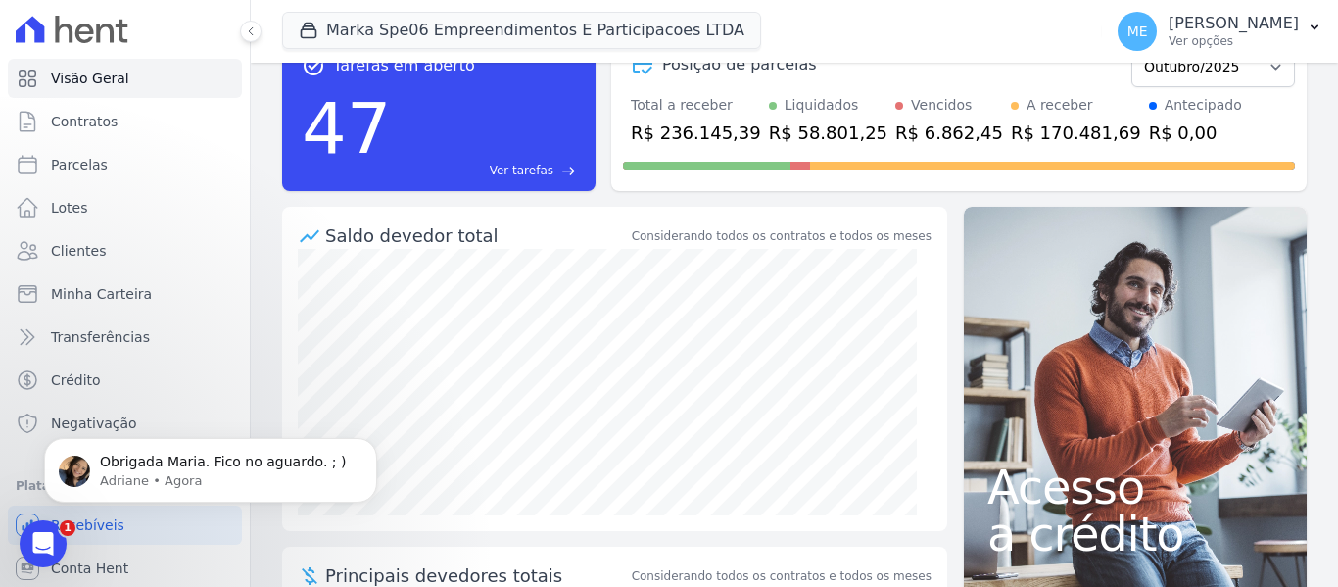
scroll to position [0, 0]
